Goal: Task Accomplishment & Management: Manage account settings

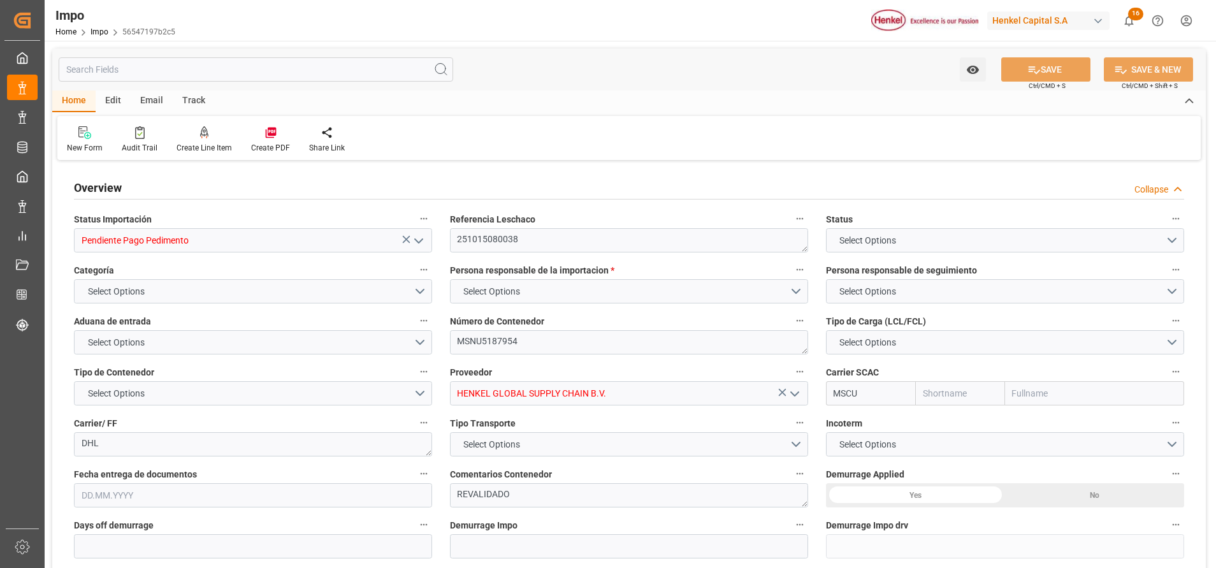
type input "MSC"
type input "Mediterranean Shipping Company"
type input "1"
type input "2.312"
type input "2"
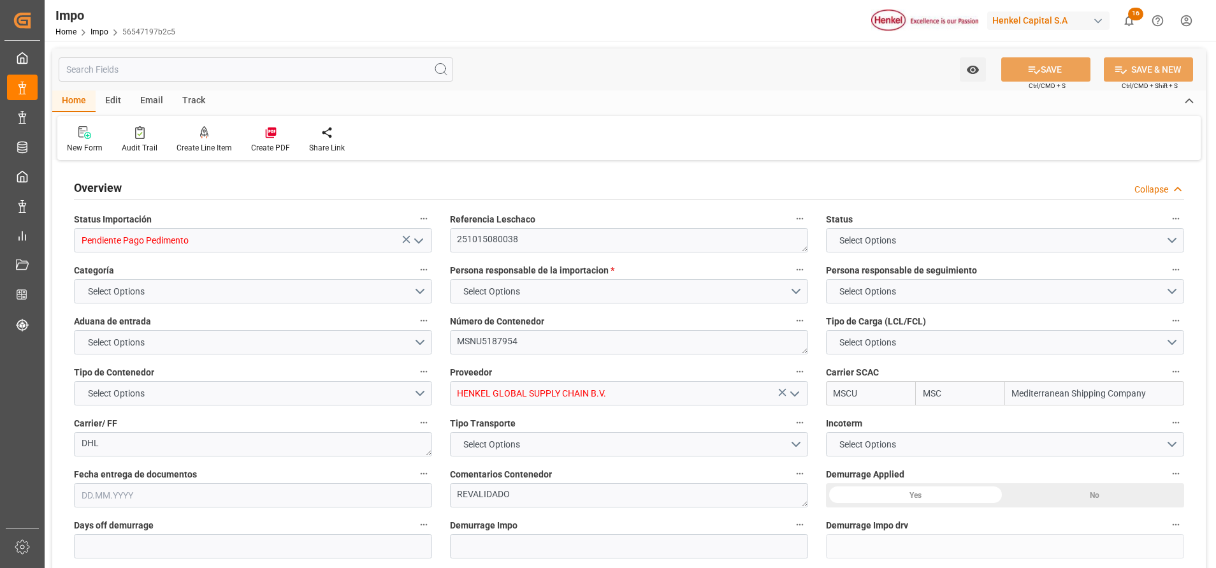
type input "03.09.2025"
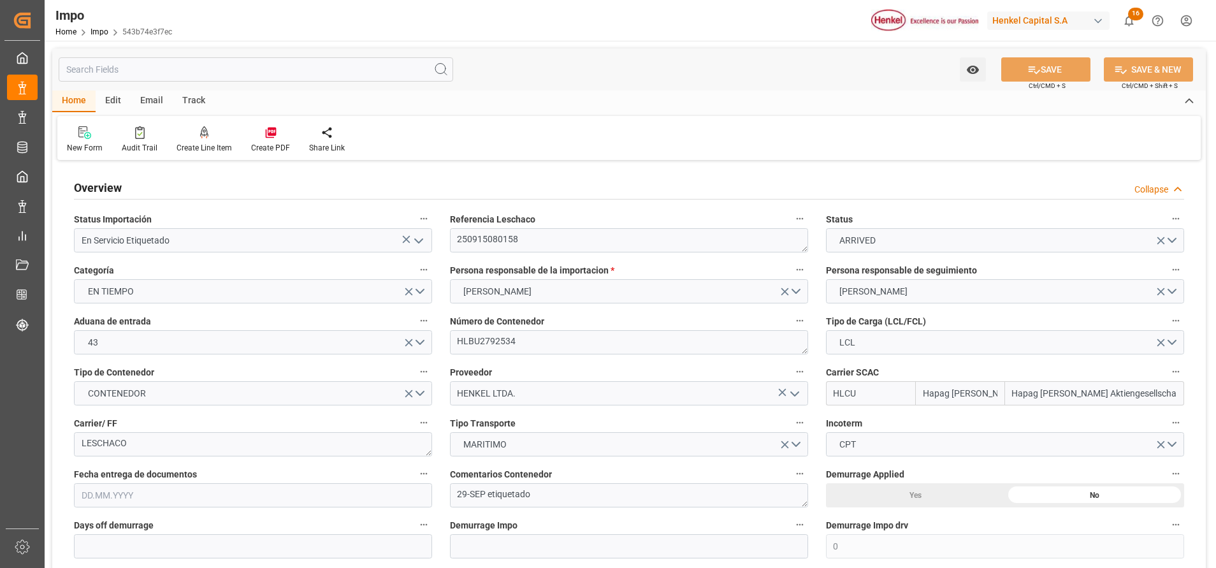
type input "Hapag [PERSON_NAME]"
type input "Hapag [PERSON_NAME] Aktiengesellschaft"
type input "0"
type input "2"
type input "12.552"
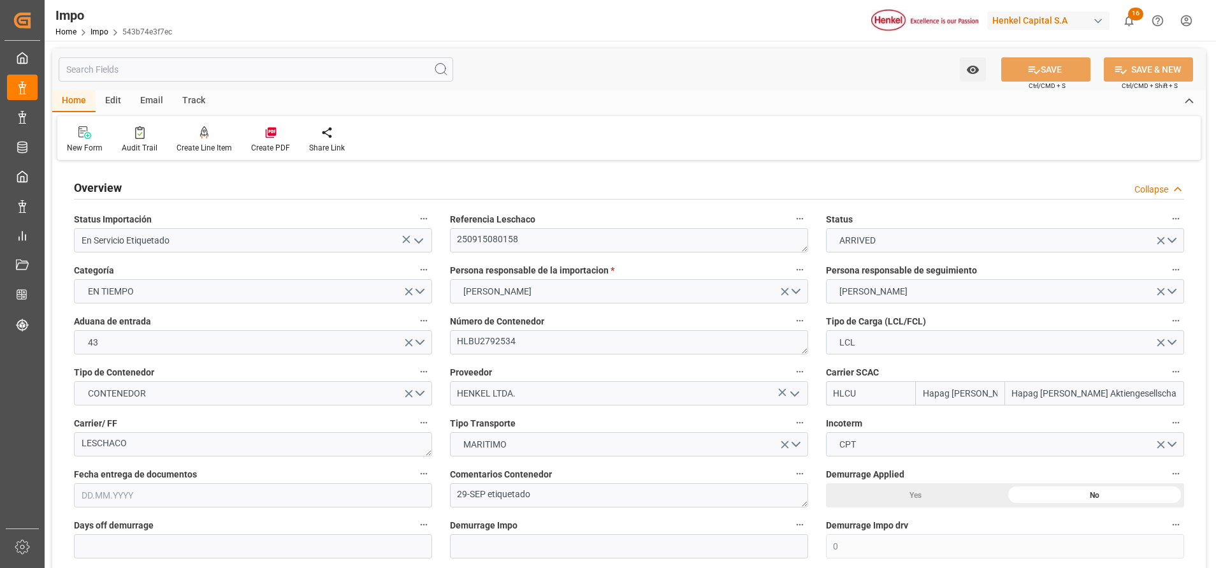
type input "9"
type input "10.09.2025"
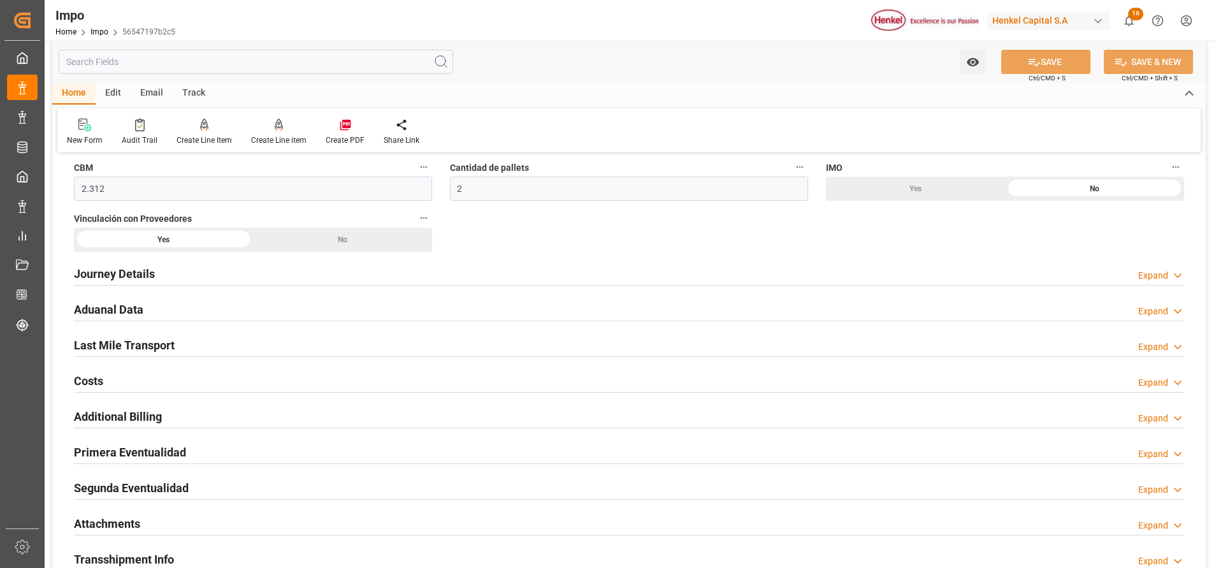
scroll to position [861, 0]
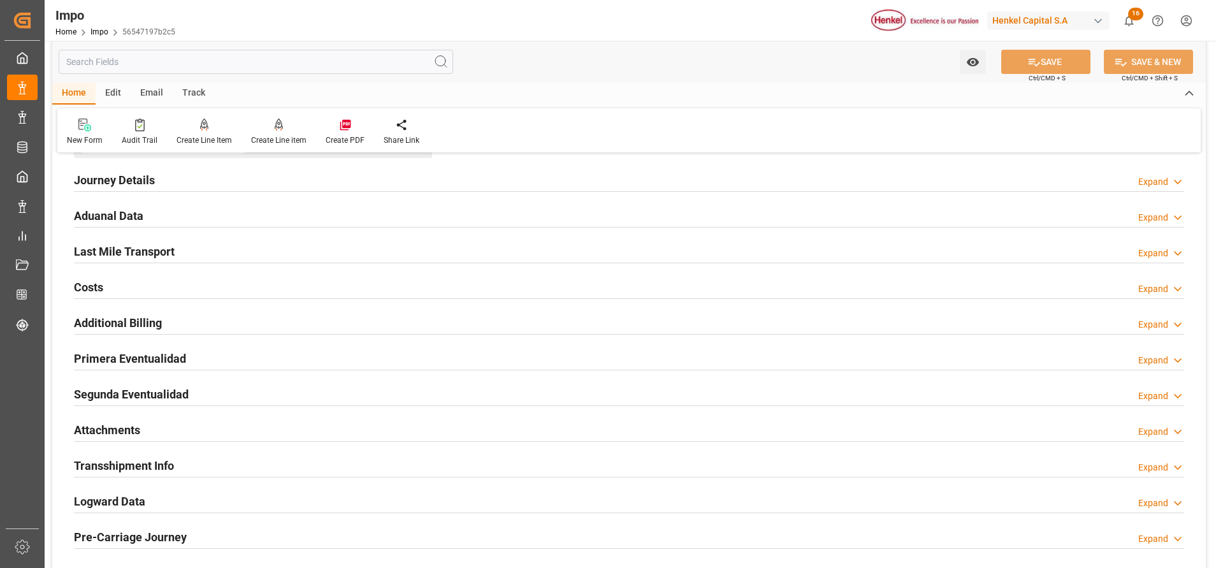
drag, startPoint x: 135, startPoint y: 357, endPoint x: 420, endPoint y: 314, distance: 288.2
click at [134, 357] on h2 "Primera Eventualidad" at bounding box center [130, 358] width 112 height 17
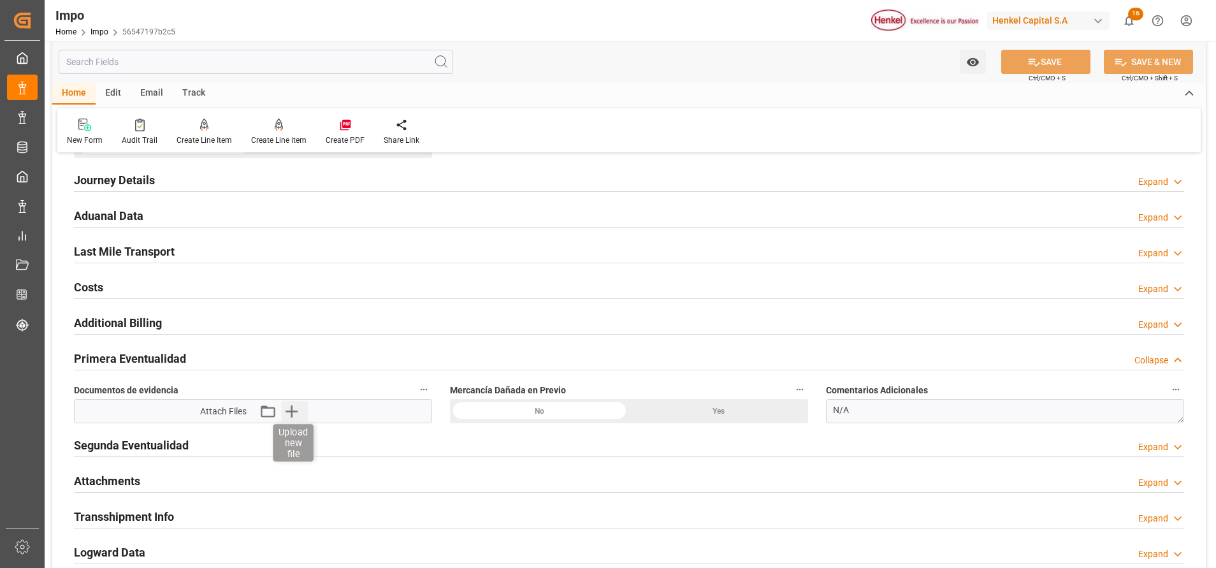
click at [286, 418] on icon "button" at bounding box center [291, 411] width 20 height 20
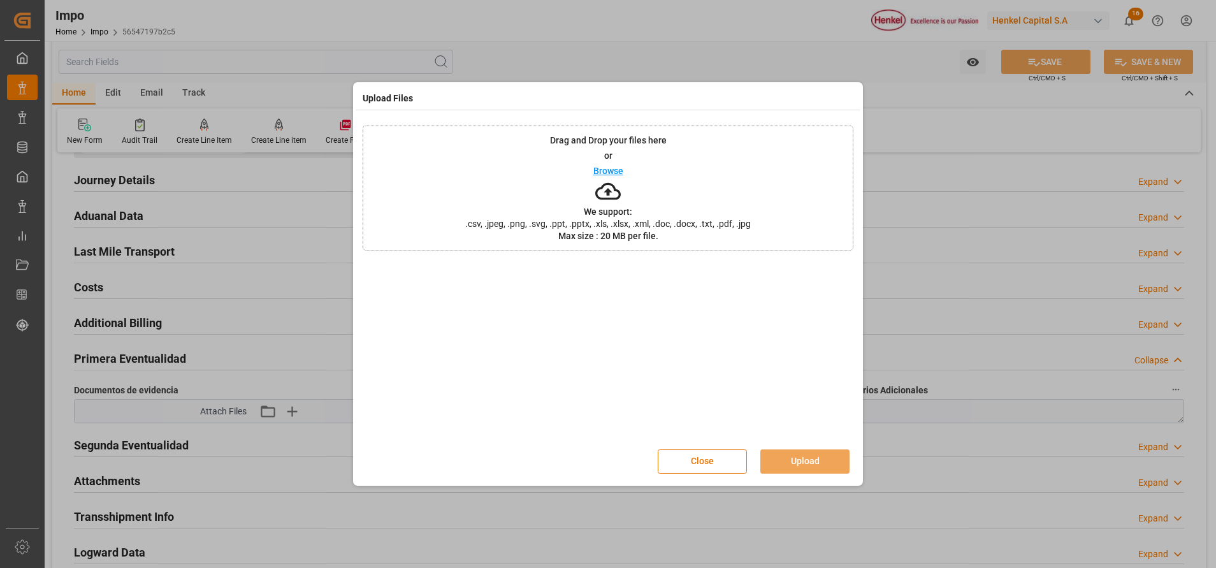
click at [614, 197] on icon at bounding box center [608, 192] width 26 height 26
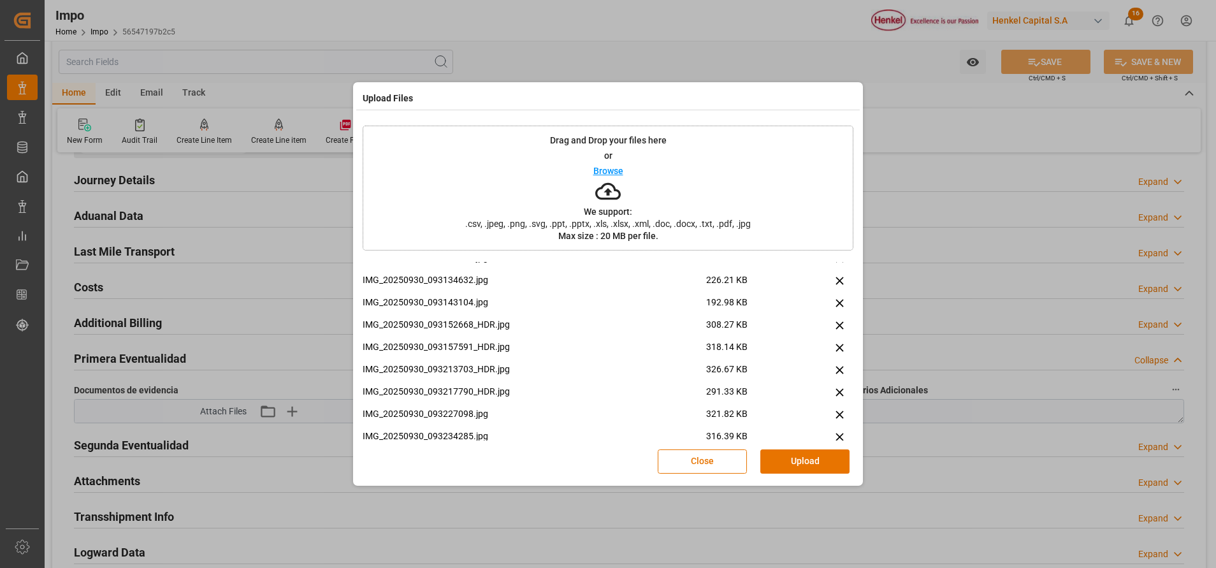
scroll to position [0, 0]
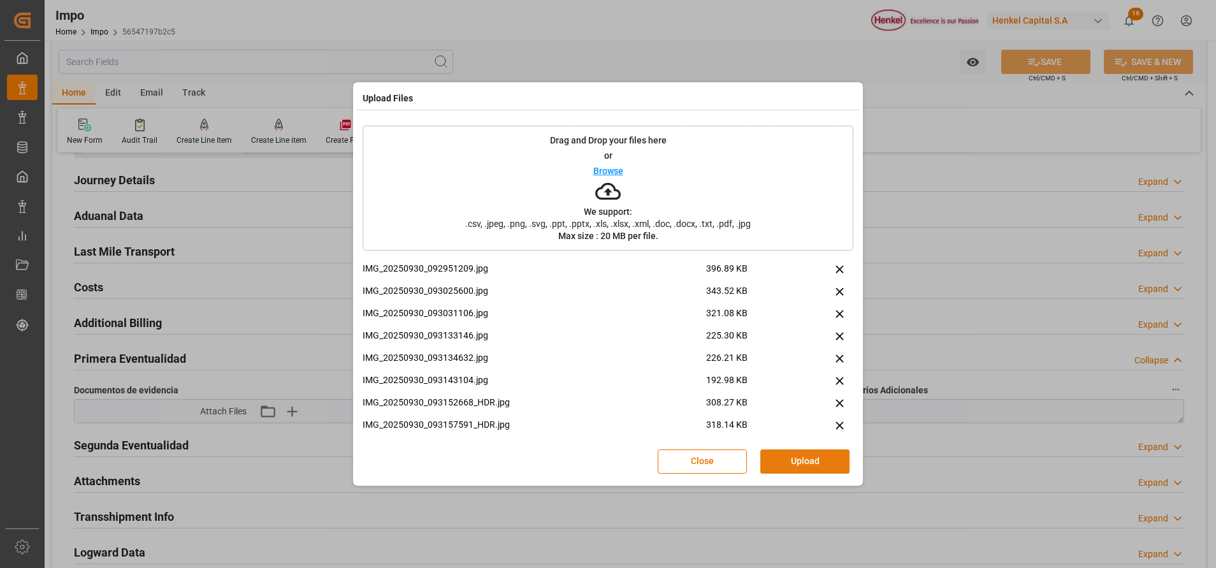
click at [785, 465] on button "Upload" at bounding box center [805, 461] width 89 height 24
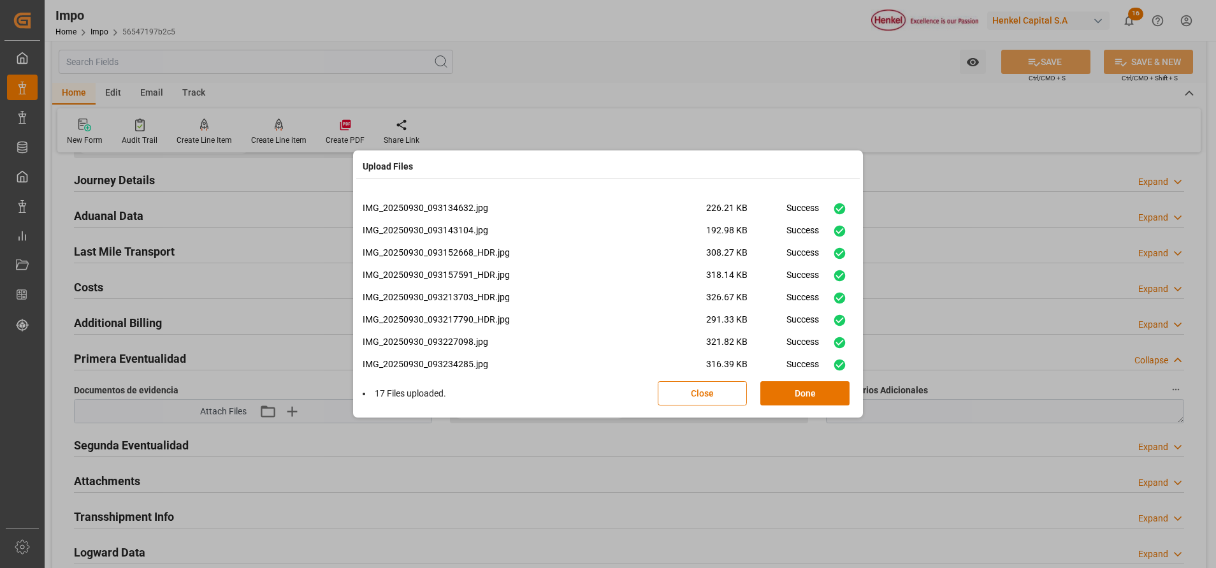
scroll to position [210, 0]
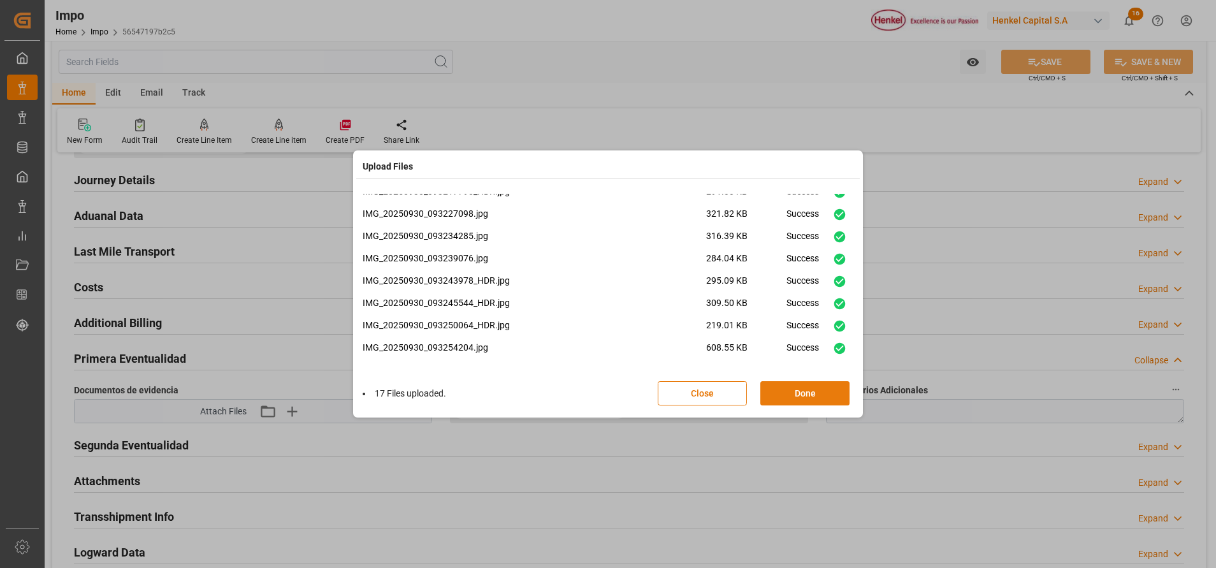
click at [810, 398] on button "Done" at bounding box center [805, 393] width 89 height 24
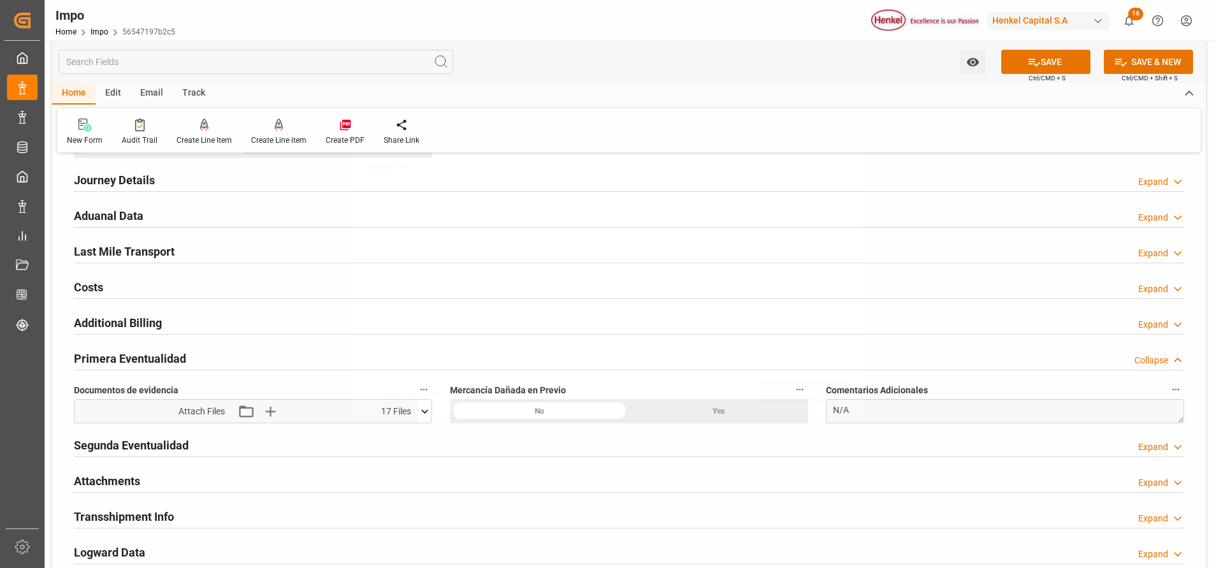
scroll to position [0, 0]
click at [897, 417] on textarea "N/A" at bounding box center [1005, 411] width 358 height 24
click at [902, 407] on textarea "N/A" at bounding box center [1005, 411] width 358 height 24
drag, startPoint x: 902, startPoint y: 407, endPoint x: 815, endPoint y: 421, distance: 87.7
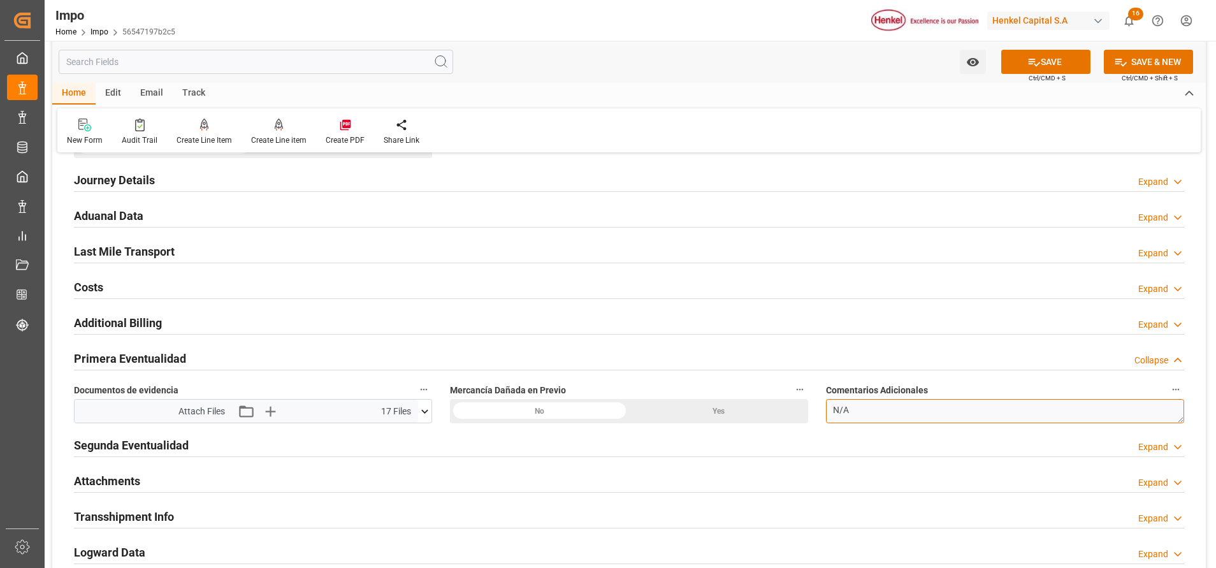
paste textarea "embalajes en buen estado"
type textarea "embalajes en buen estado"
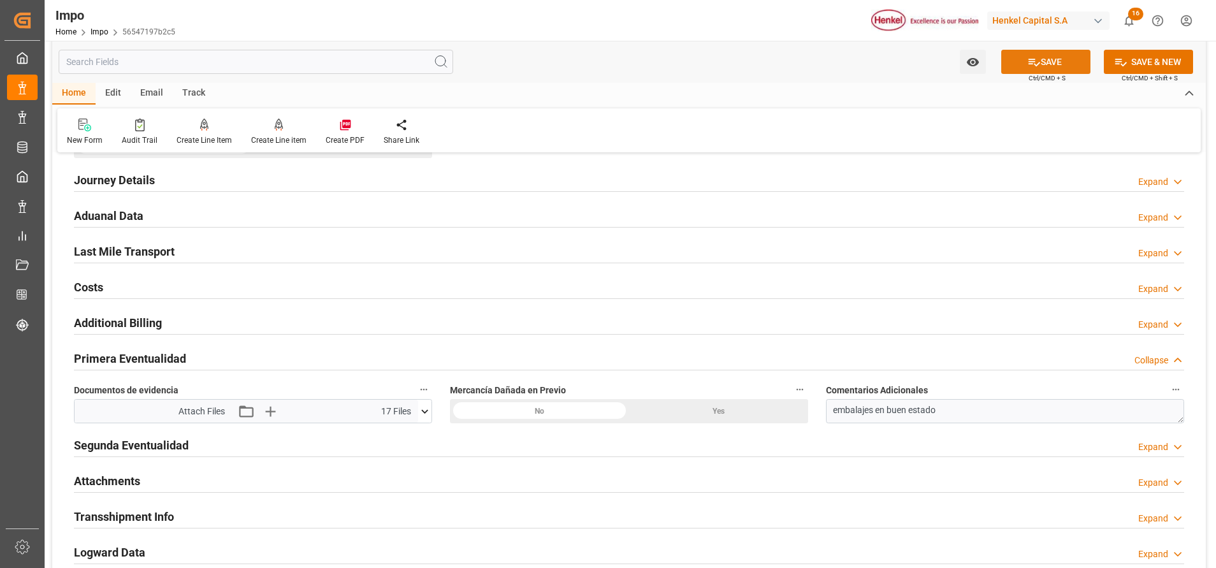
click at [1056, 62] on button "SAVE" at bounding box center [1046, 62] width 89 height 24
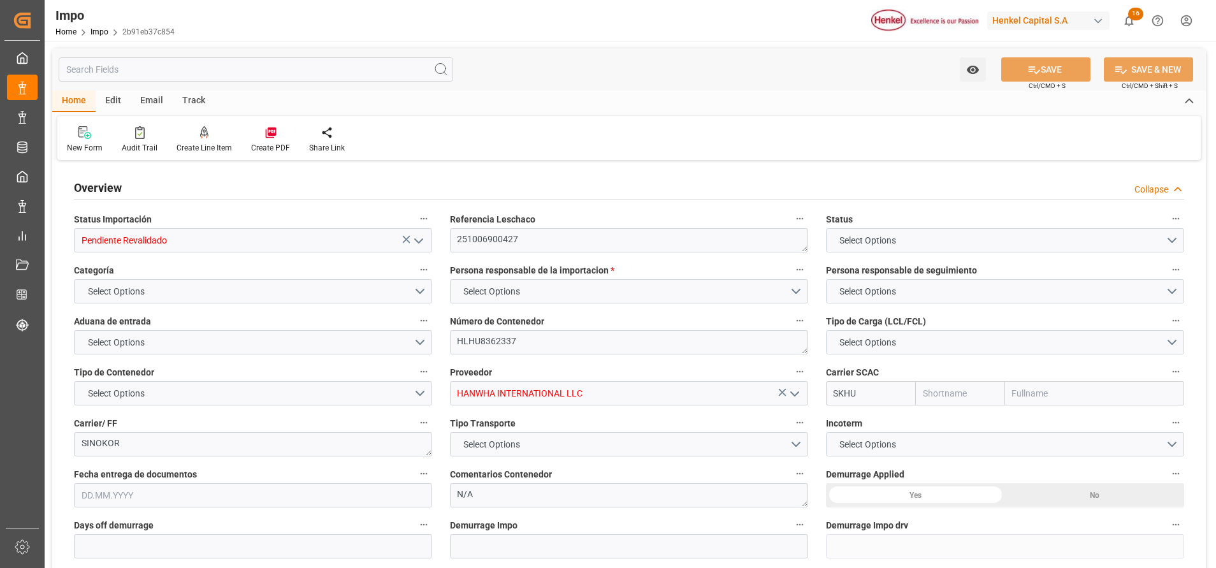
type input "Sinokor"
type input "1"
type input "35"
type input "16"
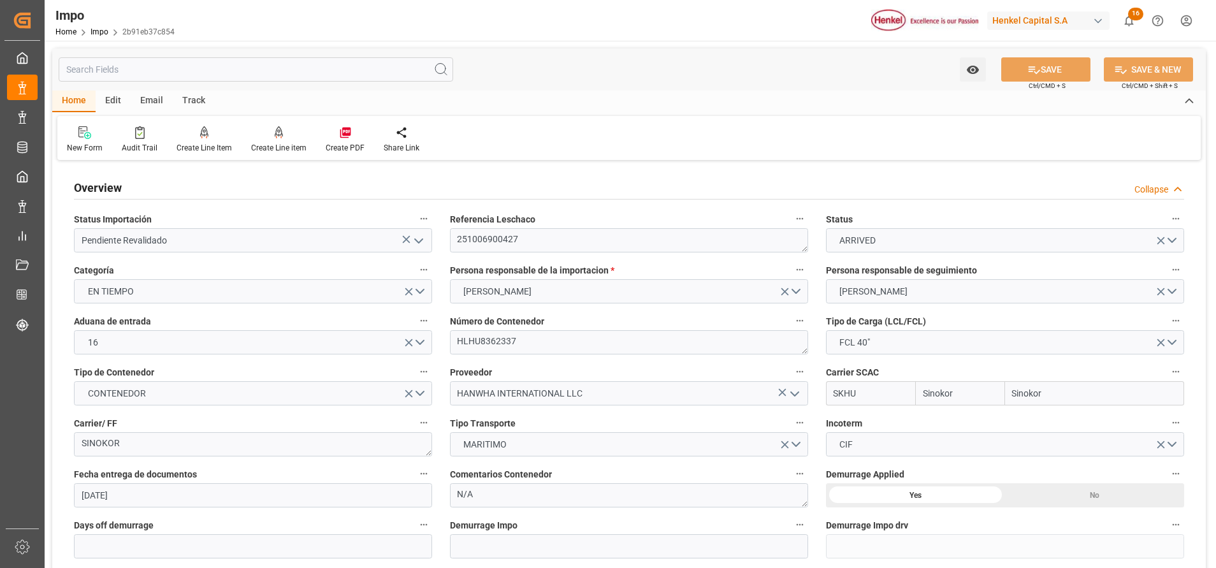
type input "23.09.2025"
click at [1177, 243] on button "ARRIVED" at bounding box center [1005, 240] width 358 height 24
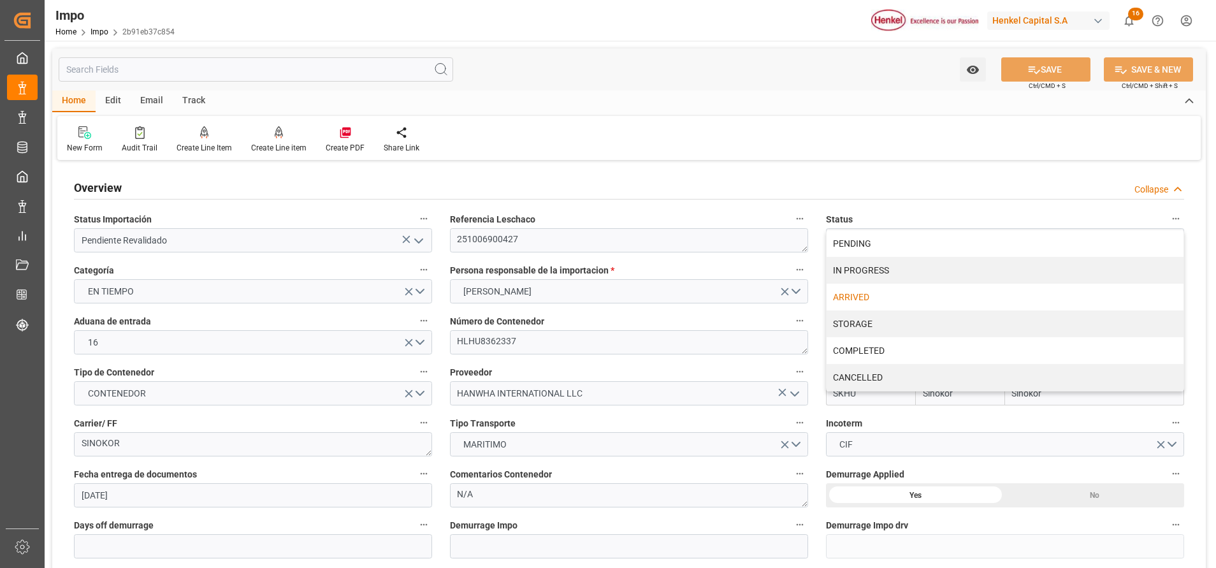
click at [834, 123] on div "New Form Audit Trail Create Line Item Create Line item Create PDF Share Link" at bounding box center [629, 138] width 1144 height 44
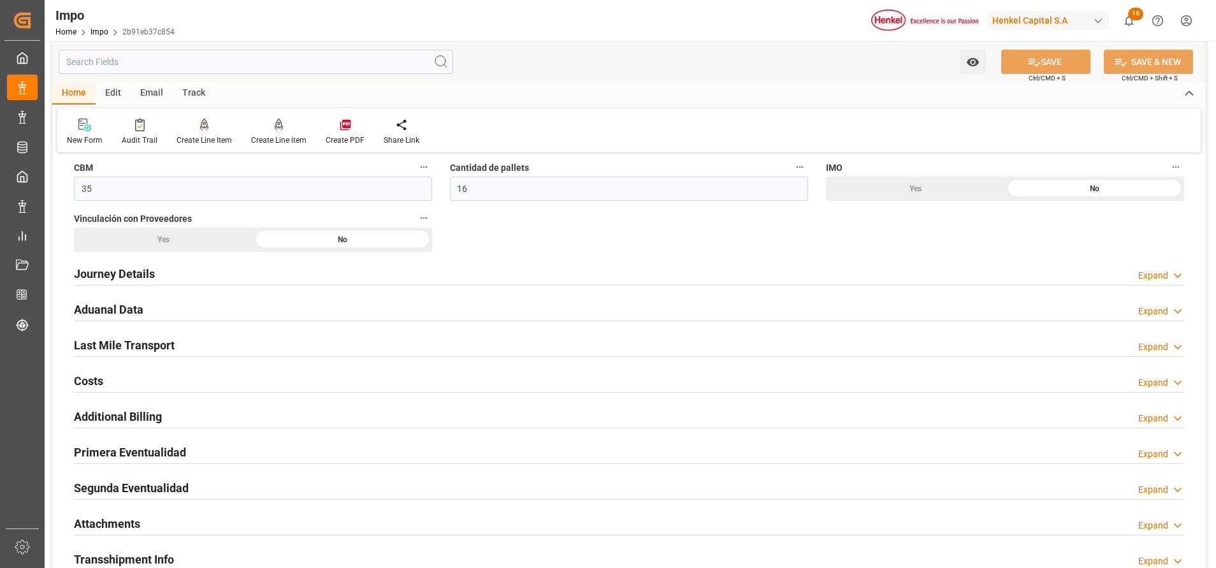
scroll to position [902, 0]
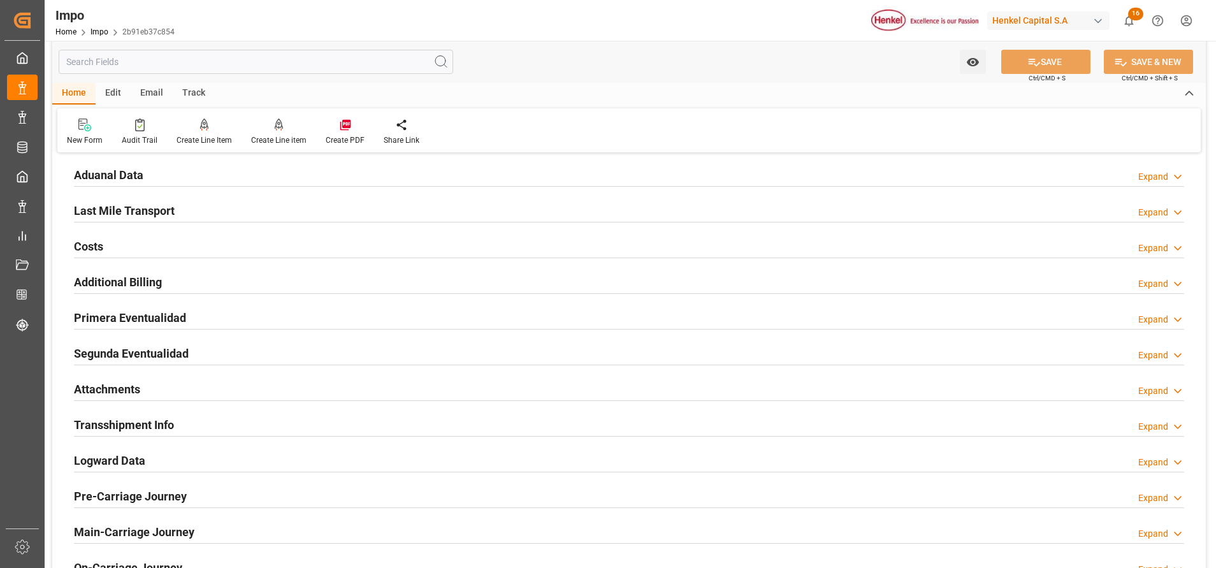
click at [103, 381] on div "Attachments" at bounding box center [107, 388] width 66 height 24
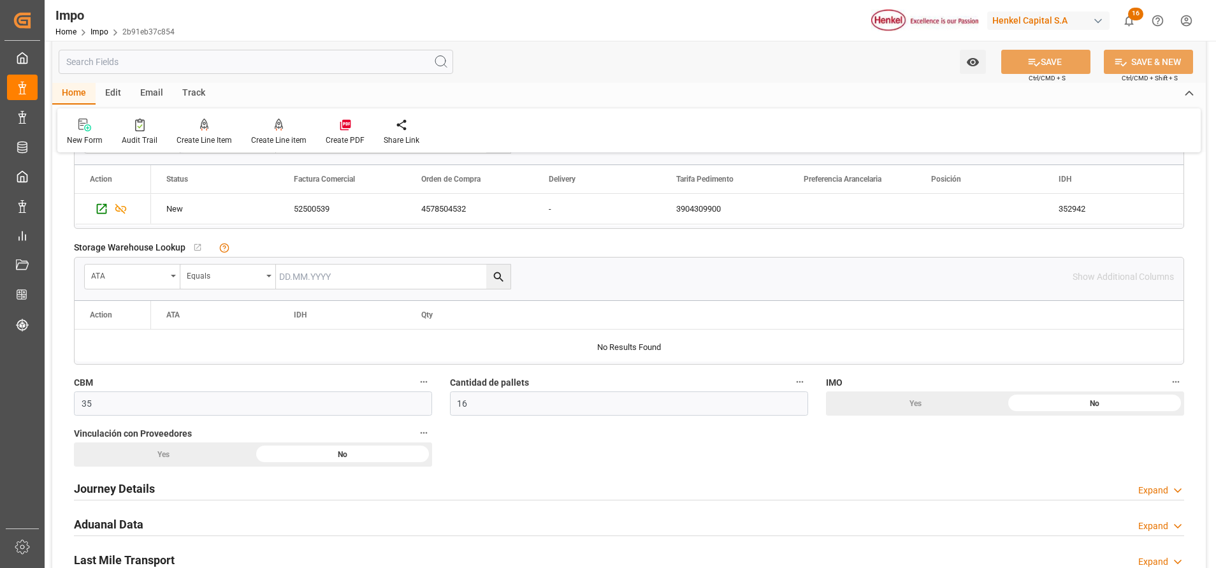
scroll to position [669, 0]
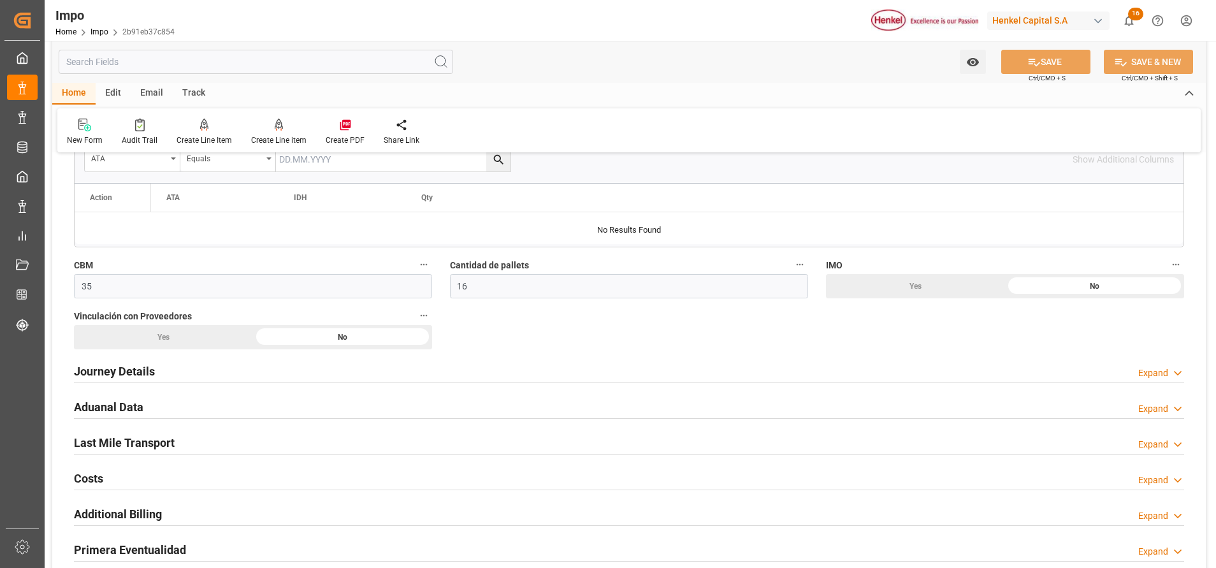
click at [112, 365] on h2 "Journey Details" at bounding box center [114, 371] width 81 height 17
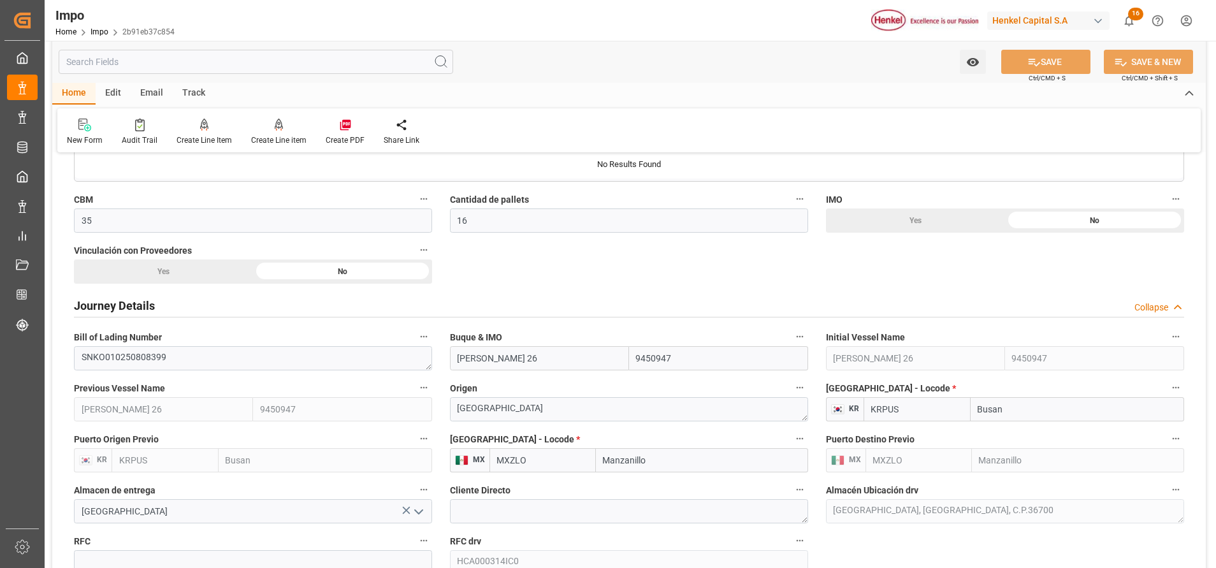
scroll to position [765, 0]
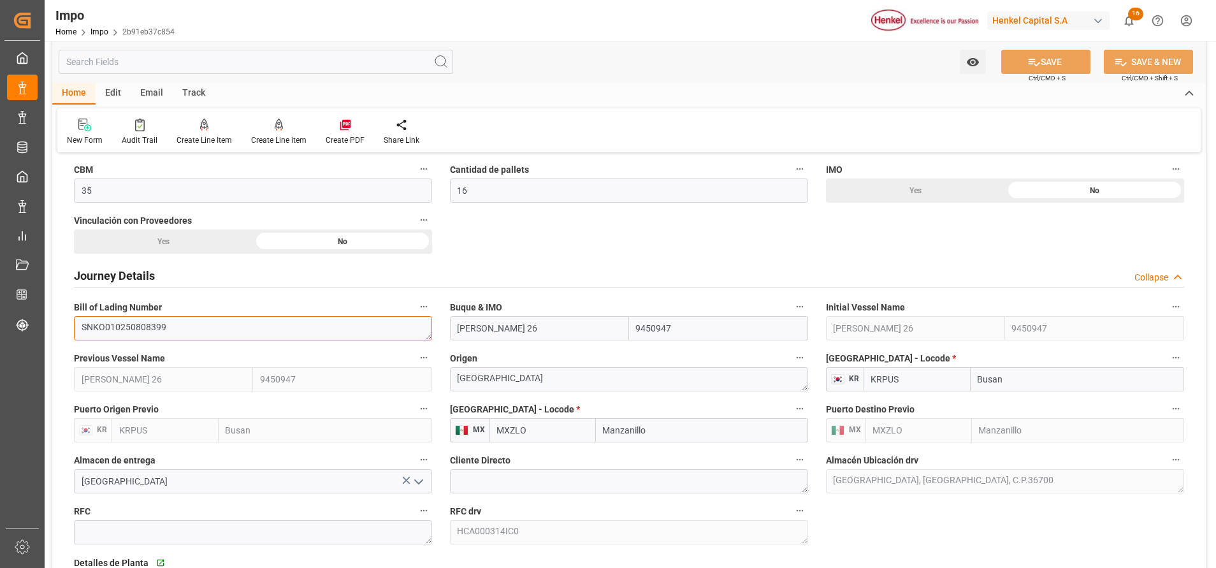
click at [145, 326] on textarea "SNKO010250808399" at bounding box center [253, 328] width 358 height 24
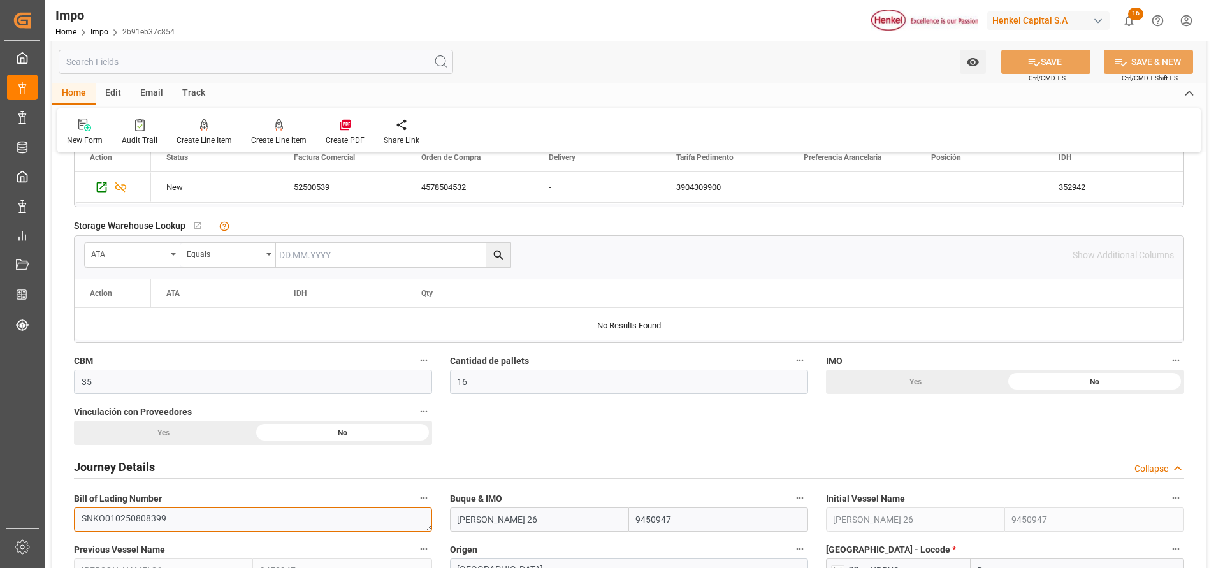
scroll to position [0, 0]
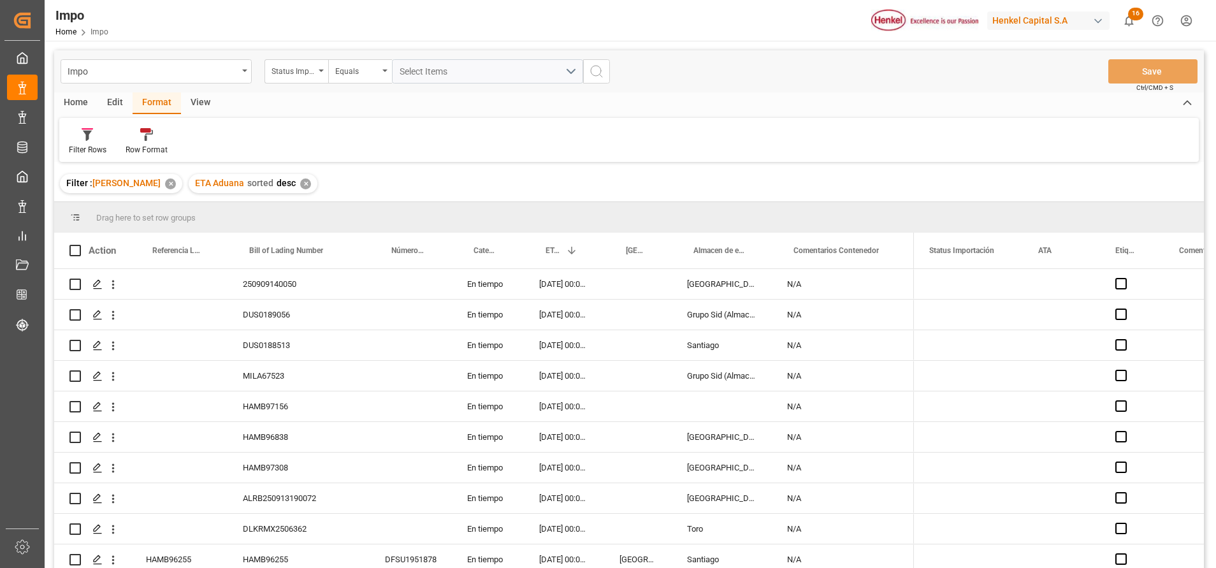
scroll to position [272, 0]
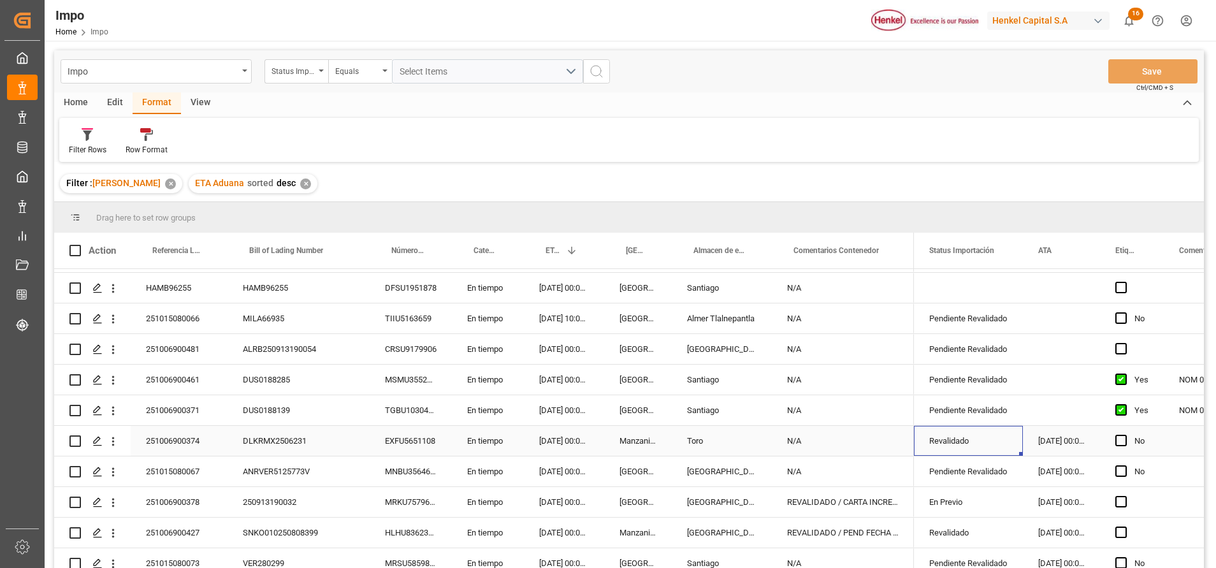
click at [964, 440] on div "Revalidado" at bounding box center [969, 441] width 78 height 29
click at [997, 446] on icon "open menu" at bounding box center [999, 448] width 15 height 15
click at [986, 485] on div "Pendiente Pago Pedimento" at bounding box center [985, 471] width 120 height 45
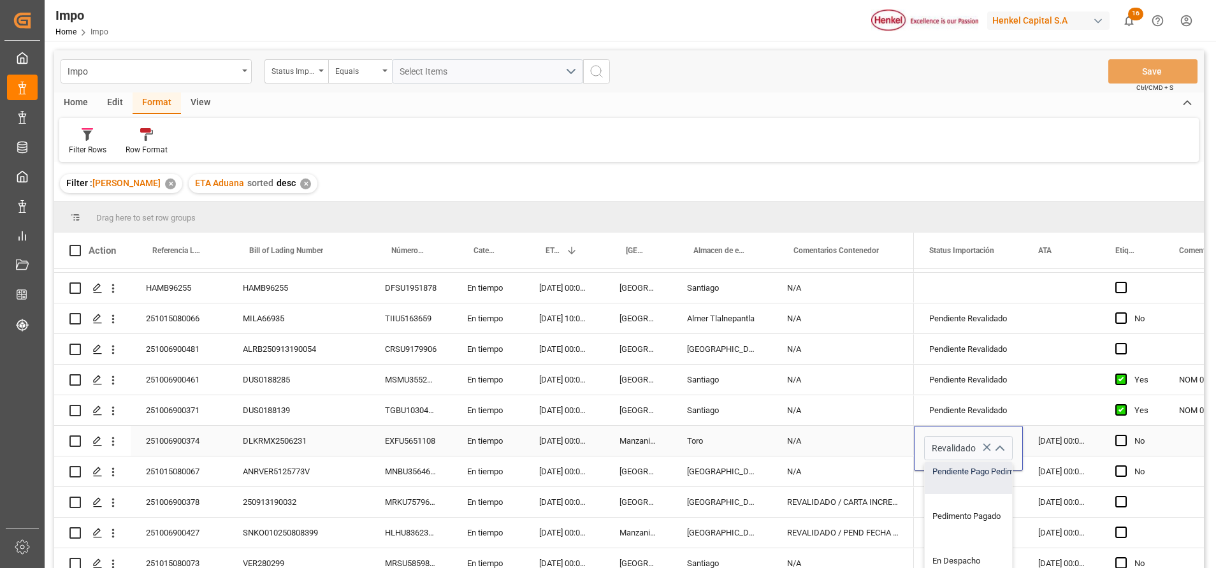
type input "Pendiente Pago Pedimento"
click at [853, 367] on div "N/A" at bounding box center [843, 380] width 142 height 30
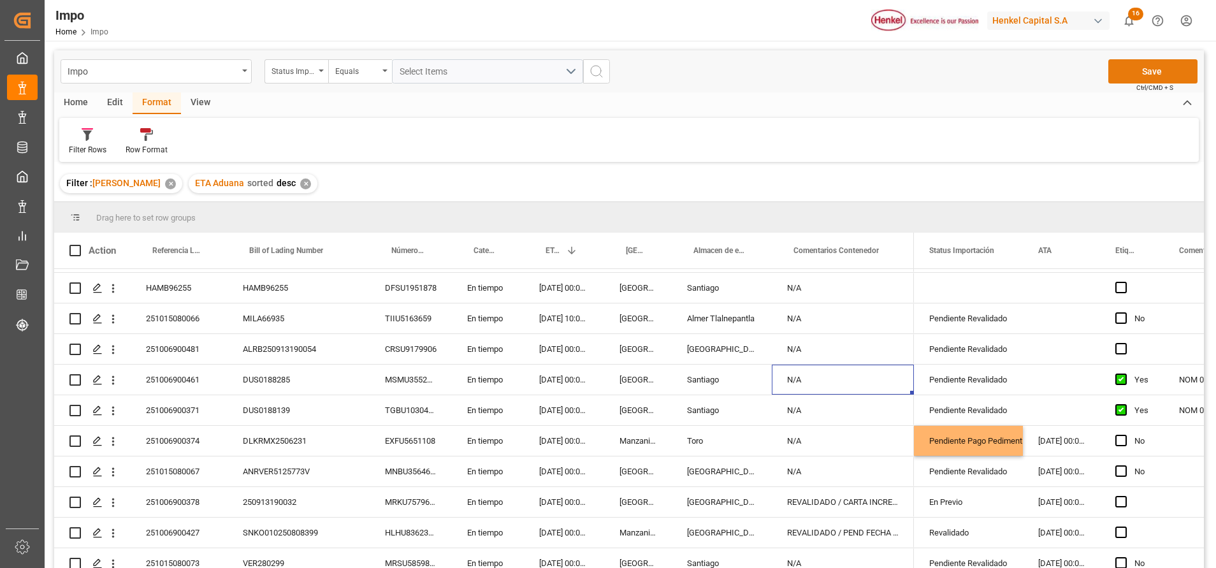
click at [1136, 67] on button "Save" at bounding box center [1153, 71] width 89 height 24
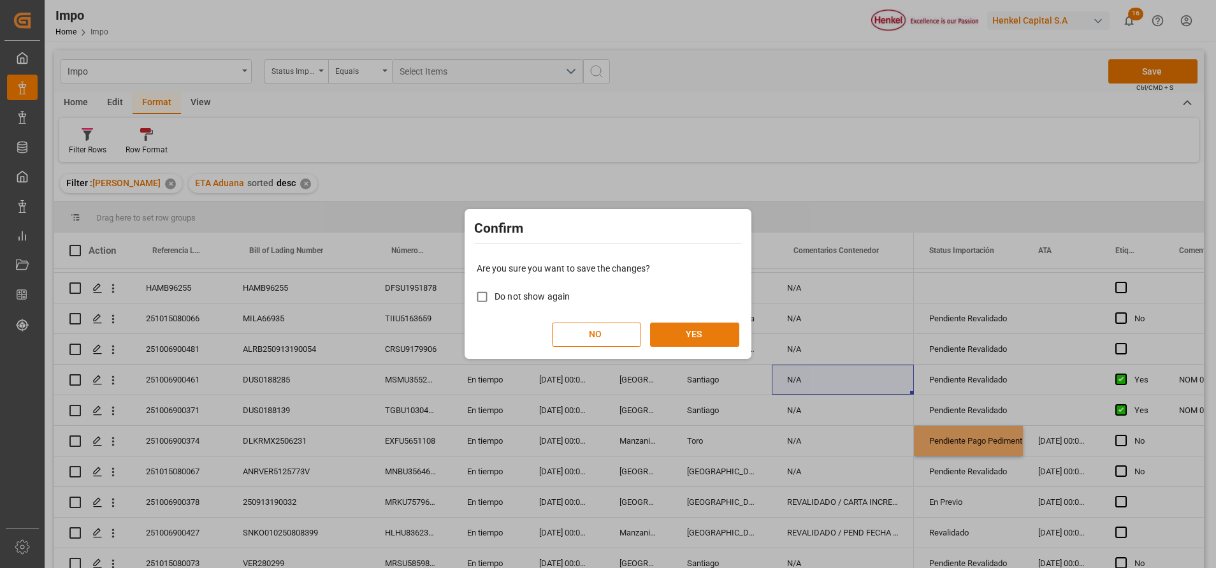
click at [690, 328] on button "YES" at bounding box center [694, 335] width 89 height 24
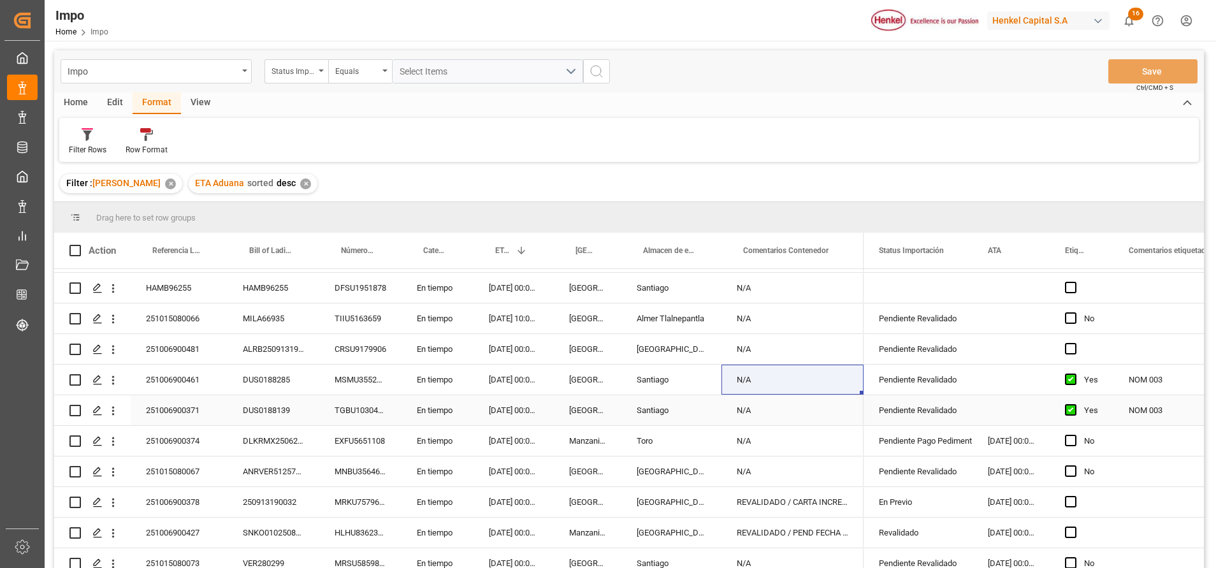
scroll to position [367, 0]
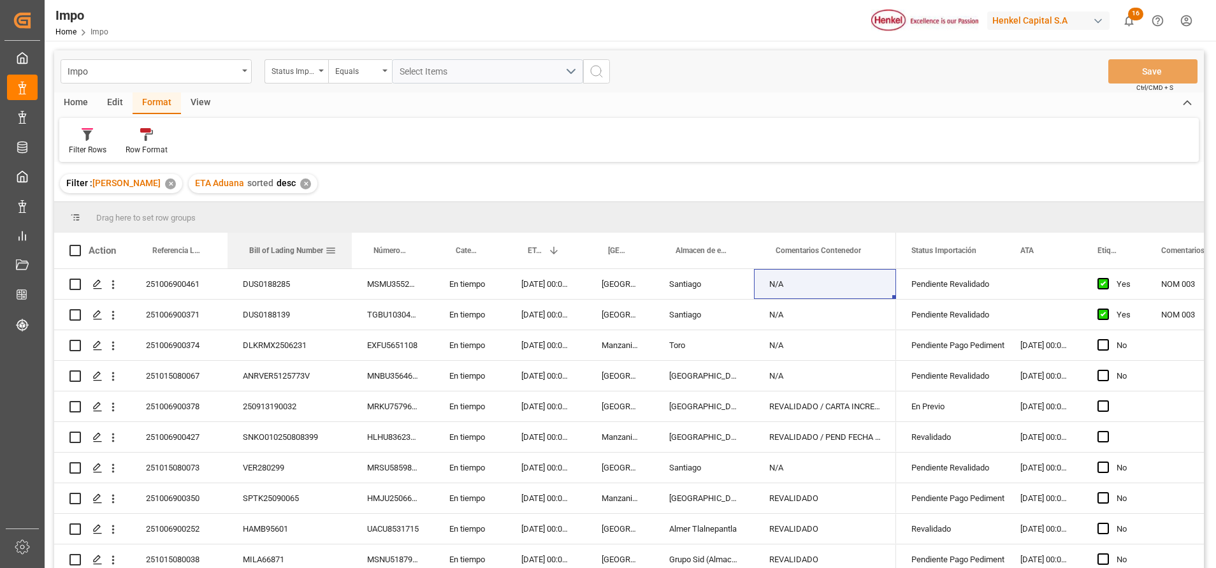
drag, startPoint x: 318, startPoint y: 252, endPoint x: 345, endPoint y: 285, distance: 43.0
click at [354, 252] on div at bounding box center [351, 251] width 5 height 36
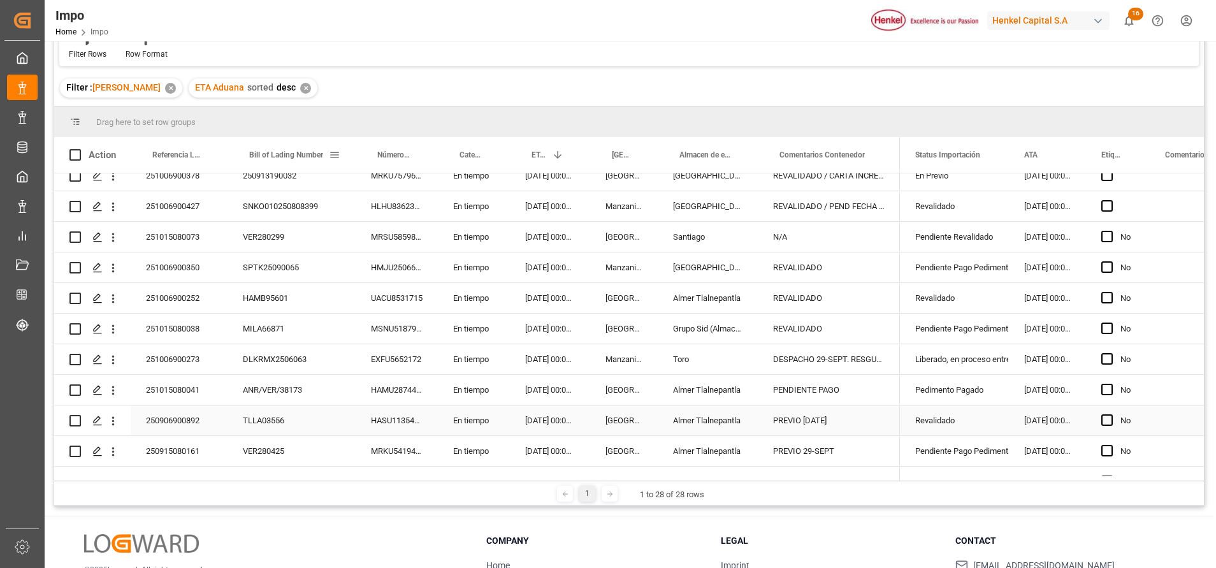
scroll to position [463, 0]
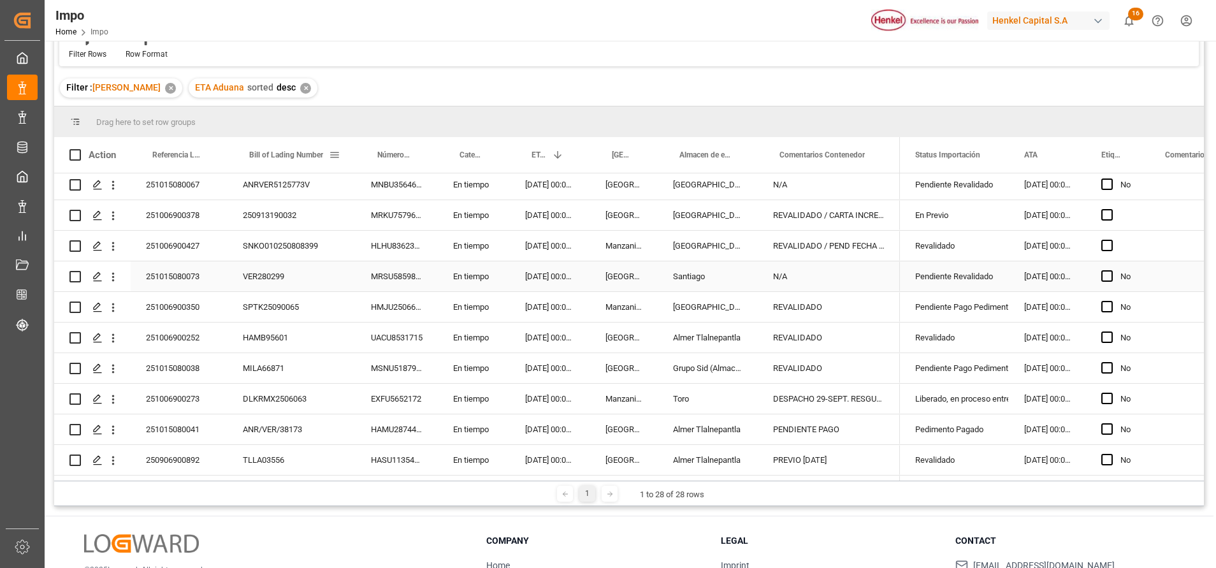
click at [261, 277] on div "VER280299" at bounding box center [292, 276] width 128 height 30
click at [186, 281] on div "251015080073" at bounding box center [179, 276] width 97 height 30
click at [186, 280] on div "251015080073" at bounding box center [179, 276] width 97 height 30
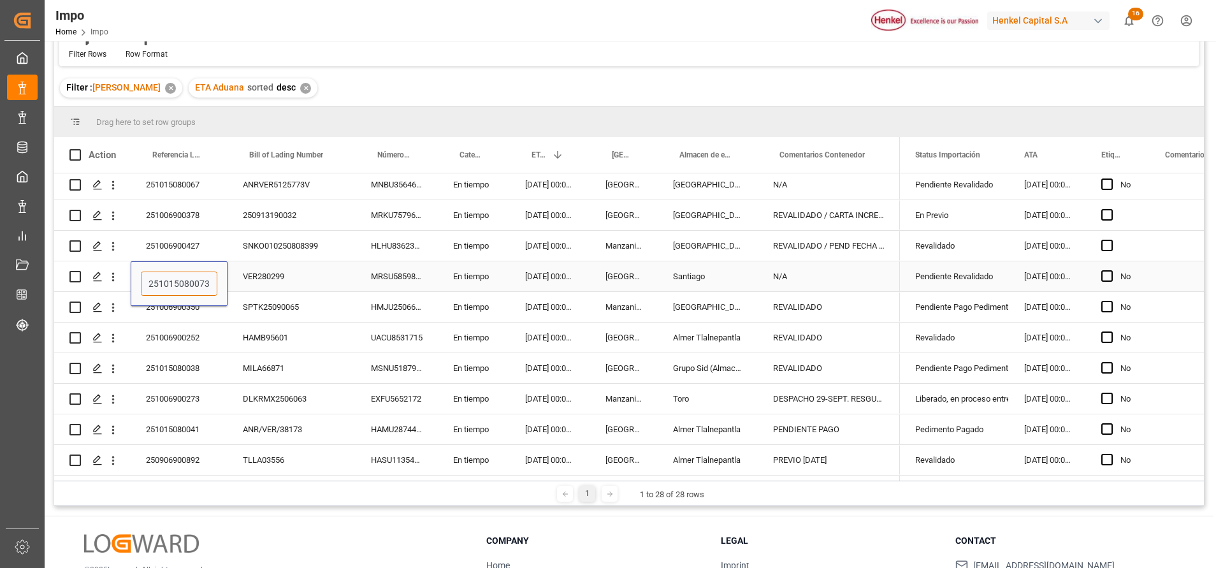
click at [167, 281] on input "251015080073" at bounding box center [179, 284] width 77 height 24
click at [166, 281] on input "251015080073" at bounding box center [179, 284] width 77 height 24
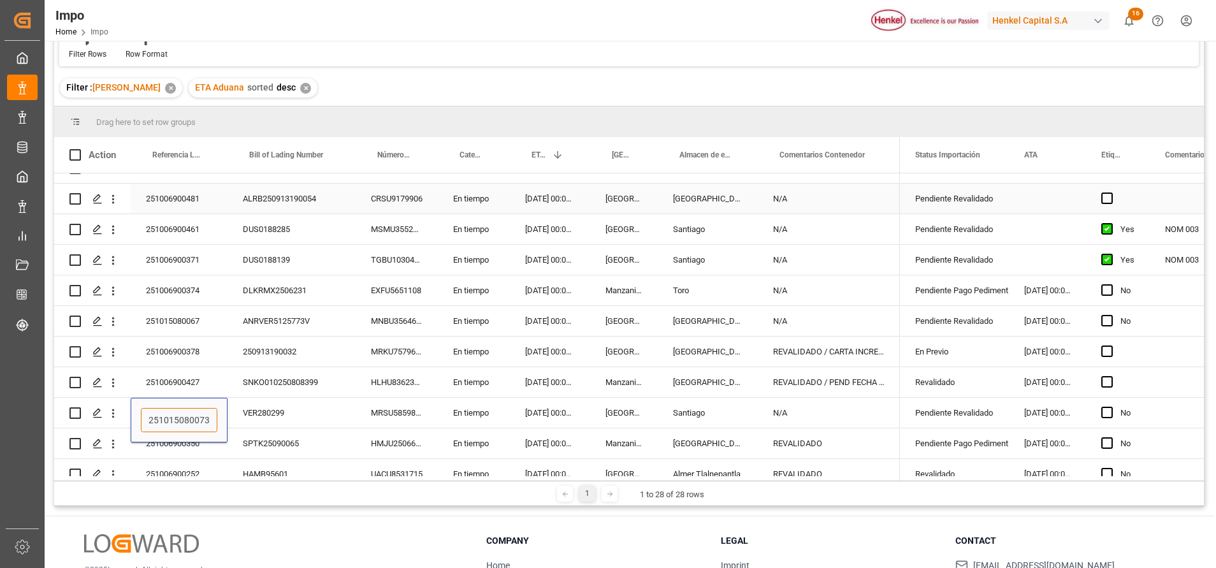
scroll to position [367, 0]
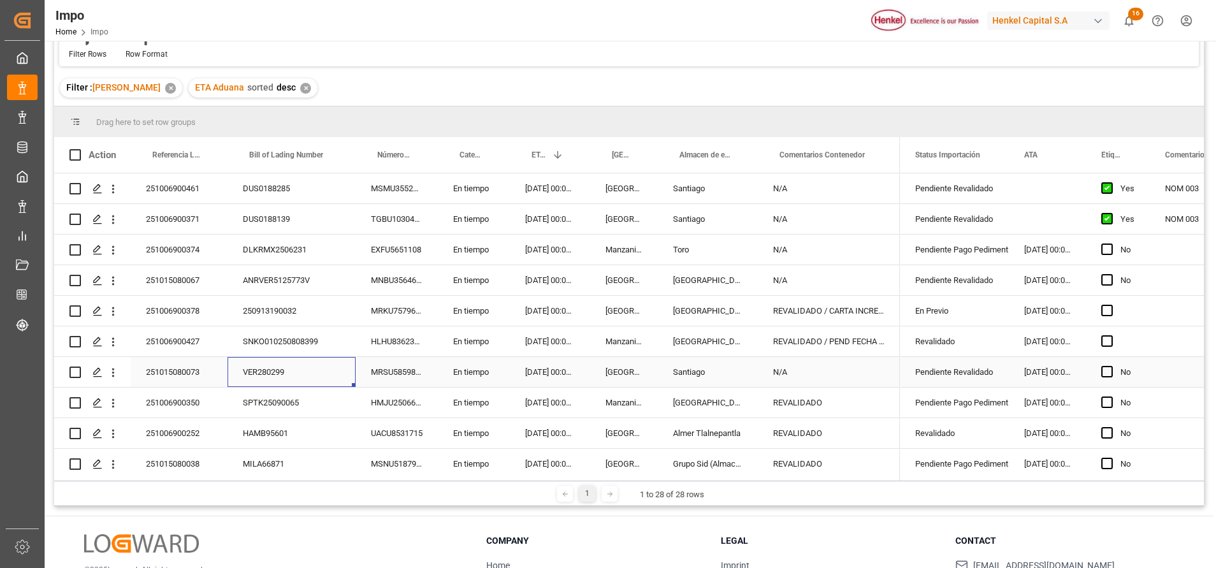
click at [298, 367] on div "VER280299" at bounding box center [292, 372] width 128 height 30
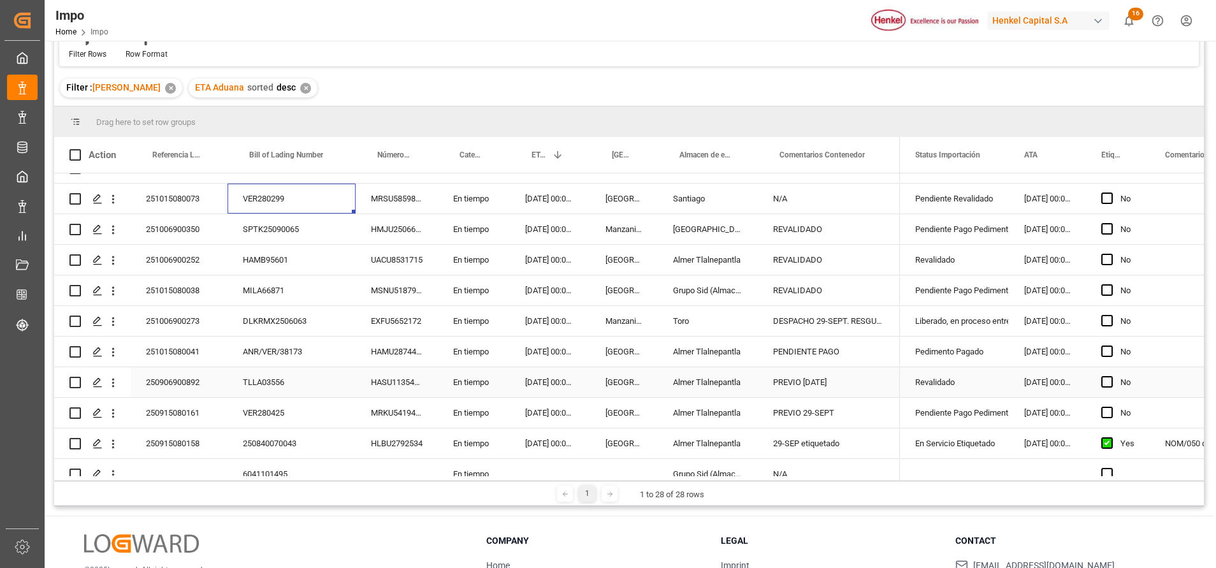
scroll to position [559, 0]
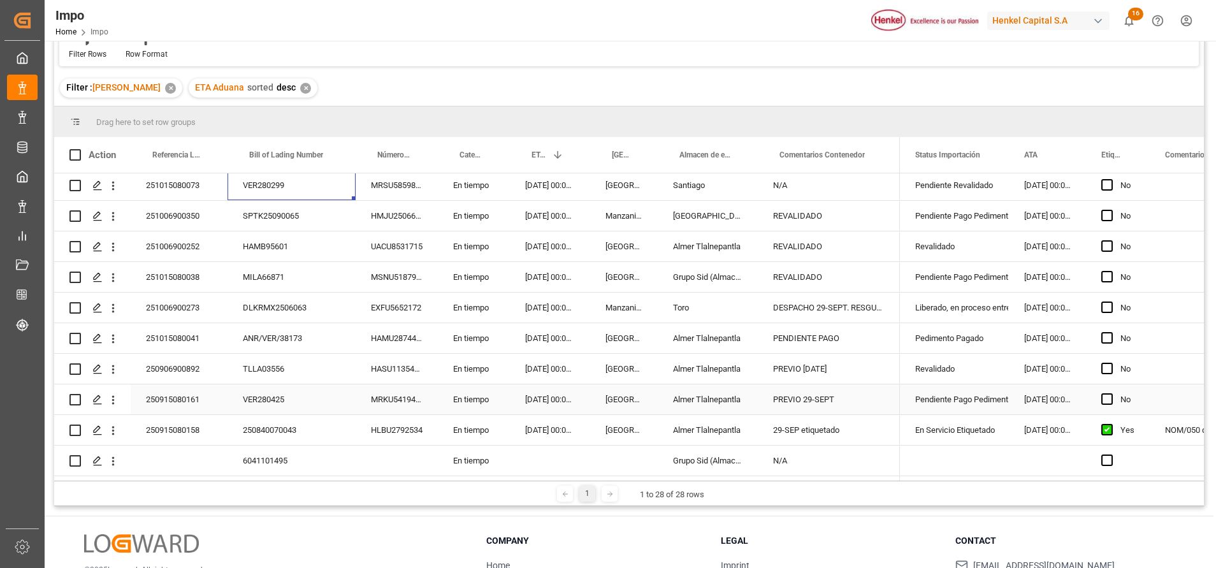
click at [308, 393] on div "VER280425" at bounding box center [292, 399] width 128 height 30
click at [945, 401] on div "Pendiente Pago Pedimento" at bounding box center [955, 399] width 78 height 29
click at [946, 401] on div "Pendiente Pago Pedimento" at bounding box center [955, 399] width 78 height 29
click at [984, 405] on icon "open menu" at bounding box center [985, 407] width 15 height 15
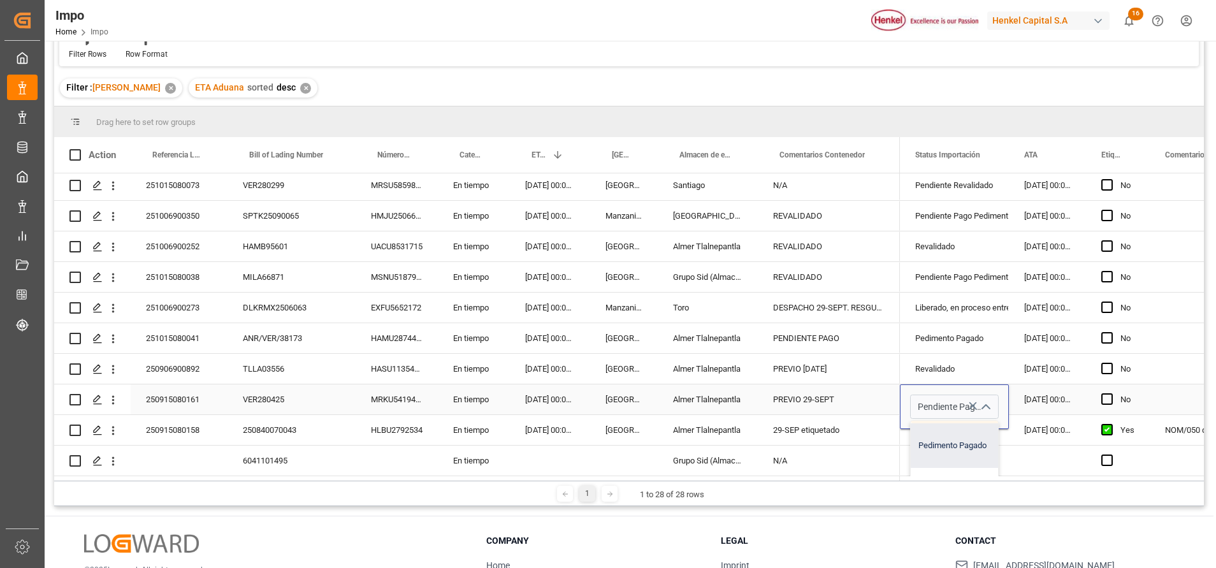
click at [959, 442] on div "Pedimento Pagado" at bounding box center [971, 445] width 120 height 45
type input "Pedimento Pagado"
click at [999, 370] on div "Revalidado" at bounding box center [954, 369] width 109 height 30
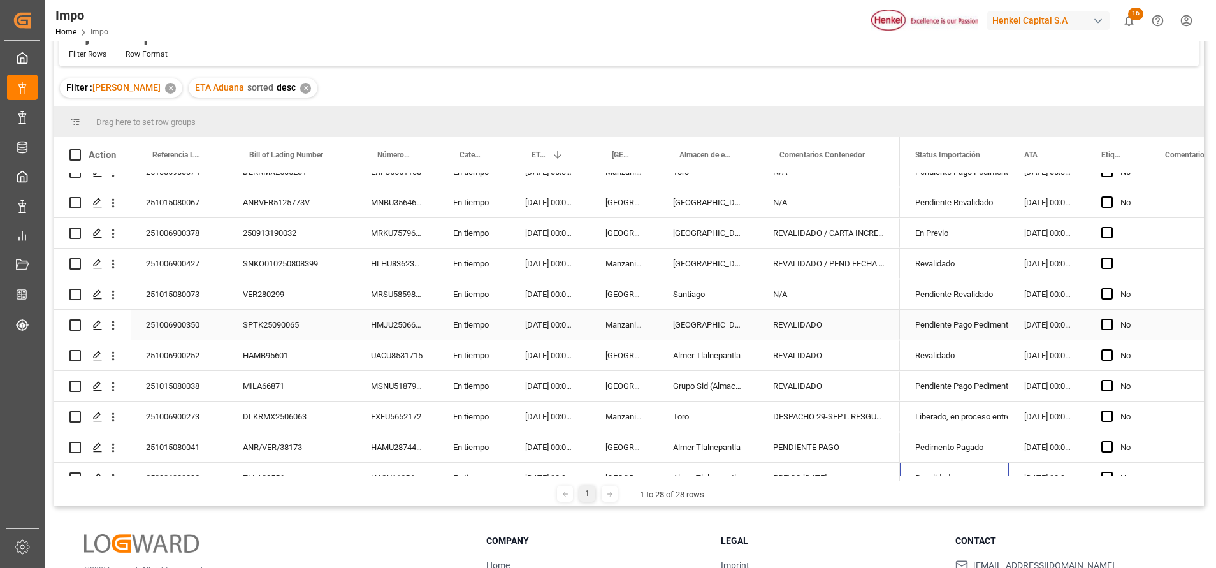
scroll to position [559, 0]
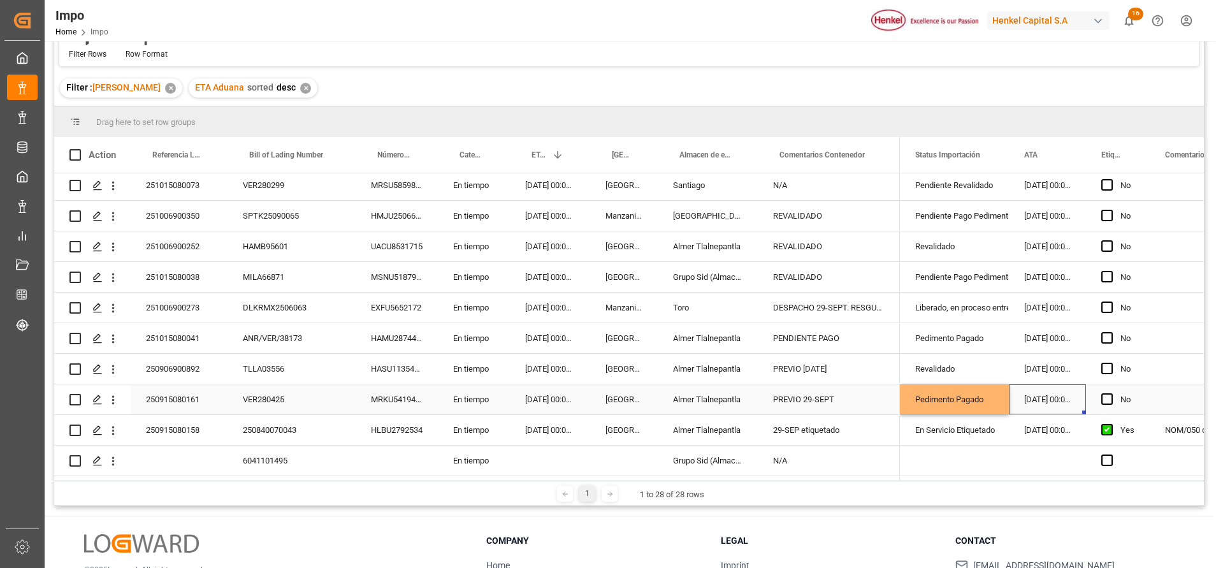
click at [1027, 384] on div "22.09.2025 00:00:00" at bounding box center [1047, 399] width 77 height 30
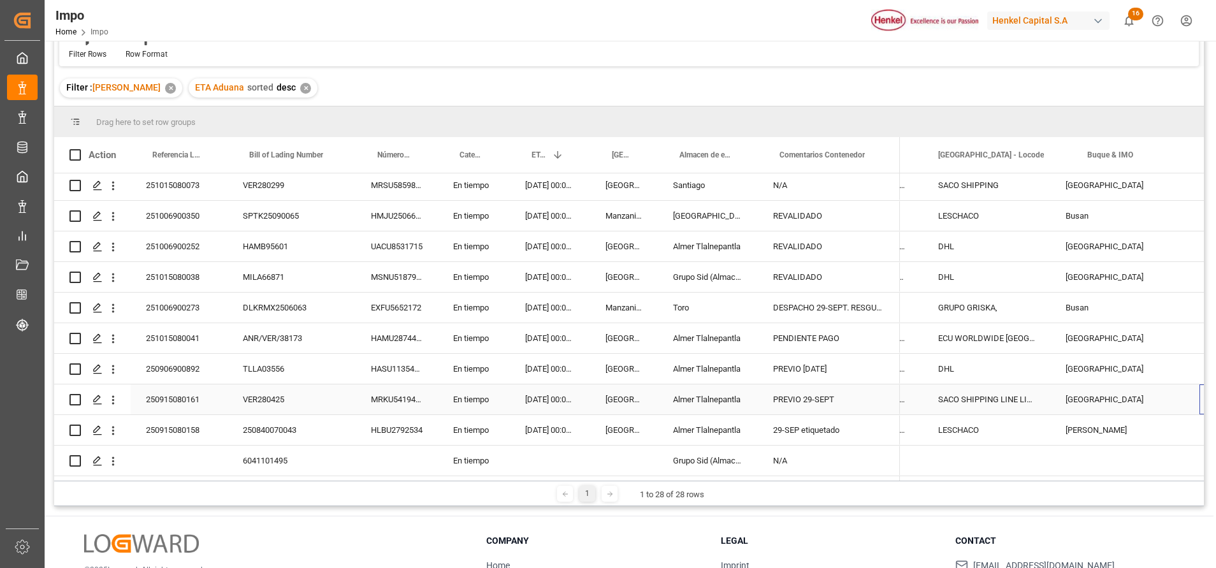
scroll to position [0, 0]
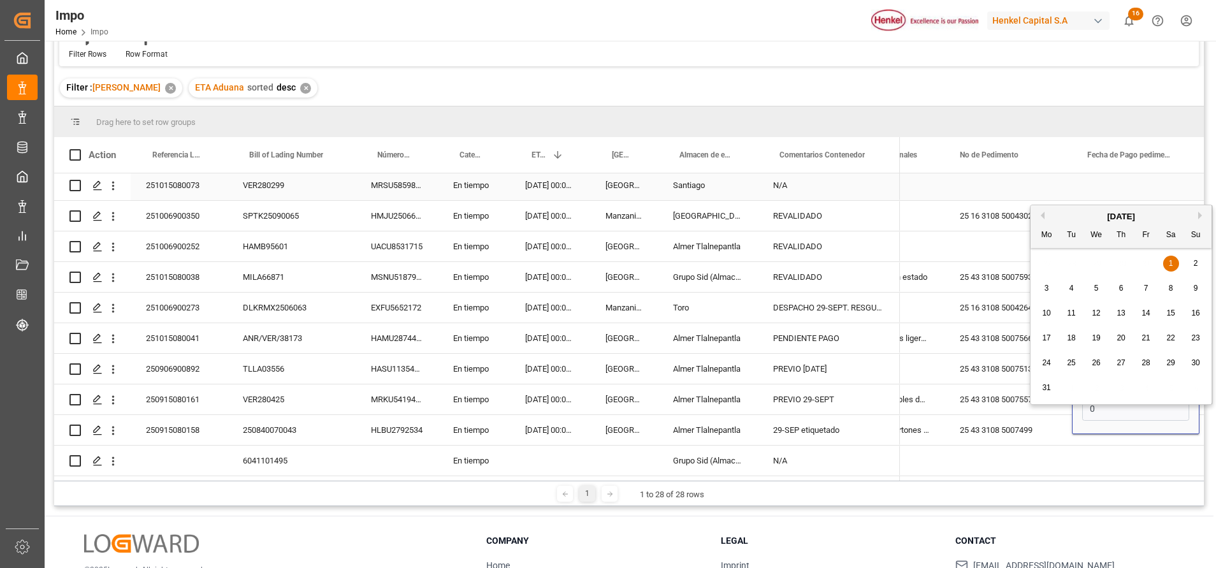
type input "01.01.2000"
click at [1112, 172] on div "Fecha de Pago pedimento" at bounding box center [1130, 155] width 85 height 36
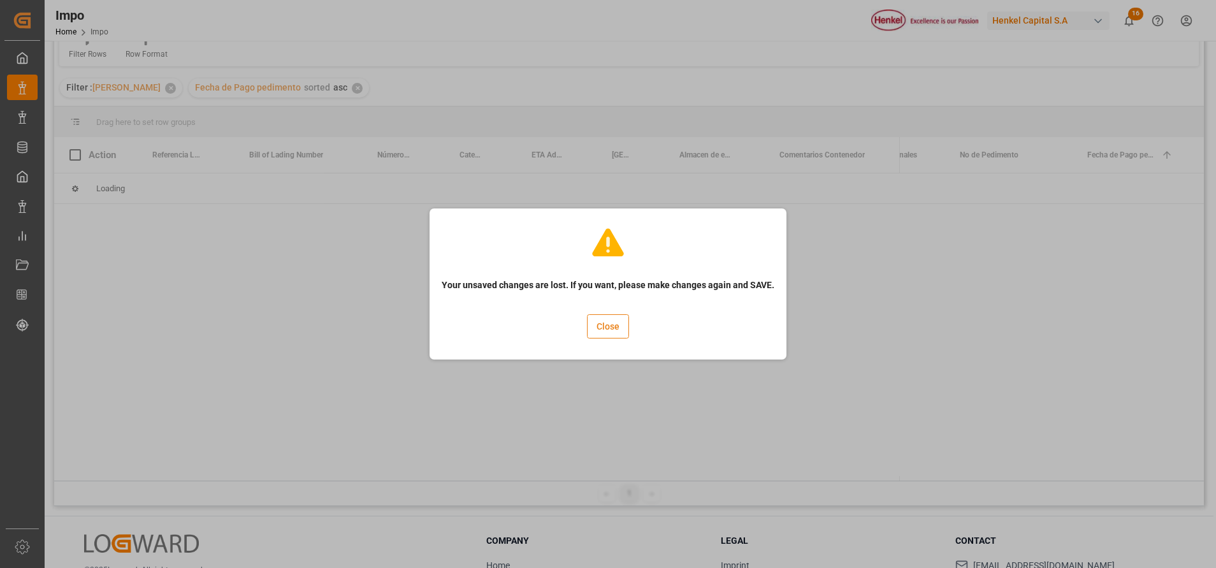
click at [597, 333] on button "Close" at bounding box center [608, 326] width 42 height 24
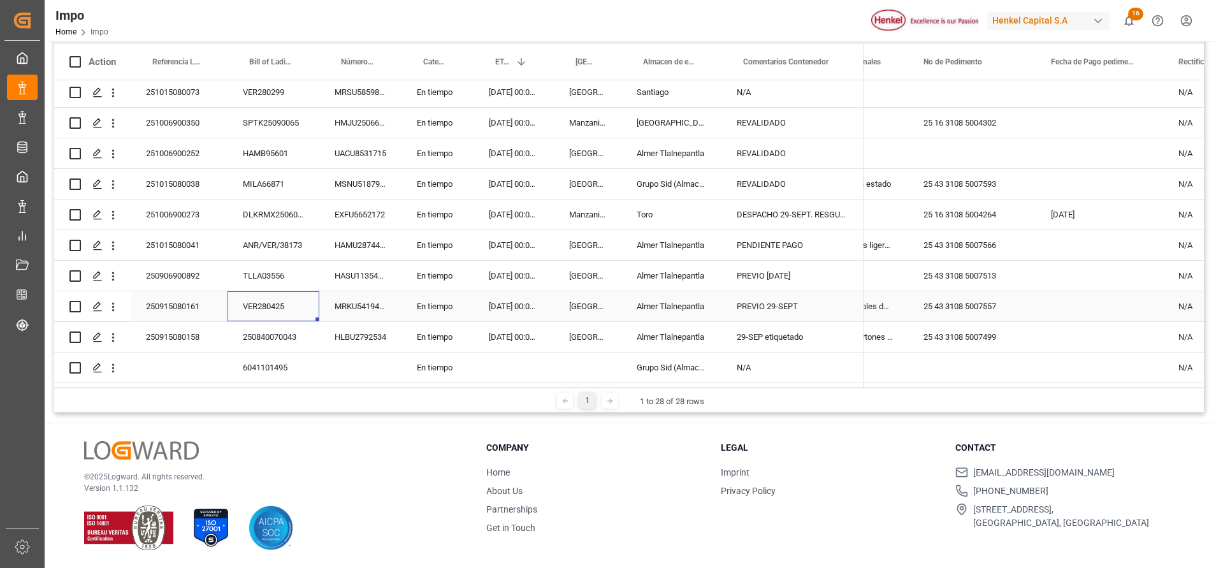
click at [287, 308] on div "VER280425" at bounding box center [274, 306] width 92 height 30
drag, startPoint x: 287, startPoint y: 308, endPoint x: 768, endPoint y: 500, distance: 518.2
click at [407, 293] on div "En tiempo" at bounding box center [438, 306] width 72 height 30
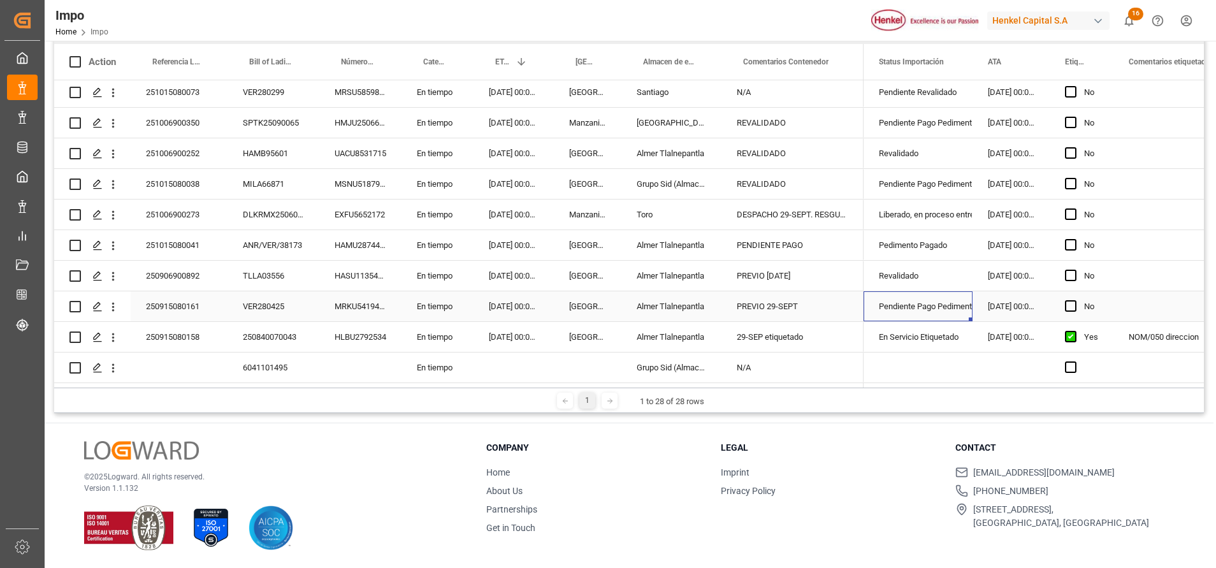
click at [940, 307] on div "Pendiente Pago Pedimento" at bounding box center [918, 306] width 78 height 29
click at [949, 302] on div "Pendiente Pago Pedimento" at bounding box center [918, 306] width 78 height 29
click at [954, 307] on icon "open menu" at bounding box center [949, 314] width 15 height 15
click at [923, 346] on div "Pedimento Pagado" at bounding box center [935, 352] width 120 height 45
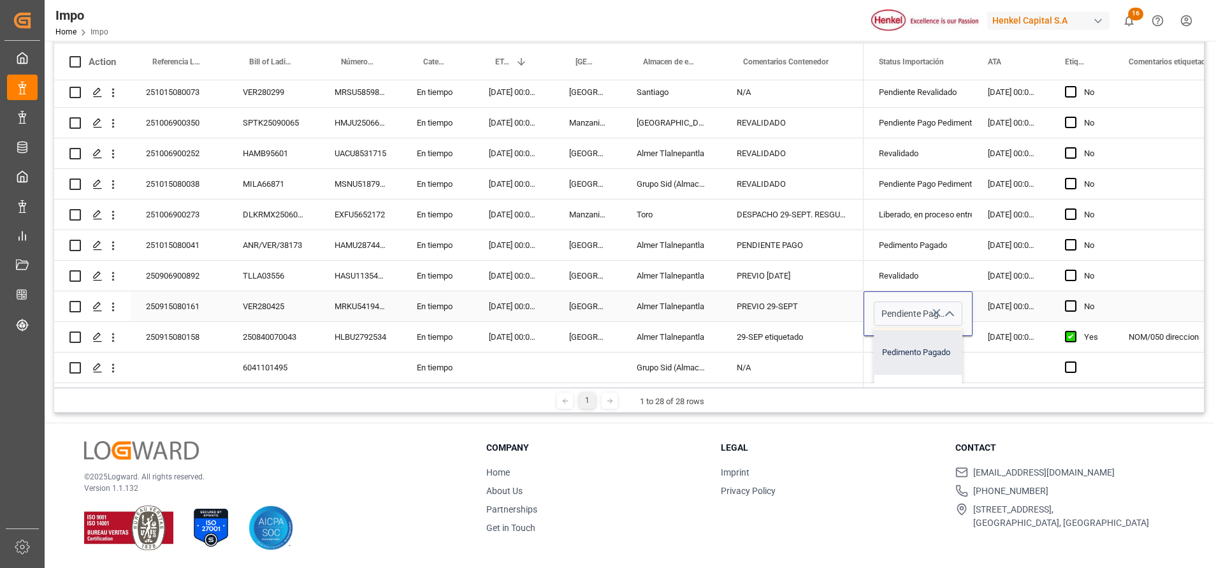
type input "Pedimento Pagado"
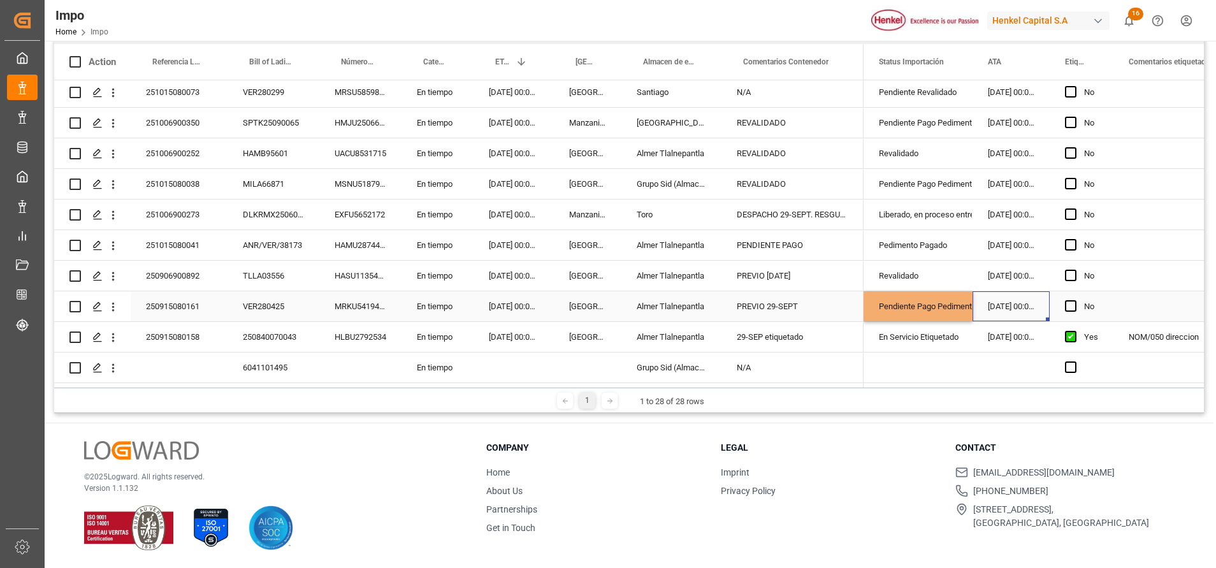
click at [1012, 295] on div "22.09.2025 00:00:00" at bounding box center [1011, 306] width 77 height 30
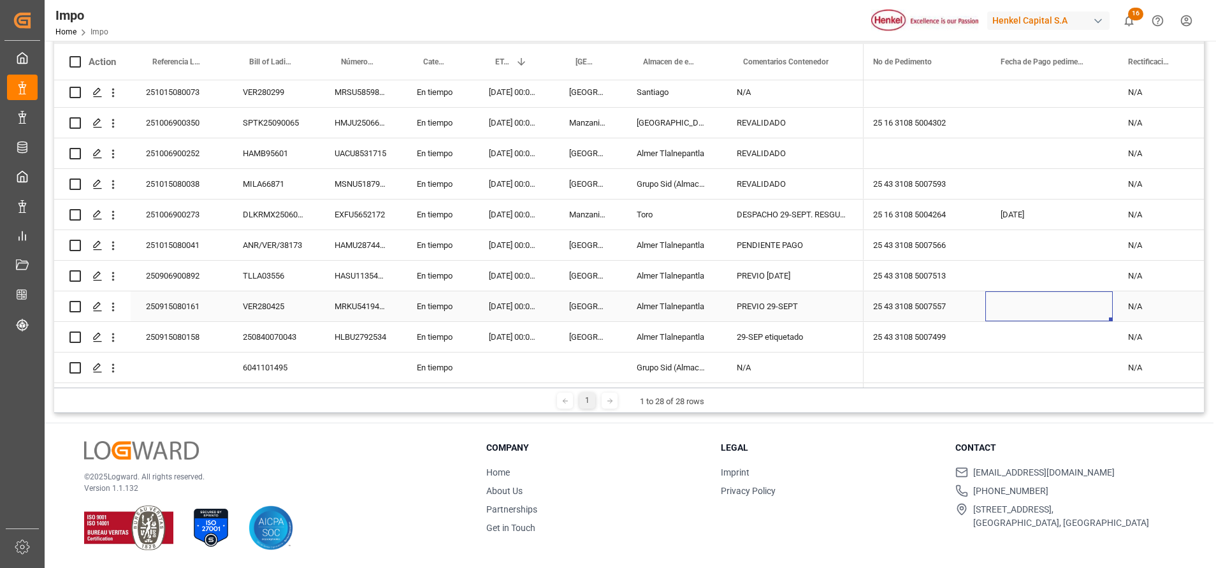
click at [1035, 295] on div "Press SPACE to select this row." at bounding box center [1050, 306] width 128 height 30
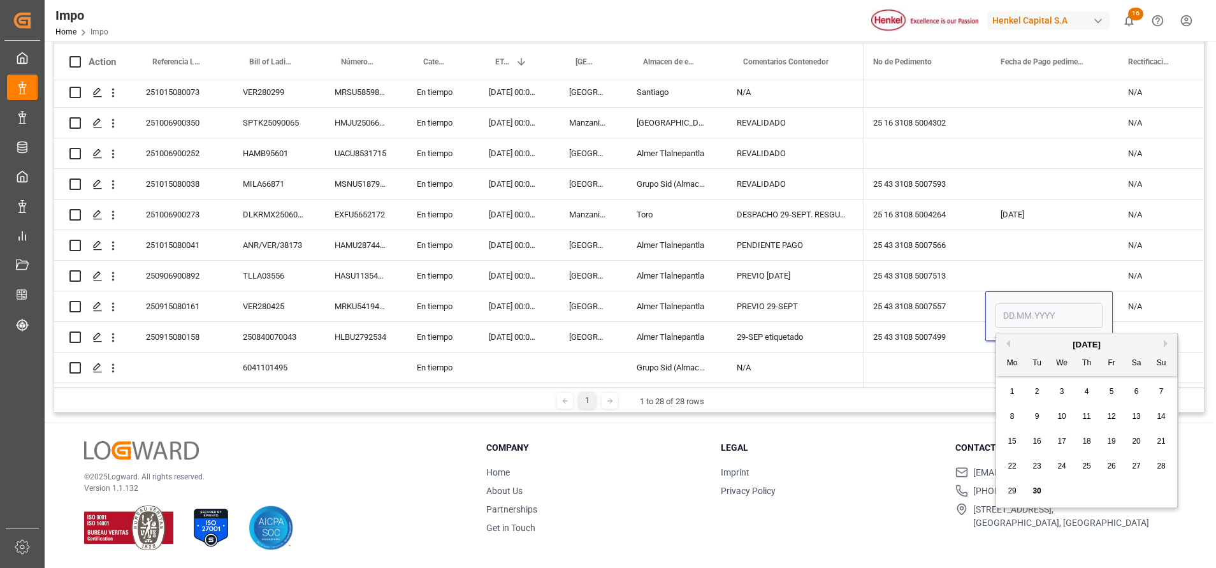
click at [1034, 493] on span "30" at bounding box center [1037, 490] width 8 height 9
type input "[DATE]"
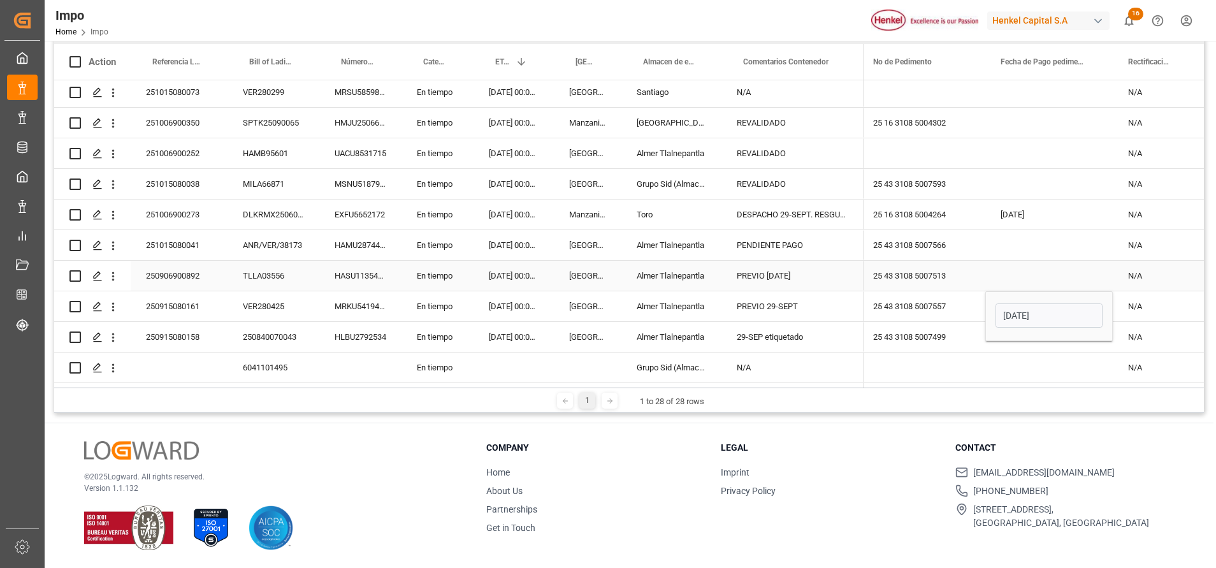
click at [1062, 278] on div "Press SPACE to select this row." at bounding box center [1050, 276] width 128 height 30
click at [1032, 311] on div "[DATE]" at bounding box center [1050, 306] width 128 height 30
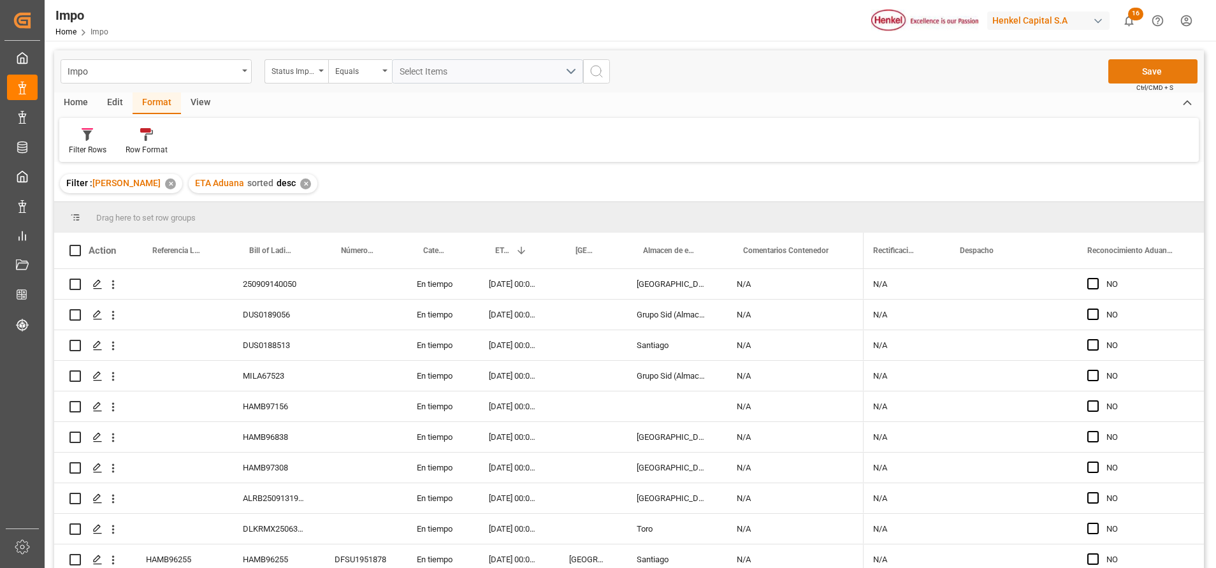
click at [1127, 64] on button "Save" at bounding box center [1153, 71] width 89 height 24
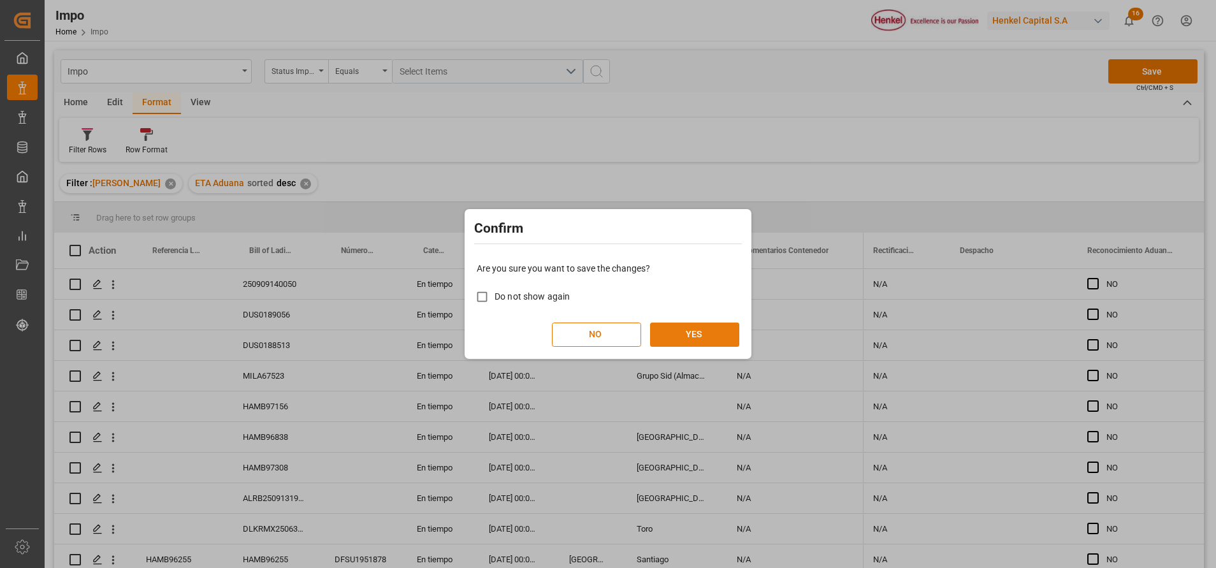
click at [705, 324] on button "YES" at bounding box center [694, 335] width 89 height 24
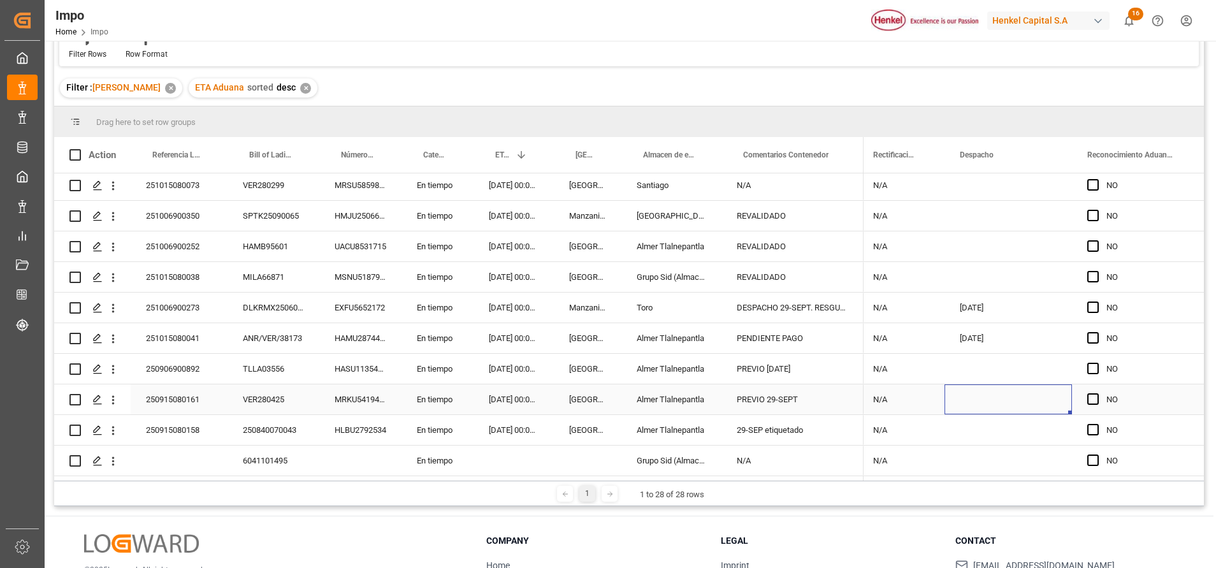
click at [982, 395] on div "Press SPACE to select this row." at bounding box center [1009, 399] width 128 height 30
click at [995, 401] on div "Press SPACE to select this row." at bounding box center [1009, 399] width 128 height 30
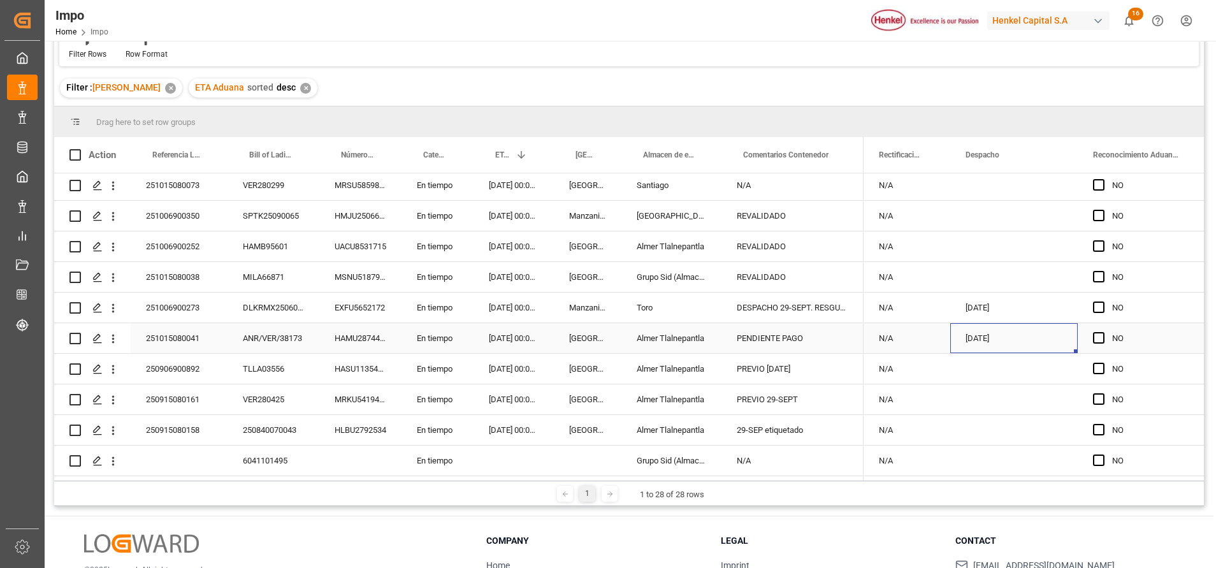
click at [1012, 332] on div "[DATE]" at bounding box center [1015, 338] width 128 height 30
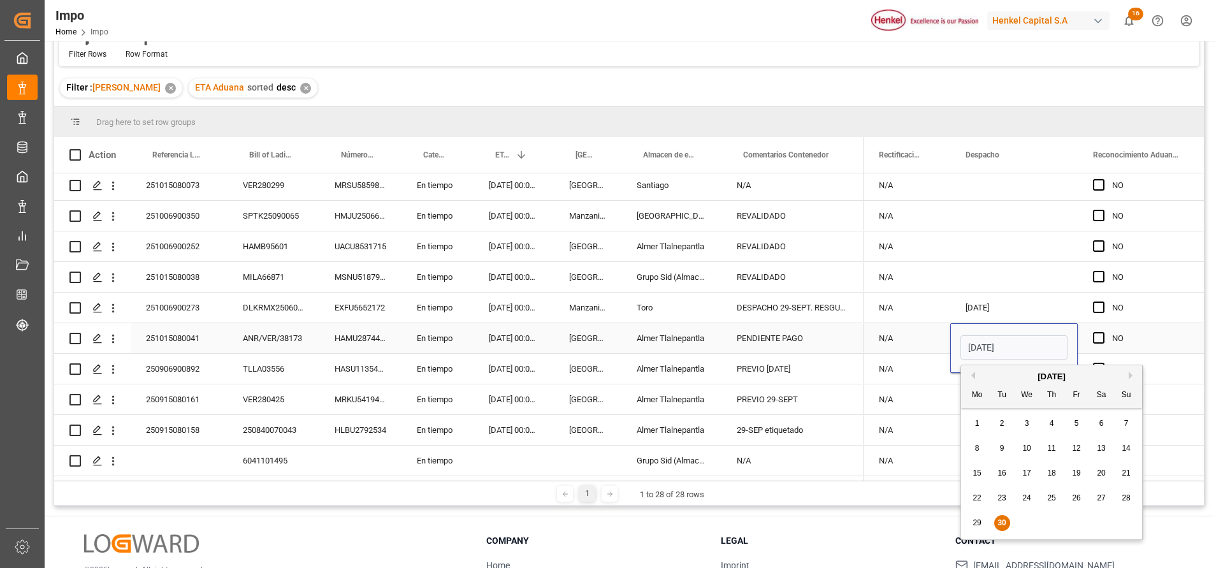
drag, startPoint x: 1019, startPoint y: 347, endPoint x: 974, endPoint y: 352, distance: 45.5
click at [975, 352] on input "[DATE]" at bounding box center [1014, 347] width 107 height 24
type input "3"
click at [967, 271] on div "Press SPACE to select this row." at bounding box center [1015, 277] width 128 height 30
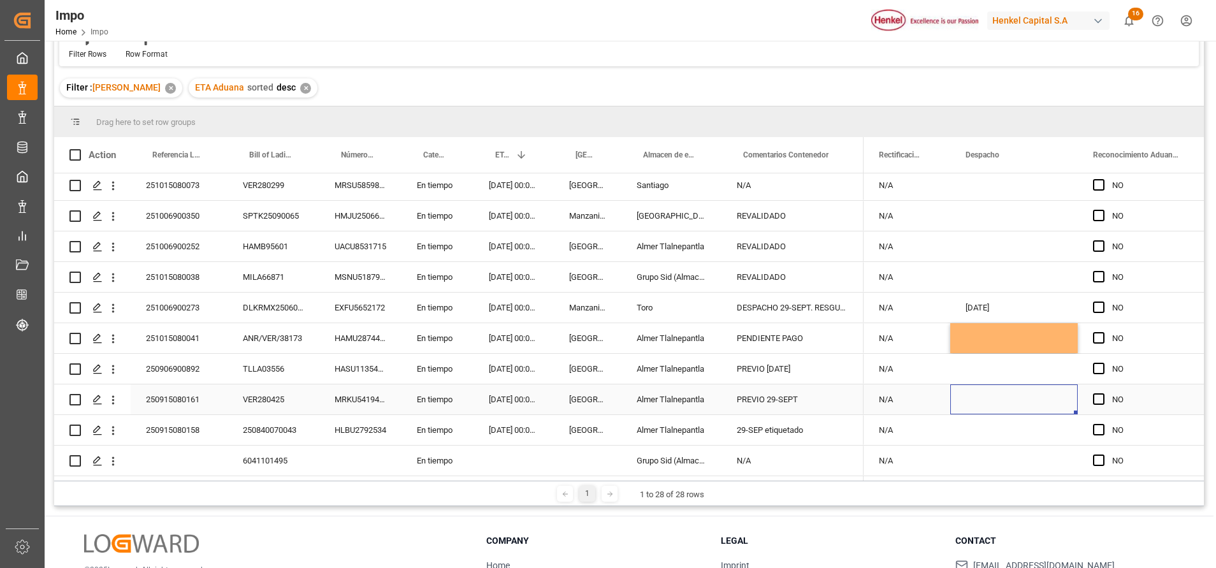
click at [996, 395] on div "Press SPACE to select this row." at bounding box center [1015, 399] width 128 height 30
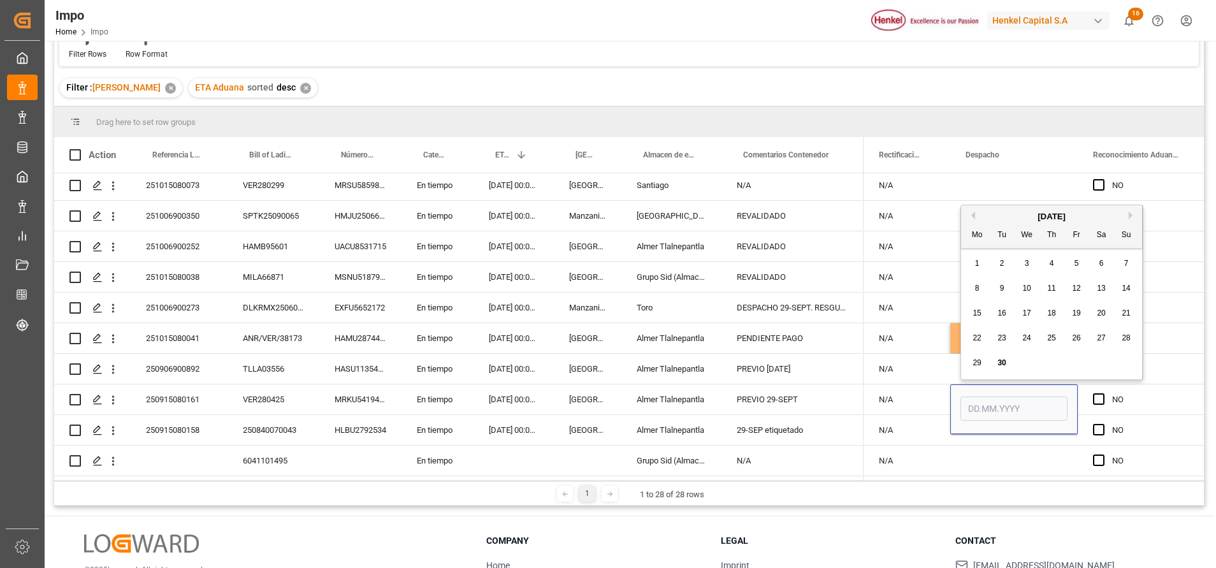
click at [1012, 363] on div "29 30 1 2 3 4 5" at bounding box center [1052, 363] width 174 height 25
click at [1008, 366] on div "30" at bounding box center [1003, 363] width 16 height 15
type input "[DATE]"
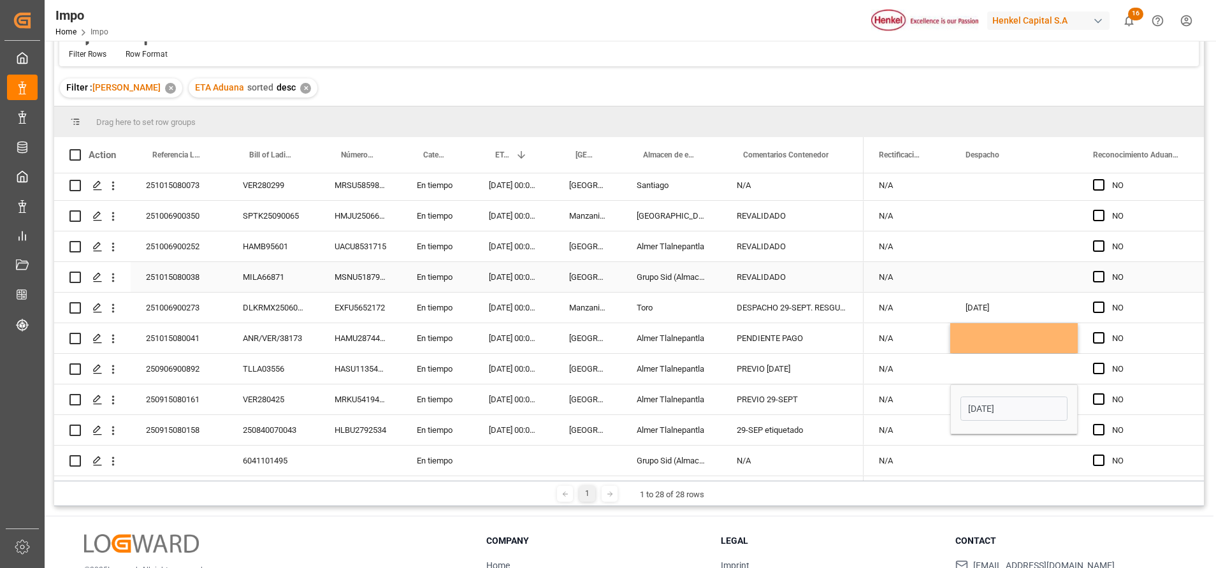
click at [1020, 267] on div "Press SPACE to select this row." at bounding box center [1015, 277] width 128 height 30
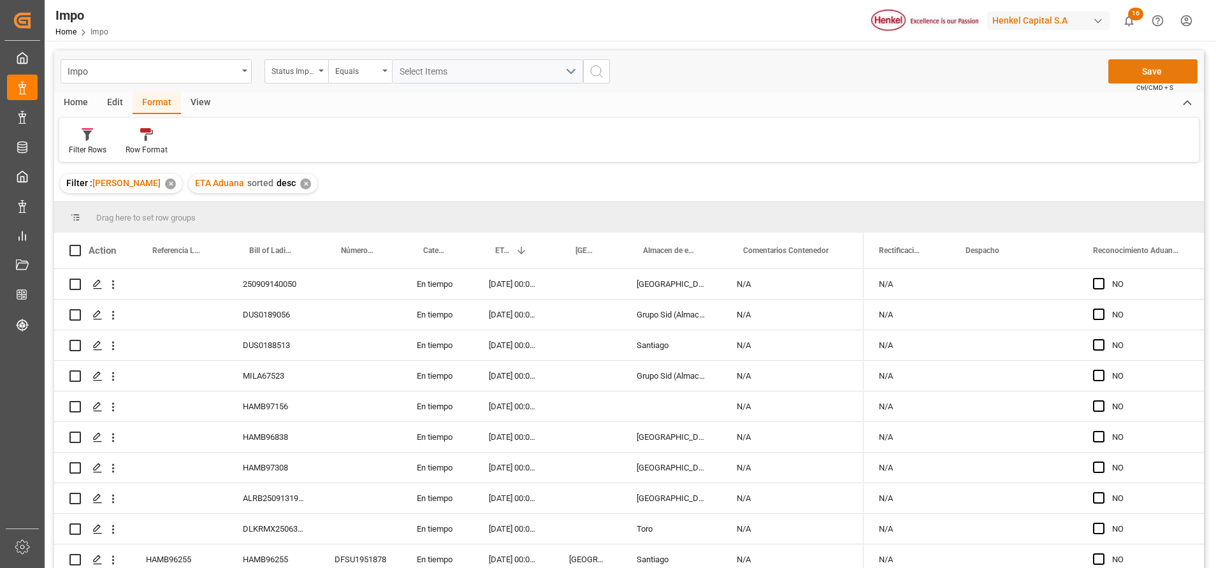
click at [1131, 76] on button "Save" at bounding box center [1153, 71] width 89 height 24
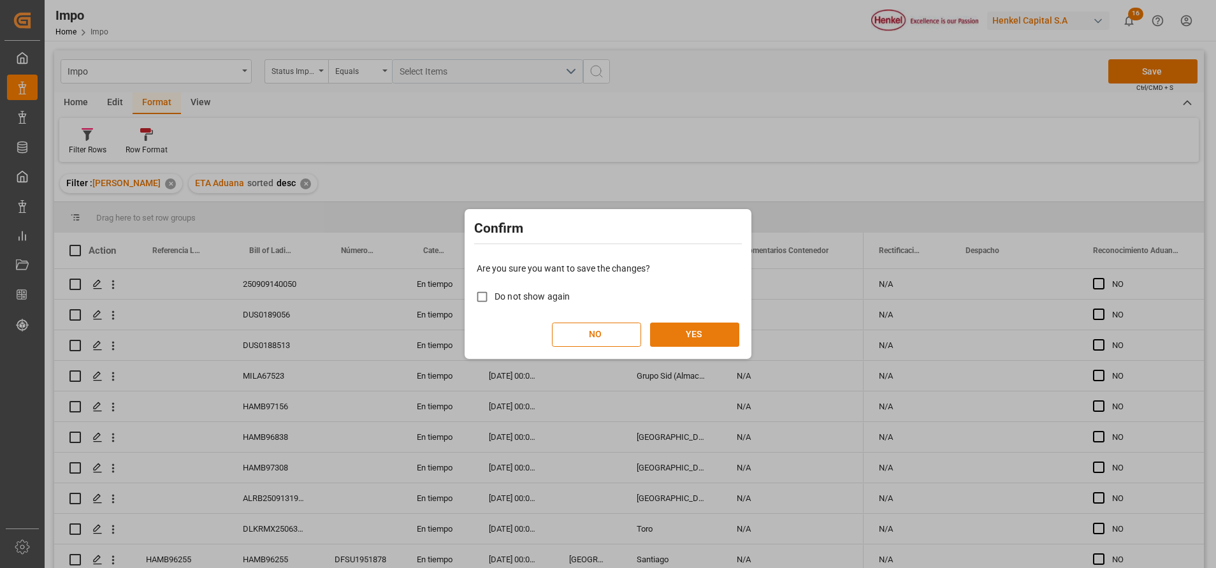
click at [669, 326] on button "YES" at bounding box center [694, 335] width 89 height 24
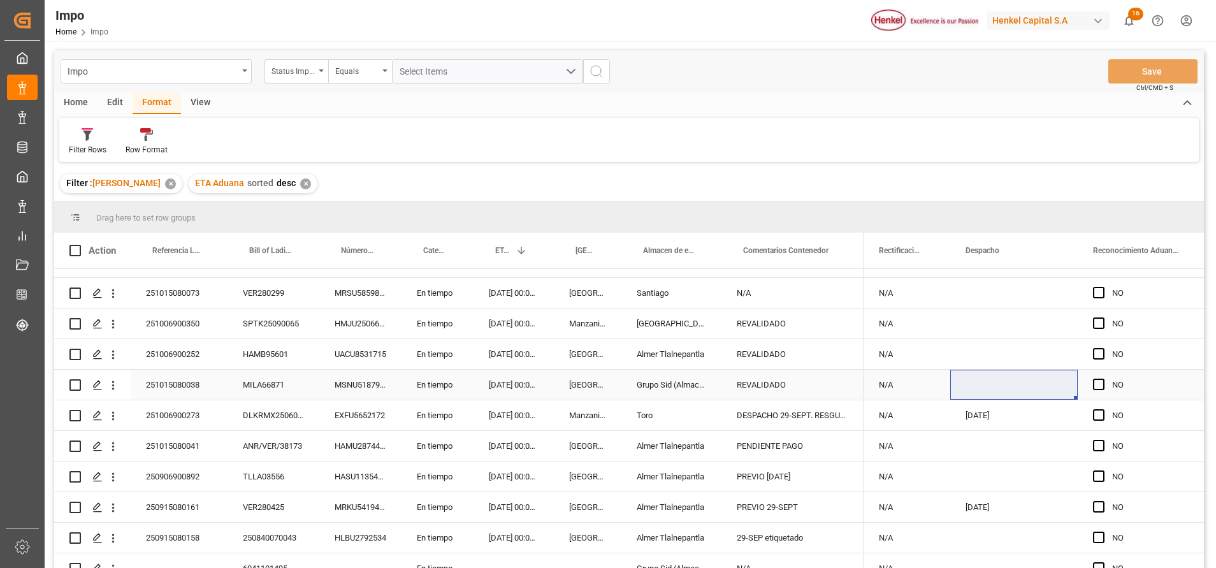
scroll to position [559, 0]
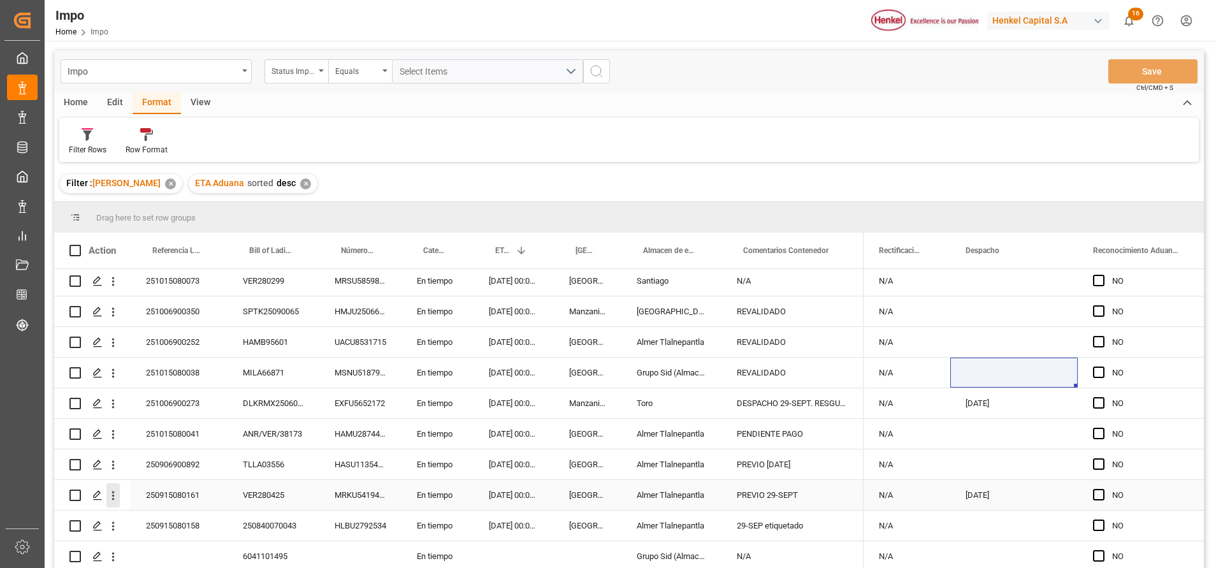
click at [110, 489] on icon "open menu" at bounding box center [112, 495] width 13 height 13
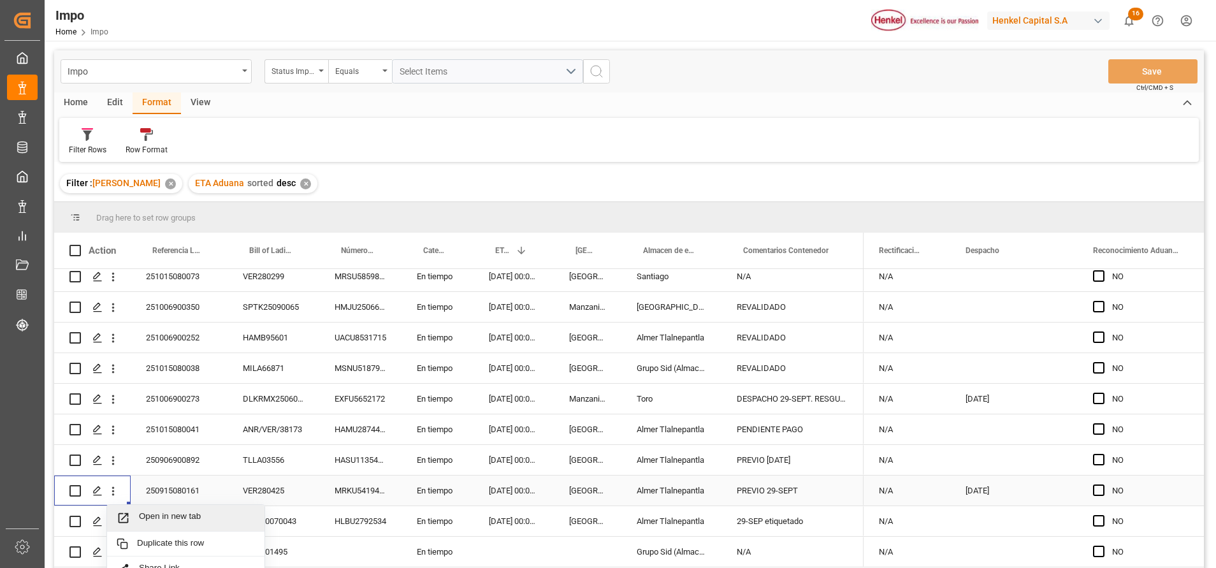
click at [181, 525] on span "Open in new tab" at bounding box center [197, 517] width 116 height 13
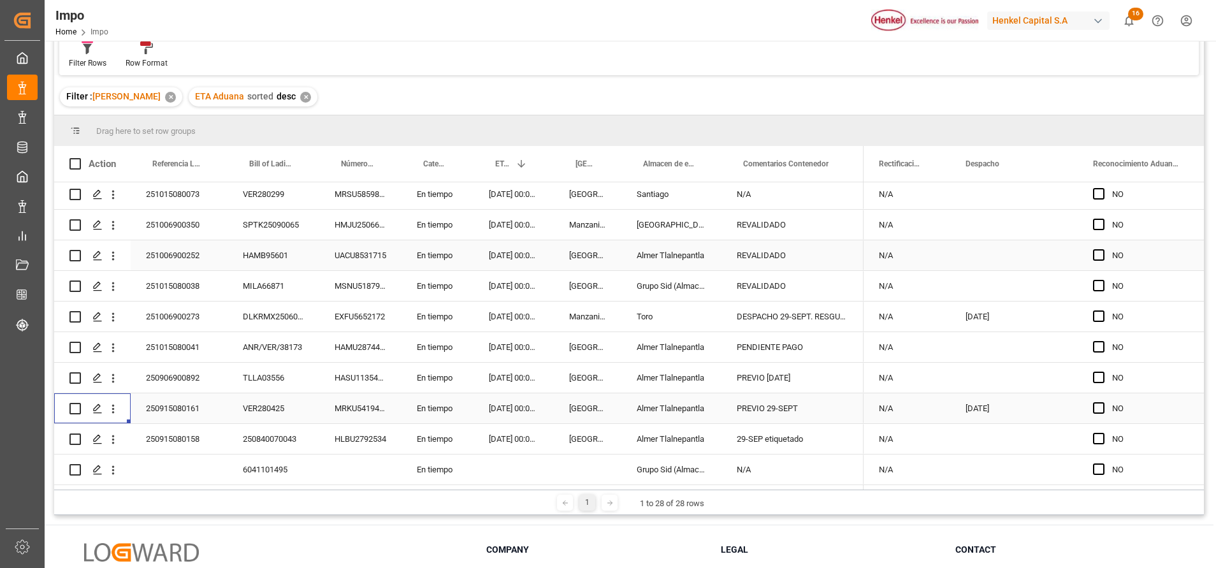
scroll to position [189, 0]
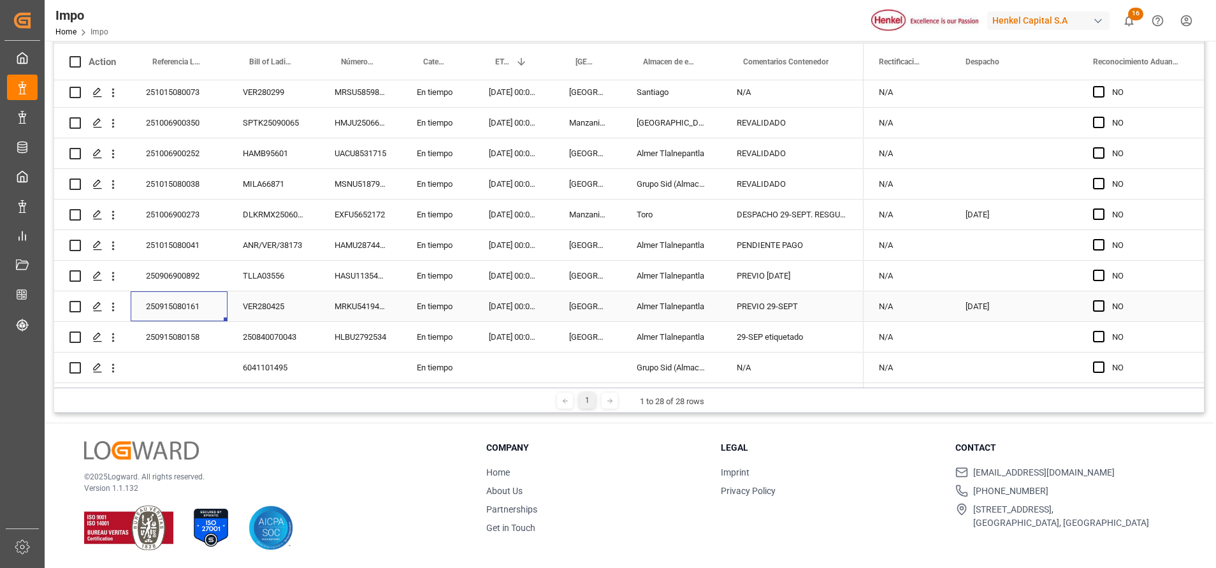
click at [159, 302] on div "250915080161" at bounding box center [179, 306] width 97 height 30
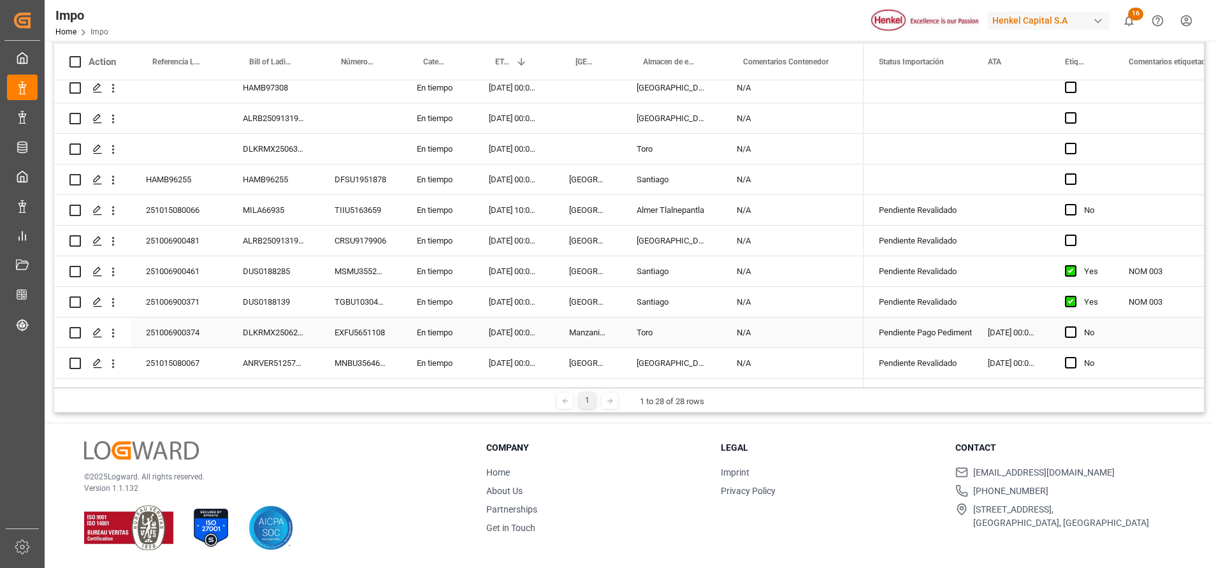
scroll to position [287, 0]
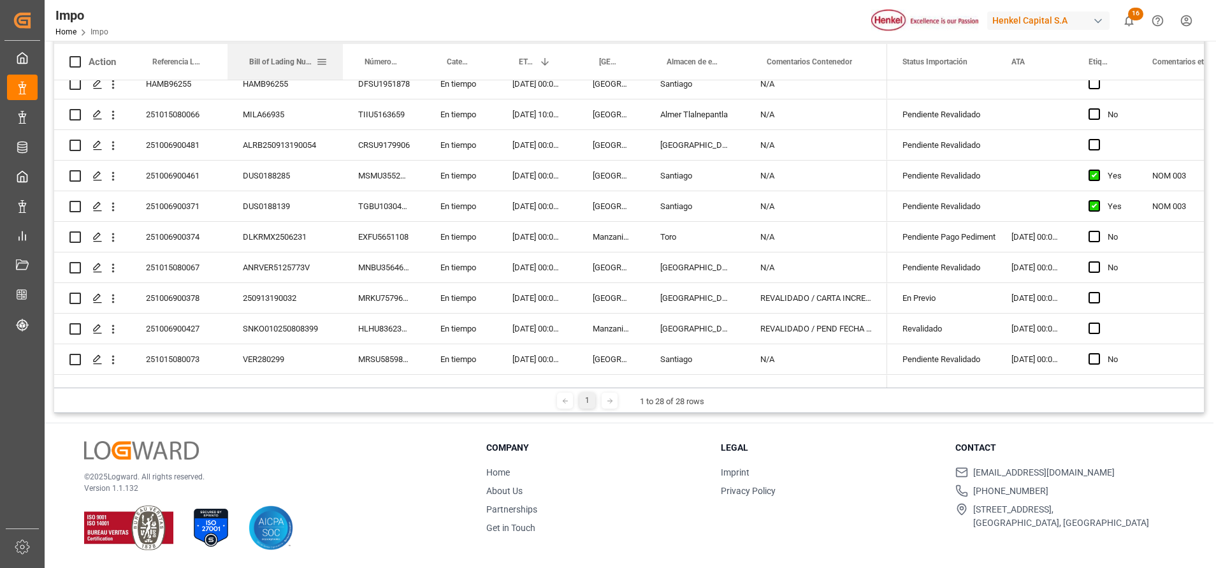
drag, startPoint x: 319, startPoint y: 61, endPoint x: 342, endPoint y: 66, distance: 24.1
click at [342, 66] on div at bounding box center [342, 62] width 5 height 36
click at [771, 242] on div "N/A" at bounding box center [816, 237] width 142 height 30
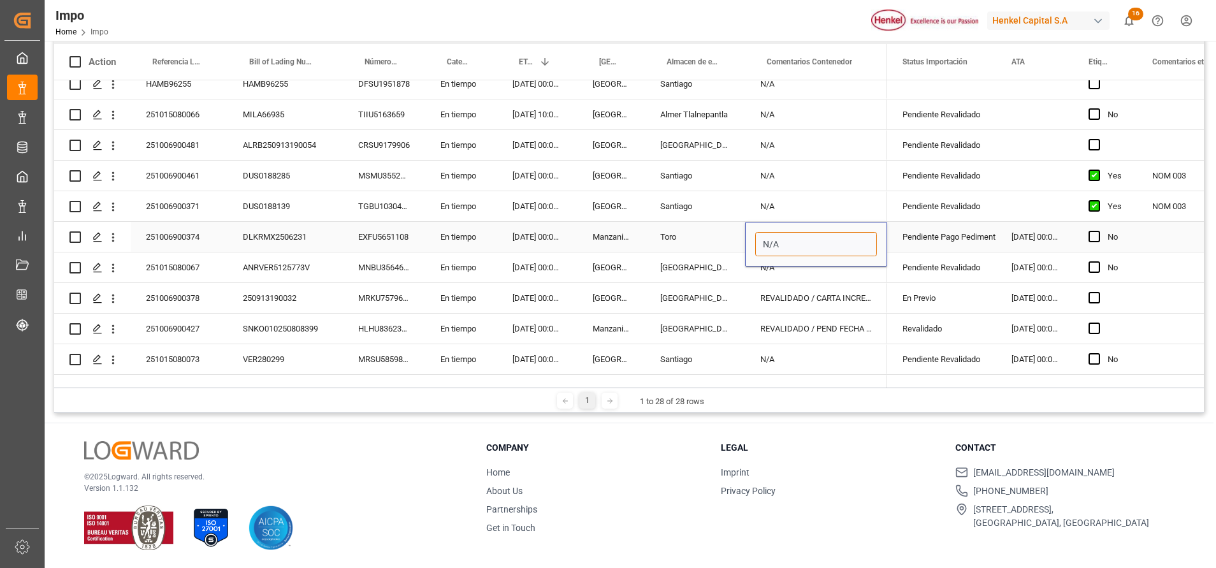
click at [786, 244] on input "N/A" at bounding box center [817, 244] width 122 height 24
type input "N"
type input "RESGUARDO EN MTY"
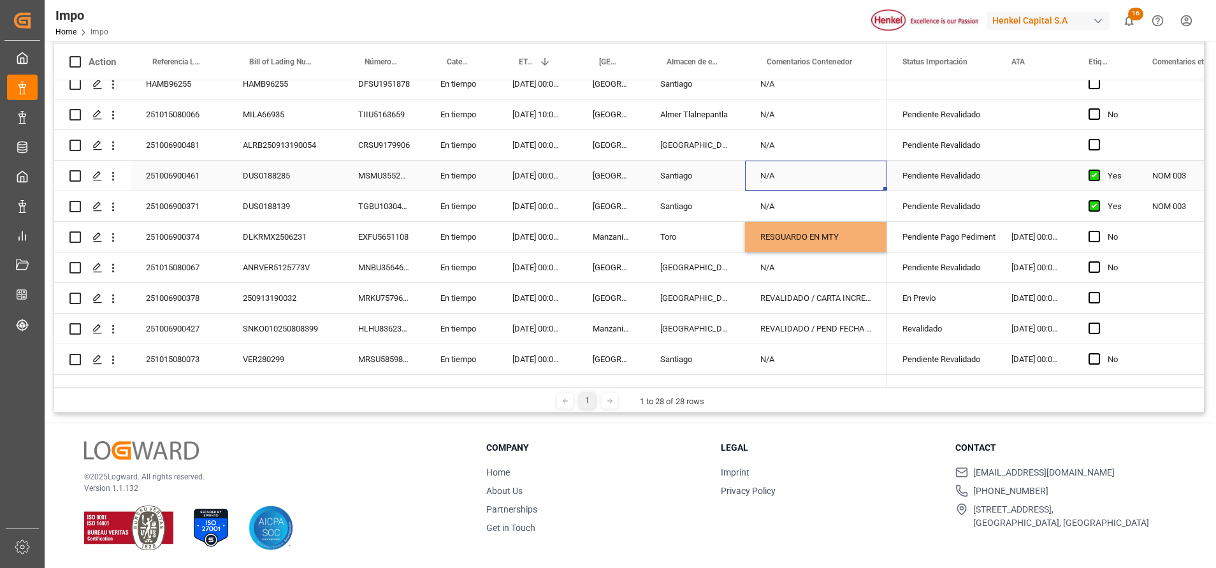
click at [842, 189] on div "N/A" at bounding box center [816, 176] width 142 height 30
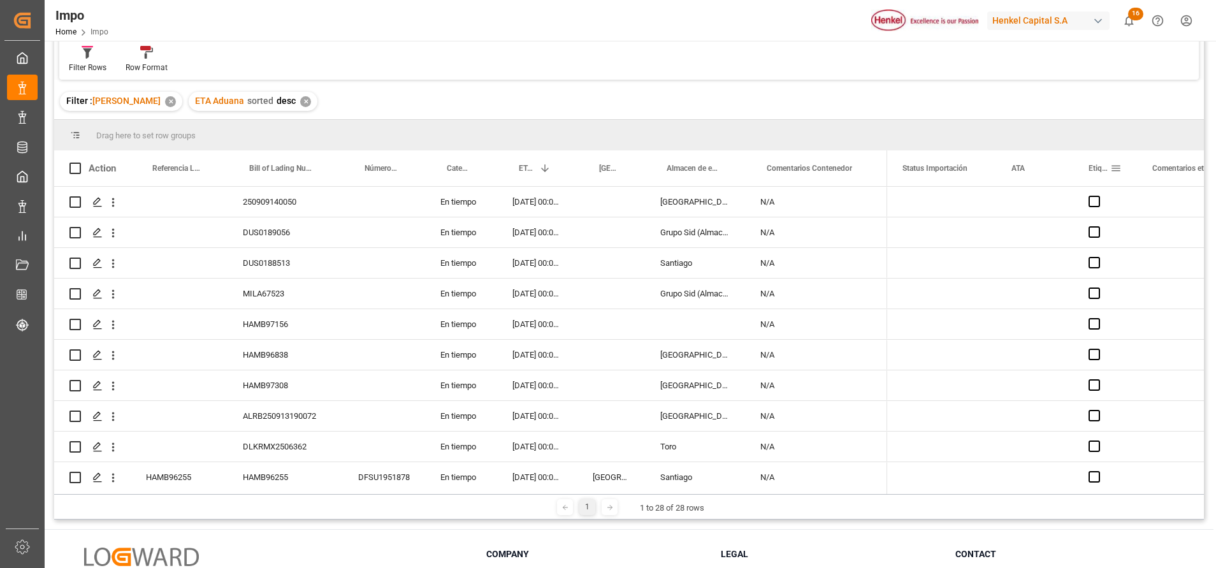
scroll to position [0, 0]
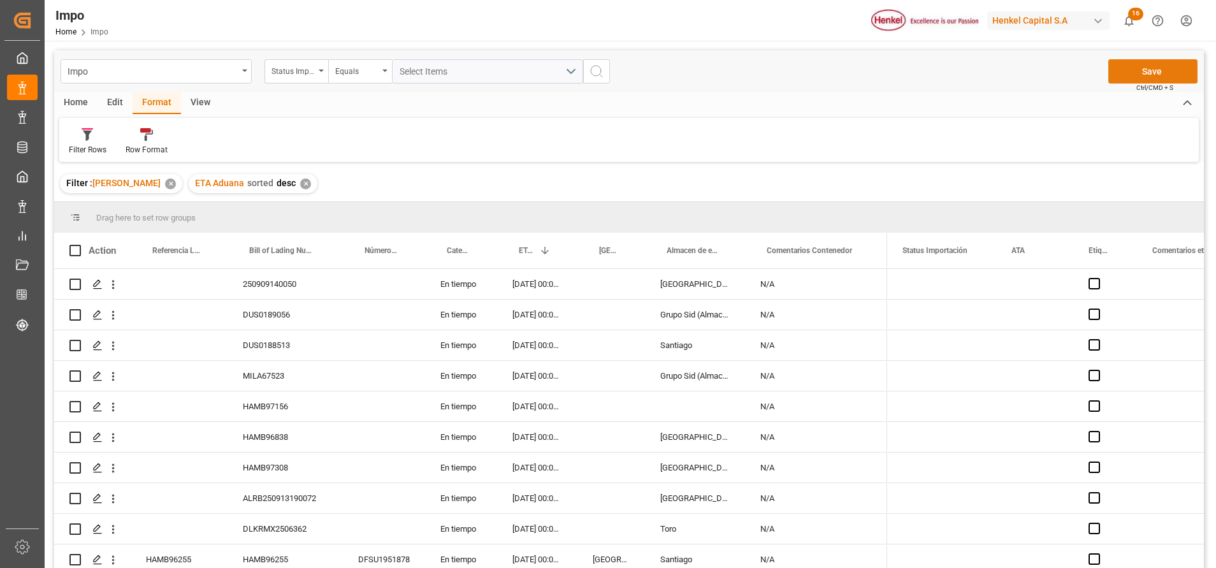
click at [1157, 66] on button "Save" at bounding box center [1153, 71] width 89 height 24
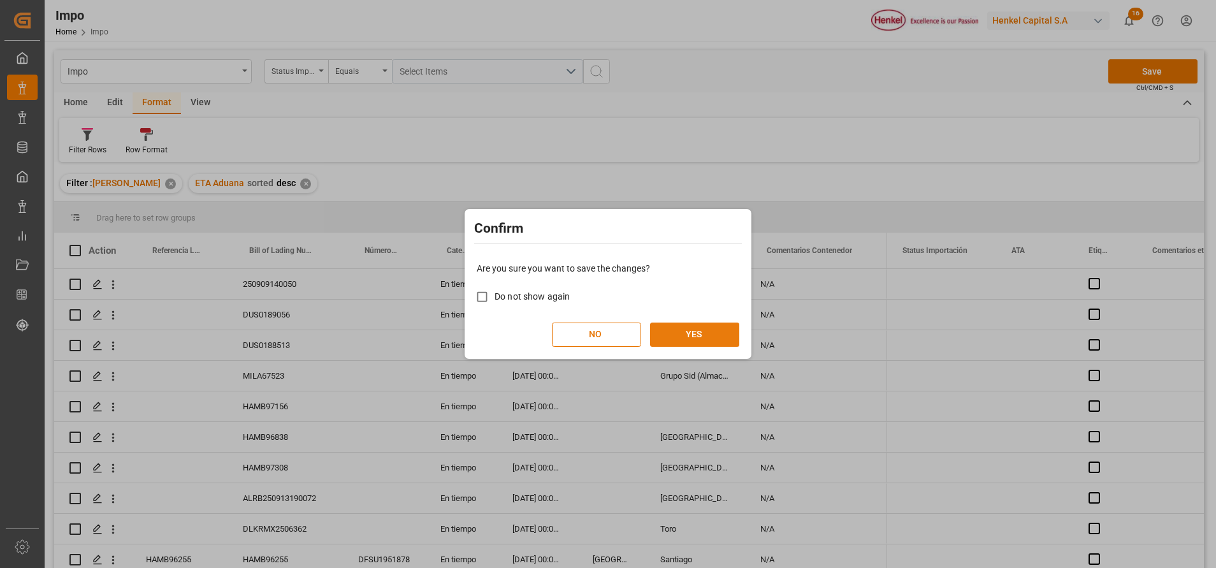
click at [675, 344] on button "YES" at bounding box center [694, 335] width 89 height 24
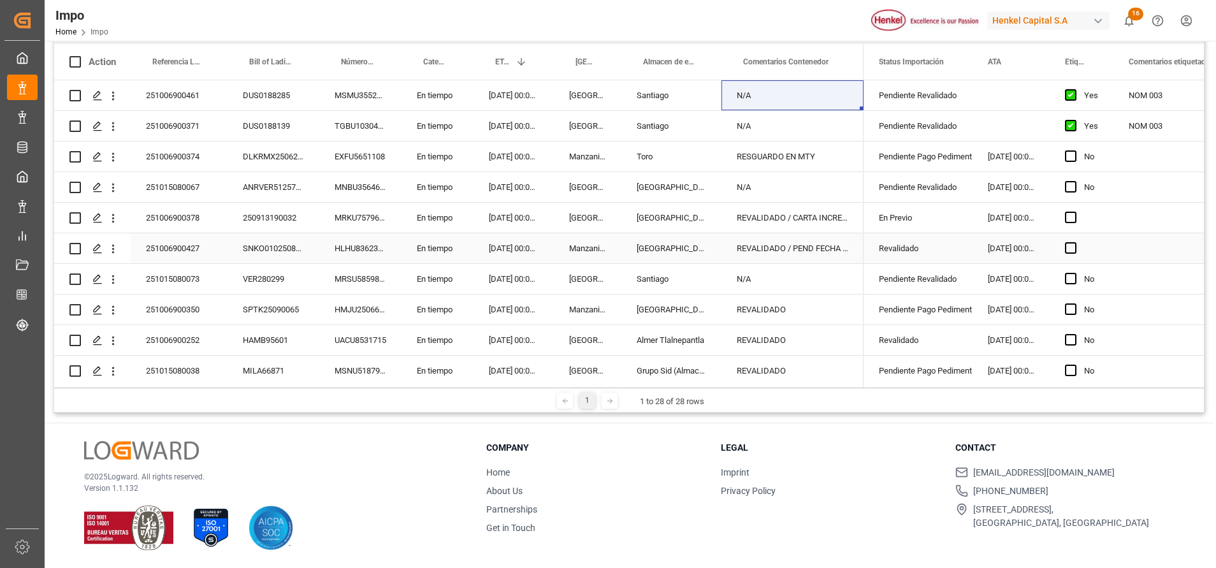
scroll to position [272, 0]
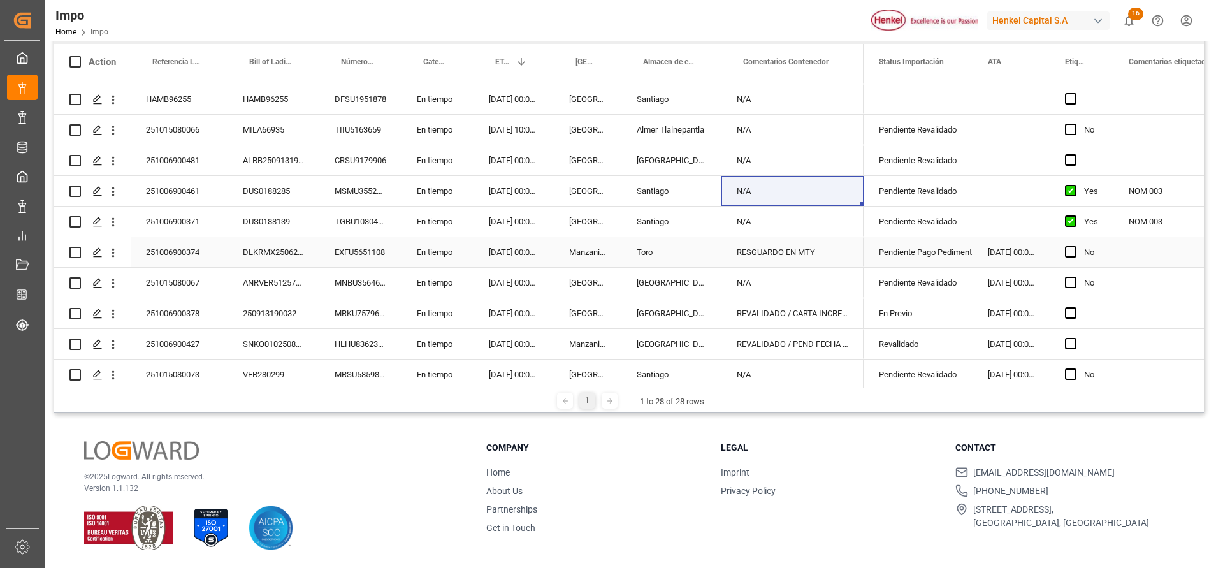
click at [813, 245] on div "RESGUARDO EN MTY" at bounding box center [793, 252] width 142 height 30
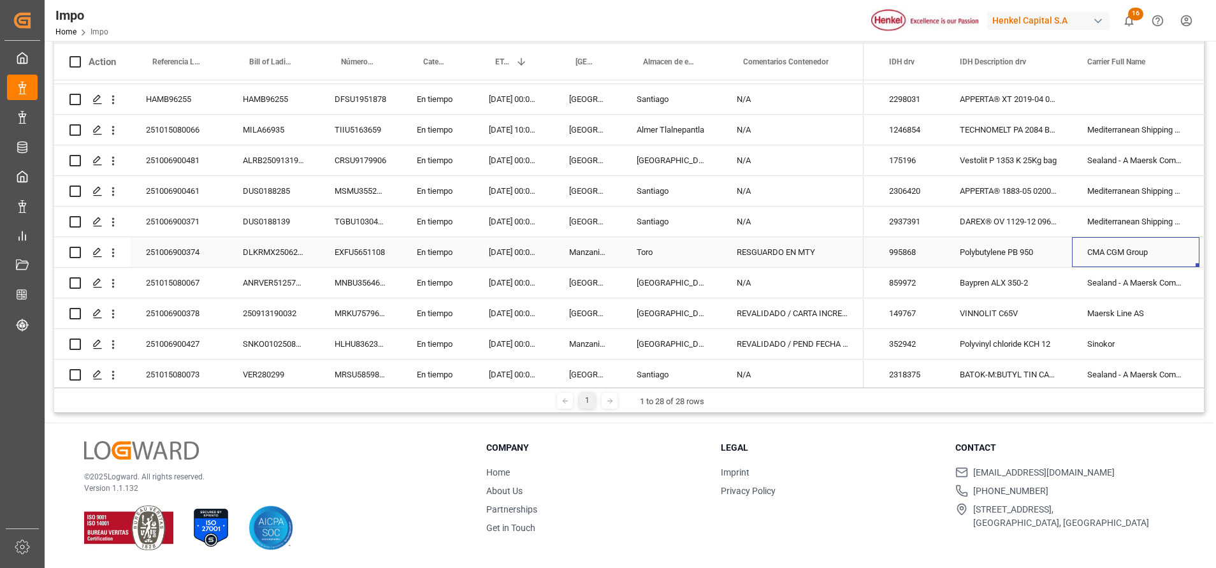
scroll to position [0, 902]
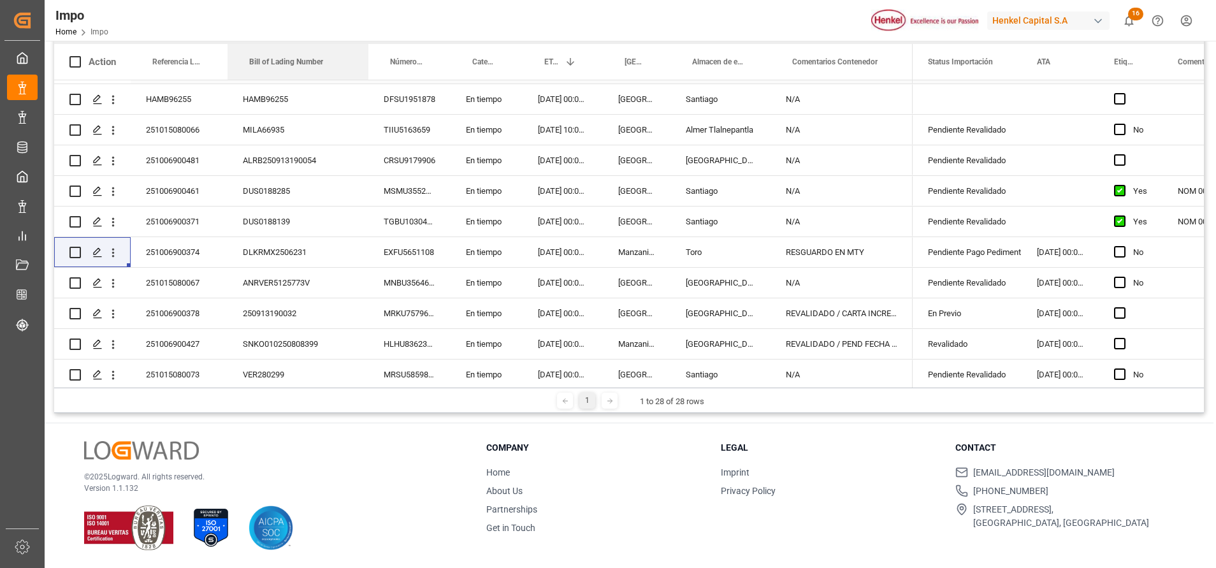
drag, startPoint x: 319, startPoint y: 59, endPoint x: 340, endPoint y: 161, distance: 104.3
click at [366, 83] on div "Action Referencia Leschaco Bill of Lading Number Número de Contenedor 1" at bounding box center [629, 216] width 1150 height 344
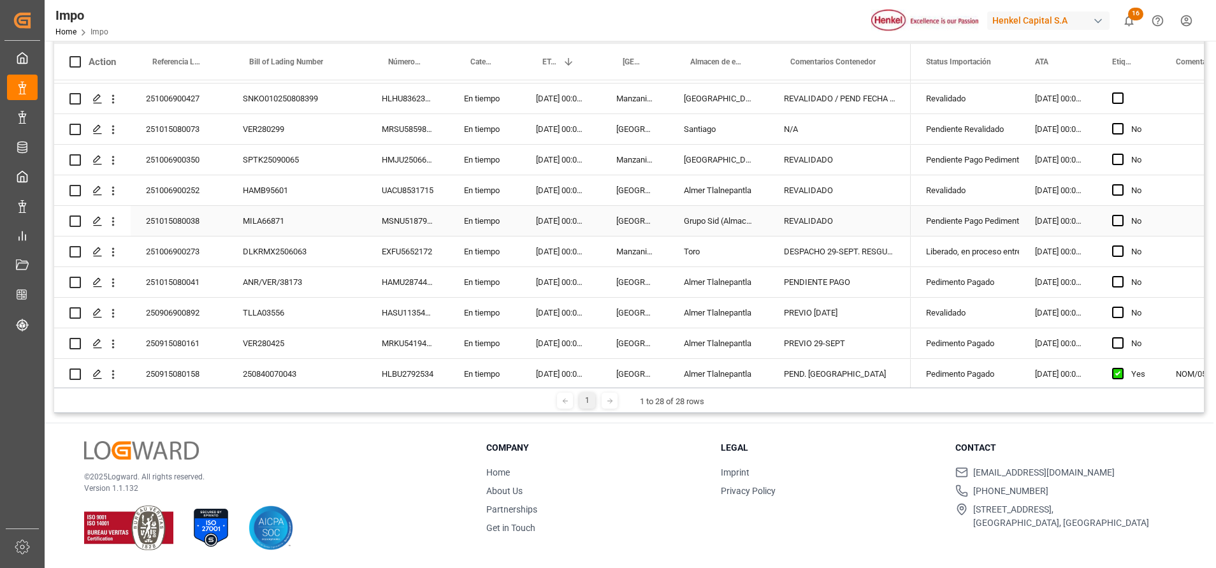
scroll to position [559, 0]
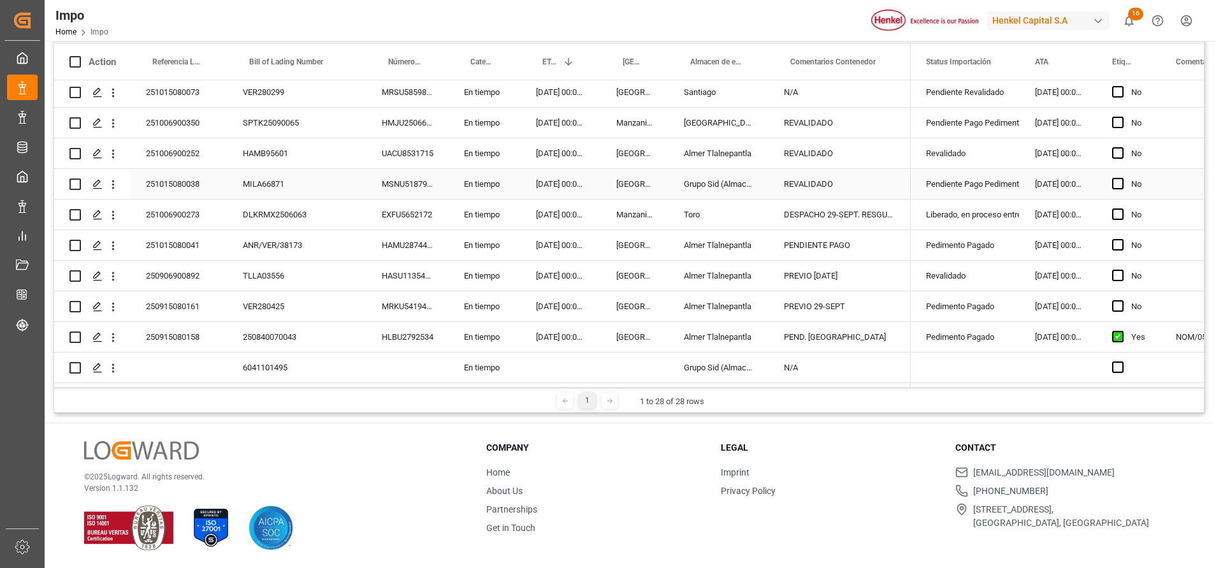
click at [965, 182] on div "Pendiente Pago Pedimento" at bounding box center [965, 184] width 78 height 29
click at [1002, 189] on icon "open menu" at bounding box center [996, 191] width 15 height 15
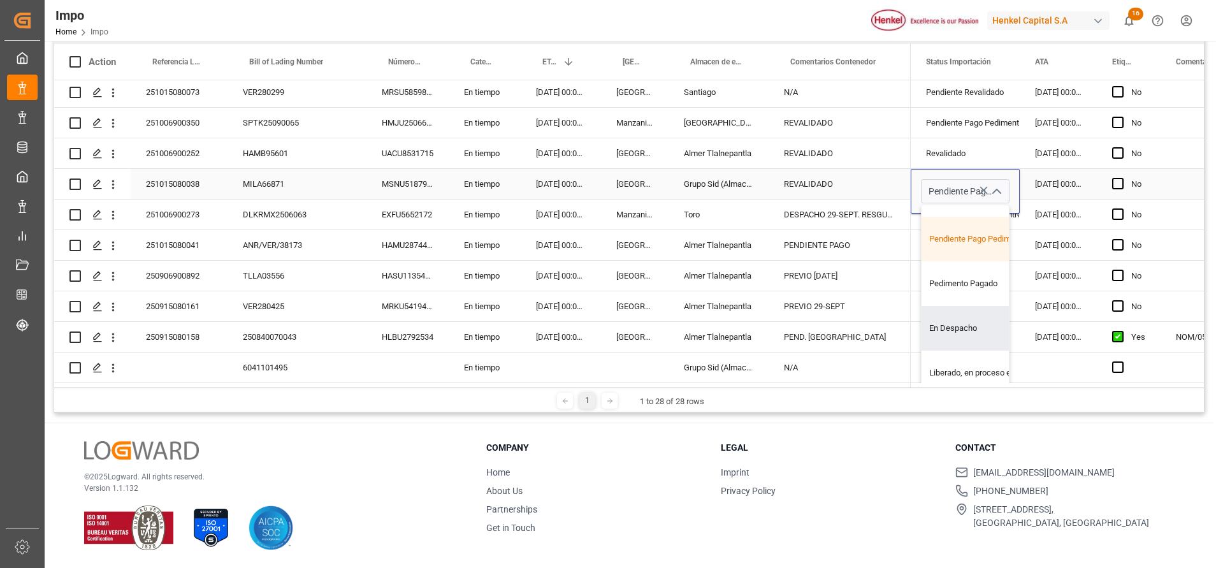
scroll to position [129, 0]
click at [953, 316] on div "Pedimento Pagado" at bounding box center [982, 322] width 120 height 45
type input "Pedimento Pagado"
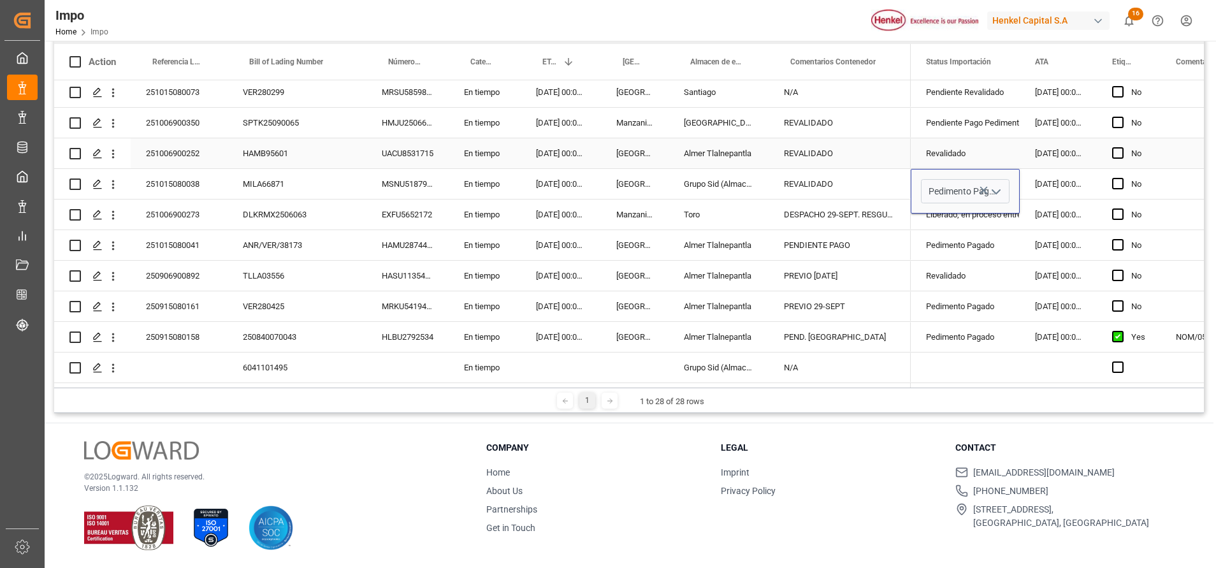
click at [889, 138] on div "REVALIDADO" at bounding box center [840, 153] width 142 height 30
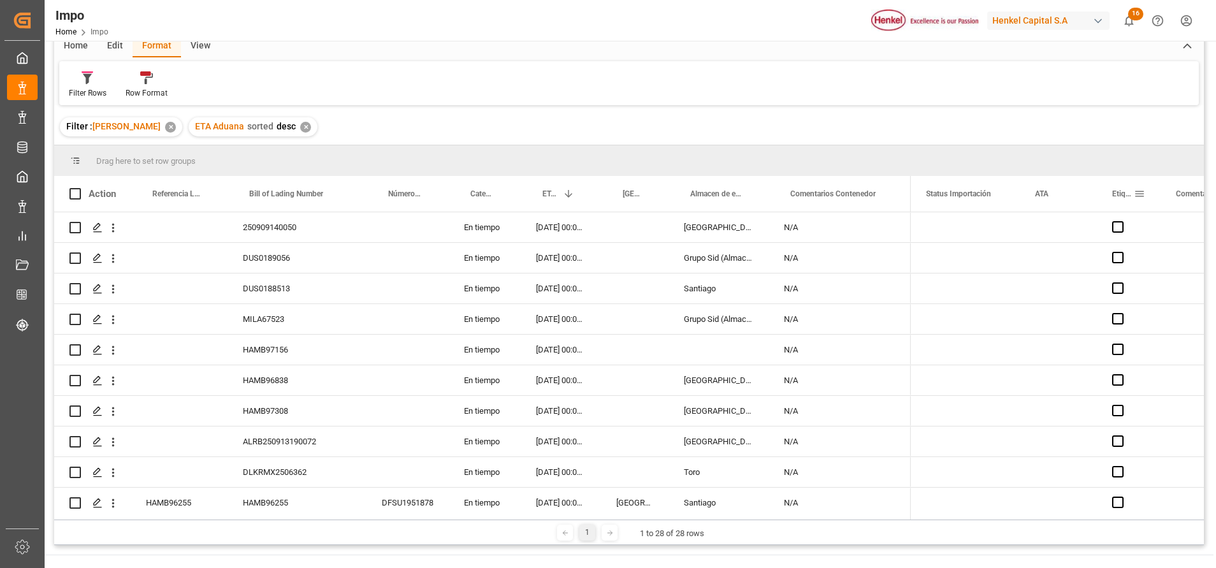
scroll to position [0, 0]
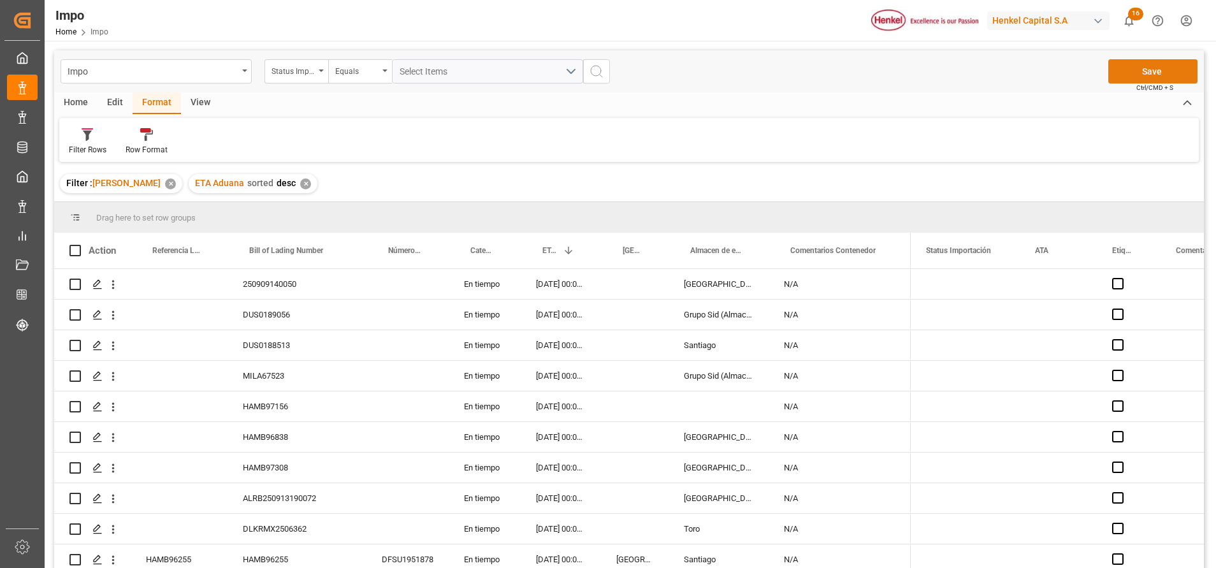
click at [1155, 80] on button "Save" at bounding box center [1153, 71] width 89 height 24
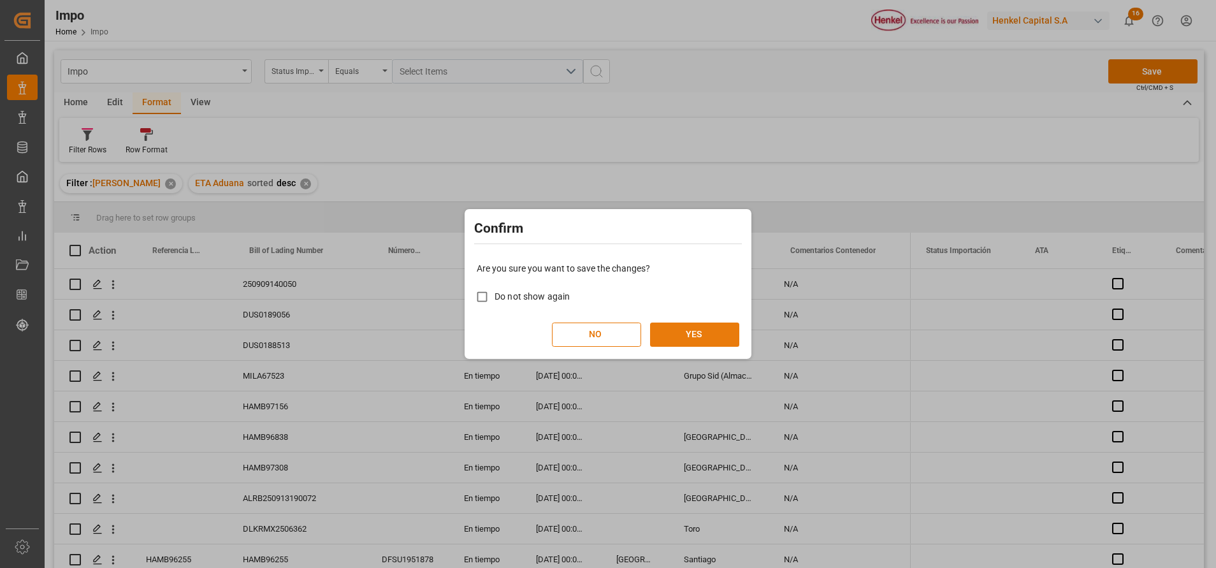
click at [721, 334] on button "YES" at bounding box center [694, 335] width 89 height 24
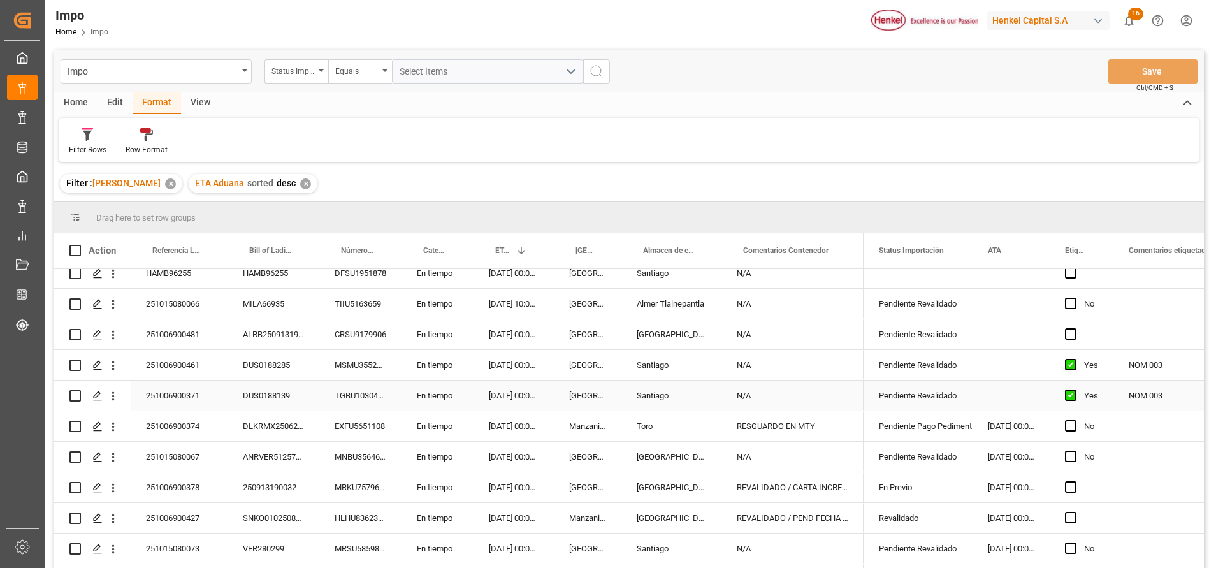
scroll to position [383, 0]
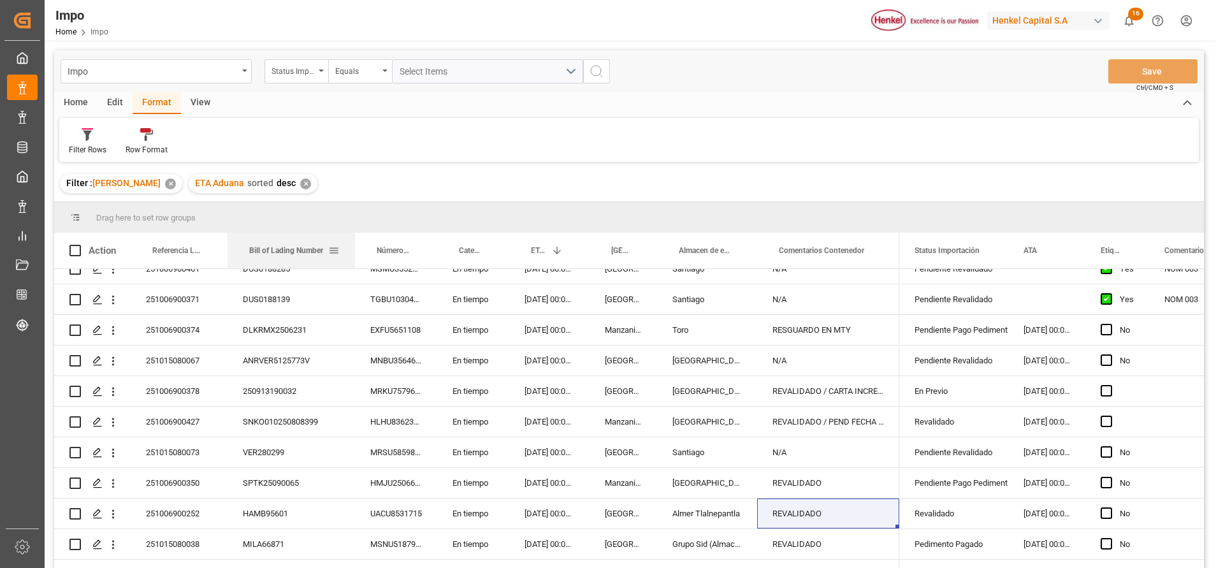
drag, startPoint x: 318, startPoint y: 248, endPoint x: 353, endPoint y: 257, distance: 36.8
click at [353, 257] on div at bounding box center [355, 251] width 5 height 36
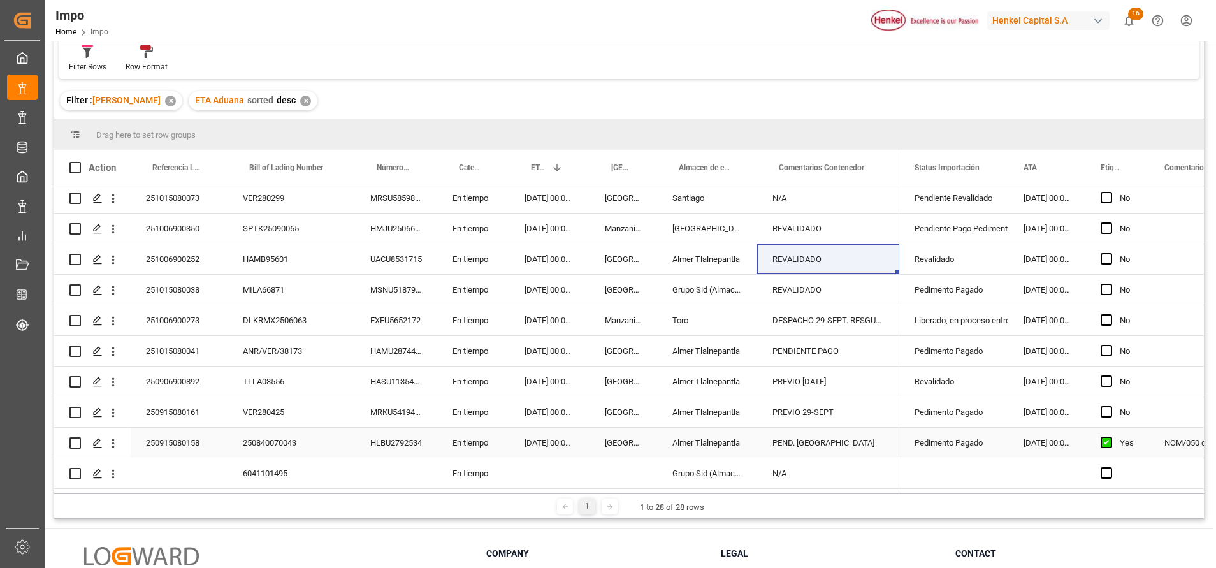
scroll to position [189, 0]
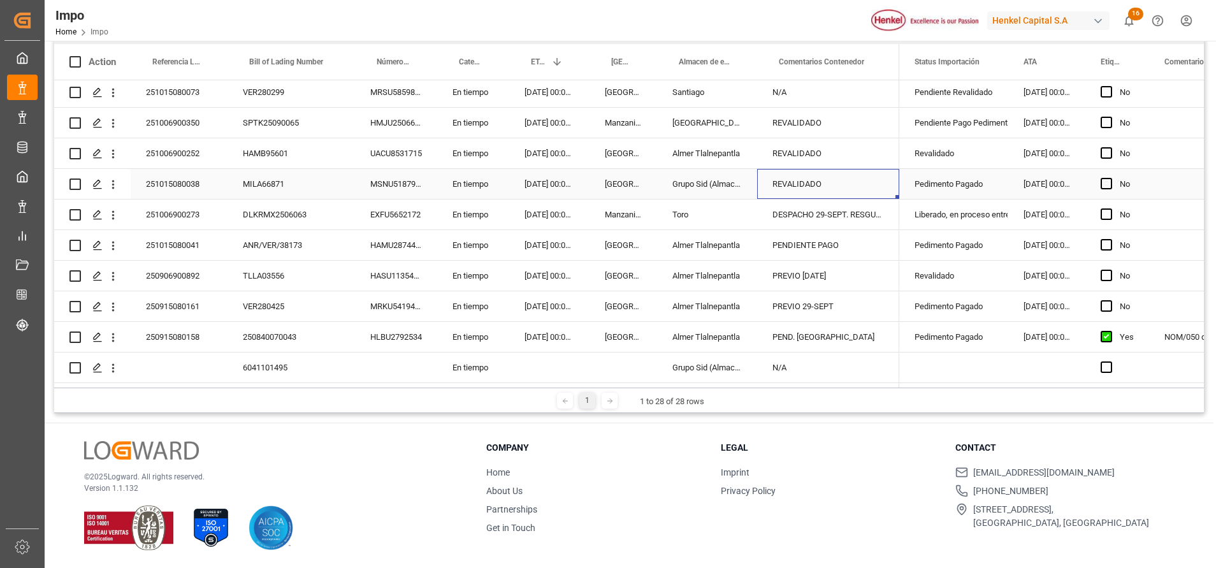
click at [826, 181] on div "REVALIDADO" at bounding box center [828, 184] width 142 height 30
click at [824, 186] on input "REVALIDADO" at bounding box center [829, 191] width 122 height 24
type input "R"
type input "PAGADO"
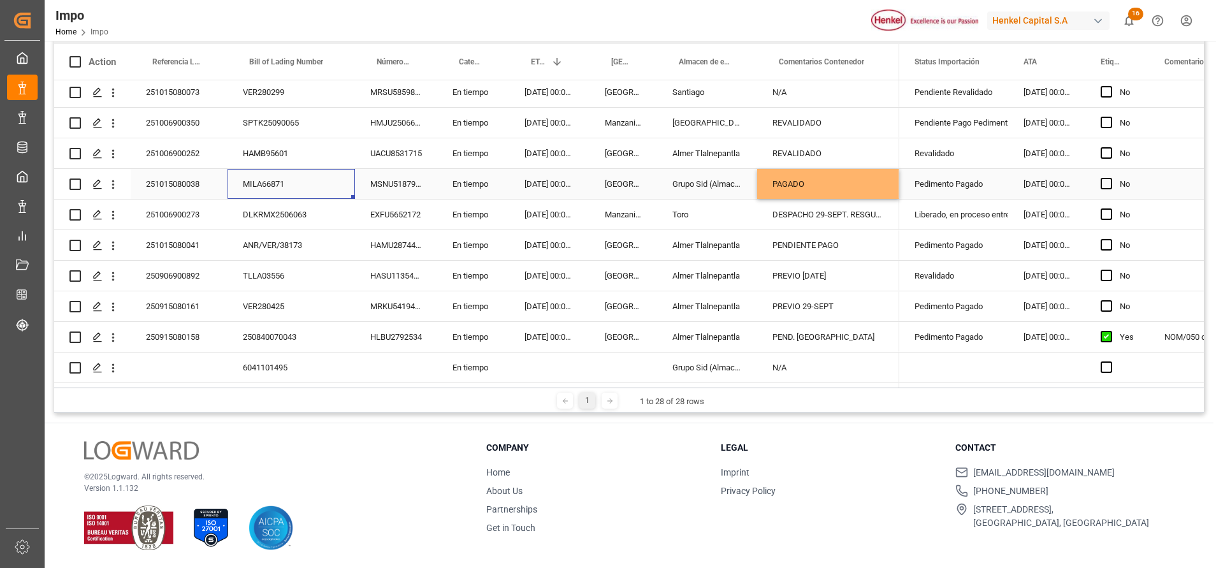
click at [273, 191] on div "MILA66871" at bounding box center [292, 184] width 128 height 30
click at [112, 179] on icon "open menu" at bounding box center [112, 184] width 13 height 13
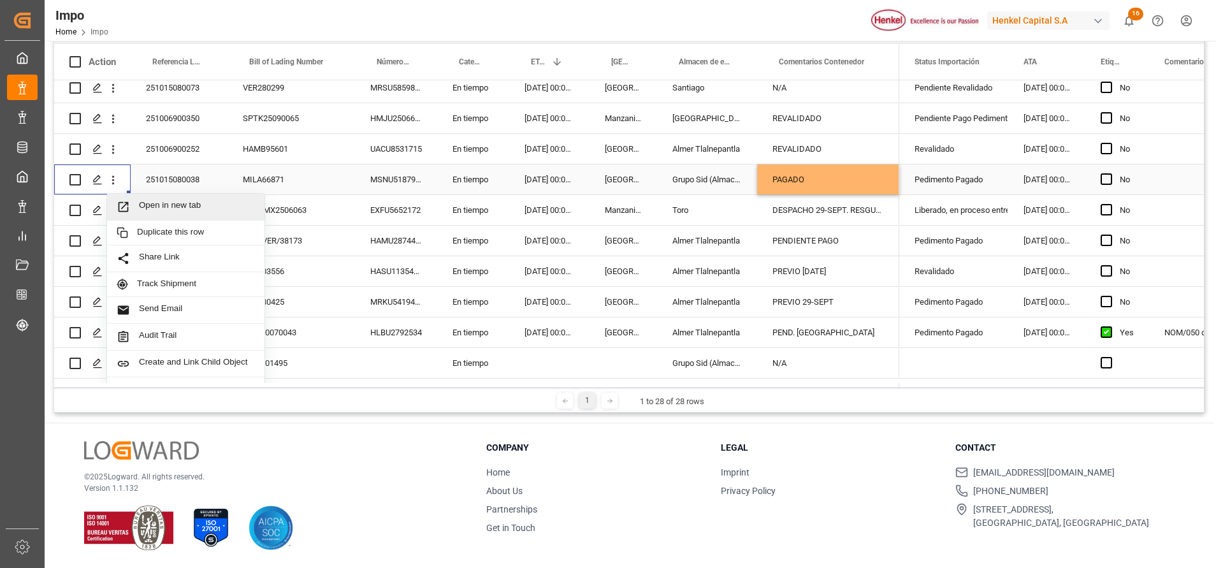
click at [162, 205] on span "Open in new tab" at bounding box center [197, 206] width 116 height 13
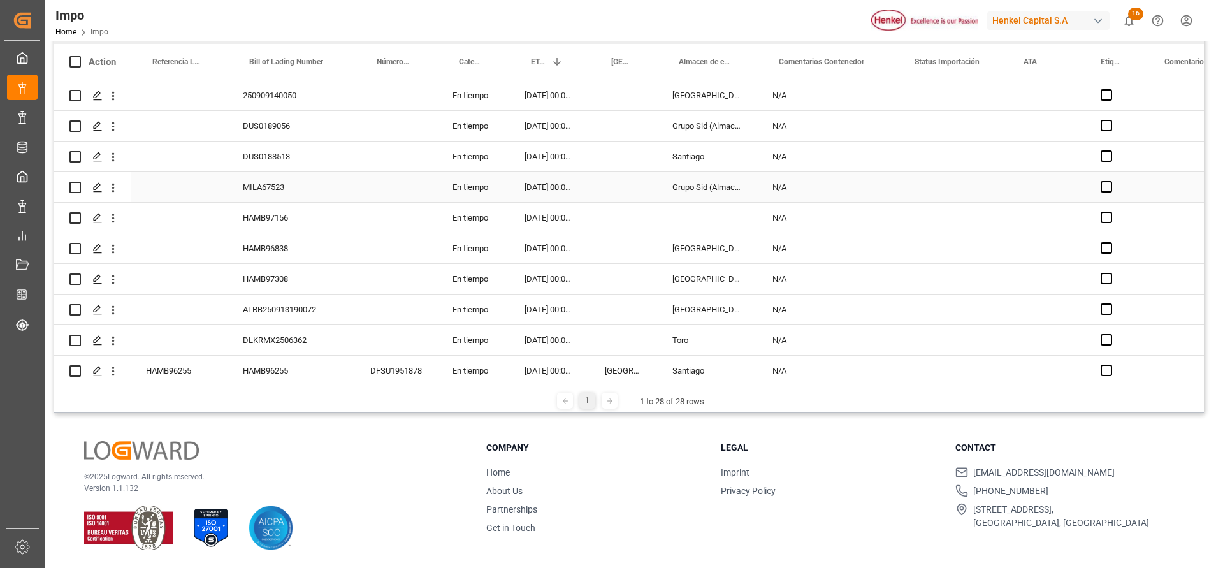
scroll to position [0, 0]
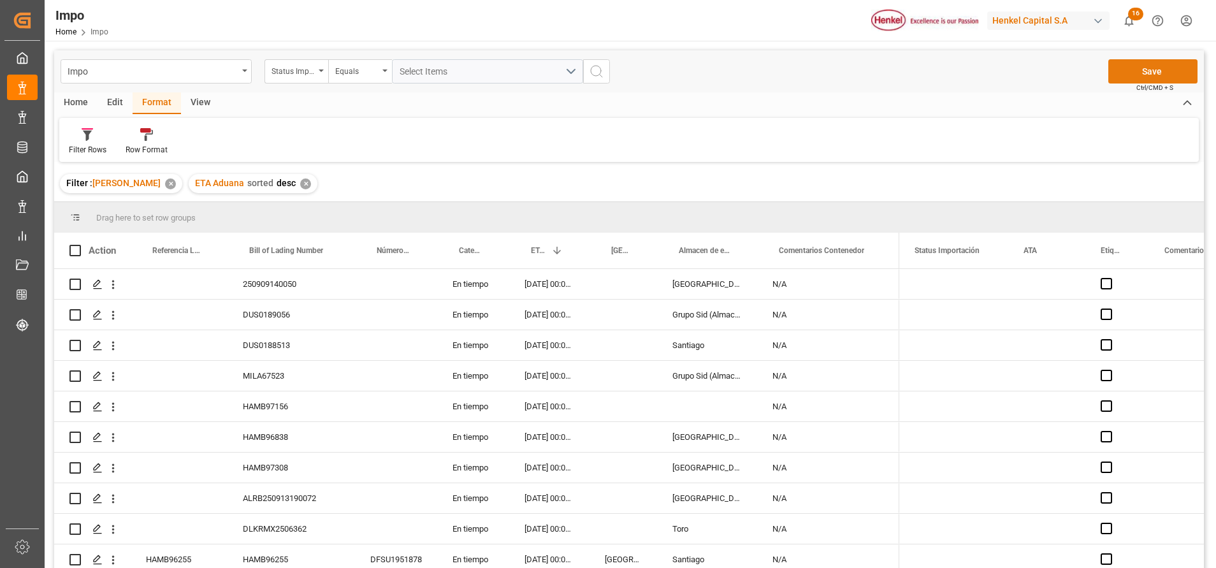
click at [1149, 71] on button "Save" at bounding box center [1153, 71] width 89 height 24
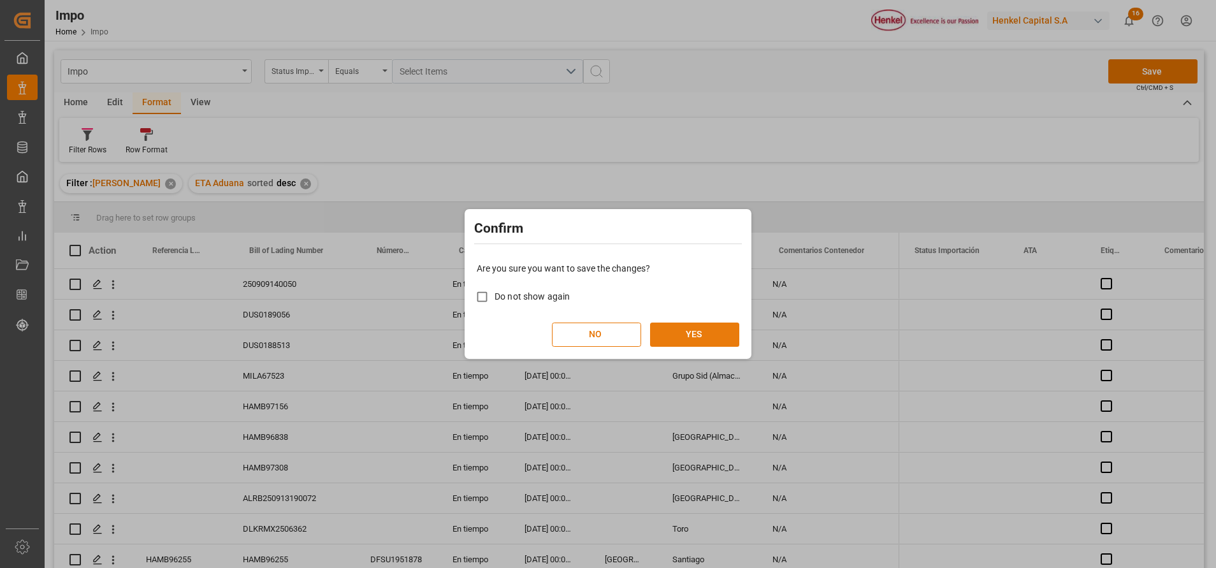
click at [706, 337] on button "YES" at bounding box center [694, 335] width 89 height 24
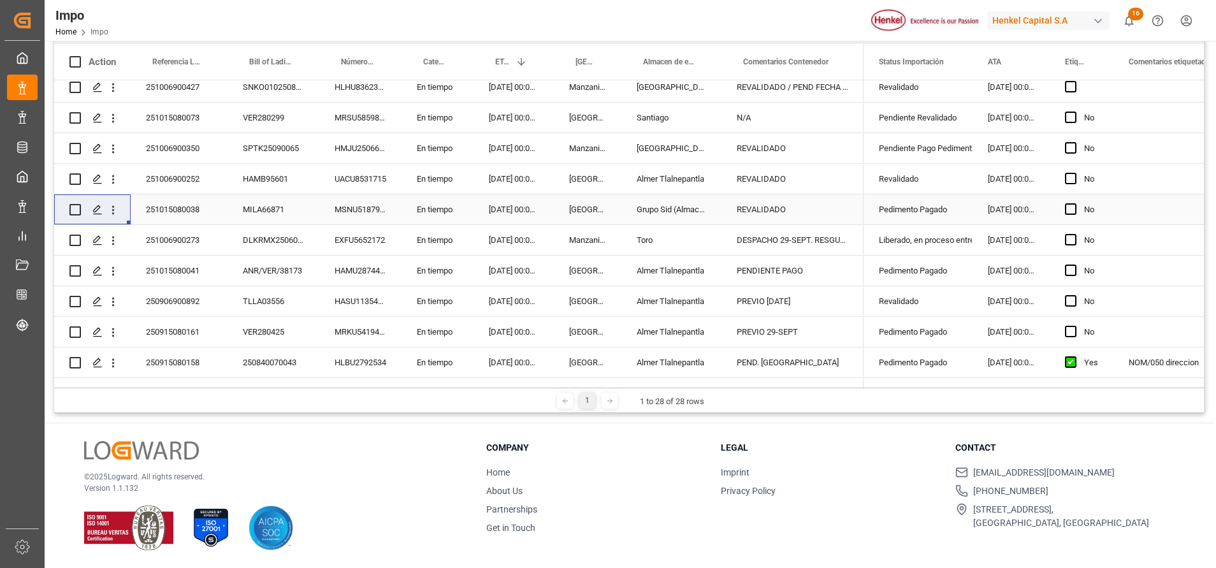
scroll to position [559, 0]
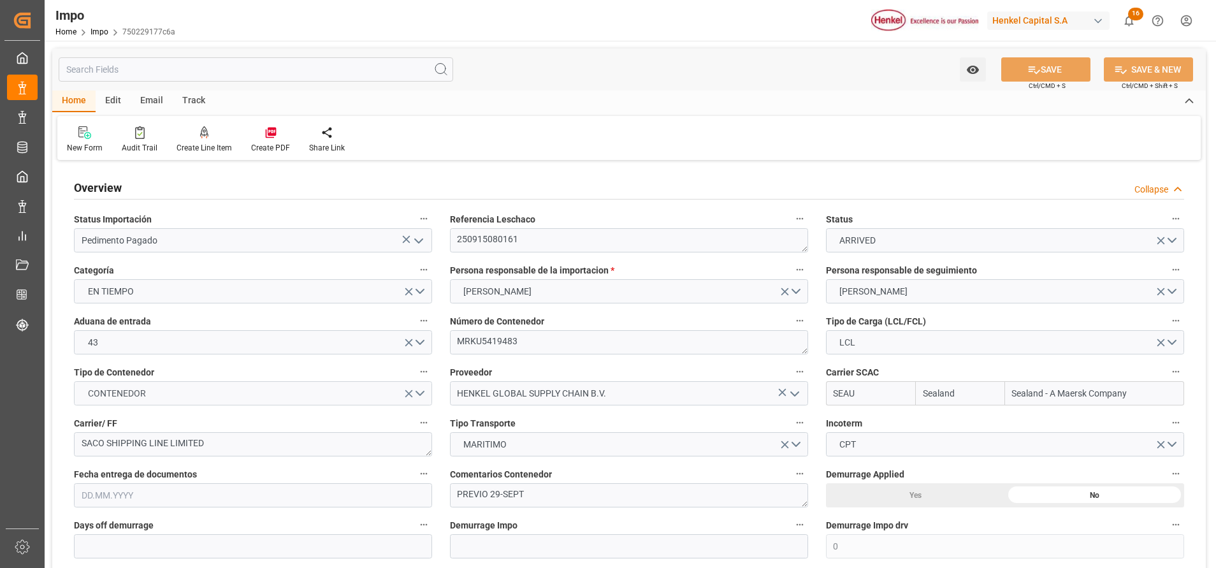
type input "Sealand"
type input "Sealand - A Maersk Company"
type input "0"
type input "1"
type input "3.072"
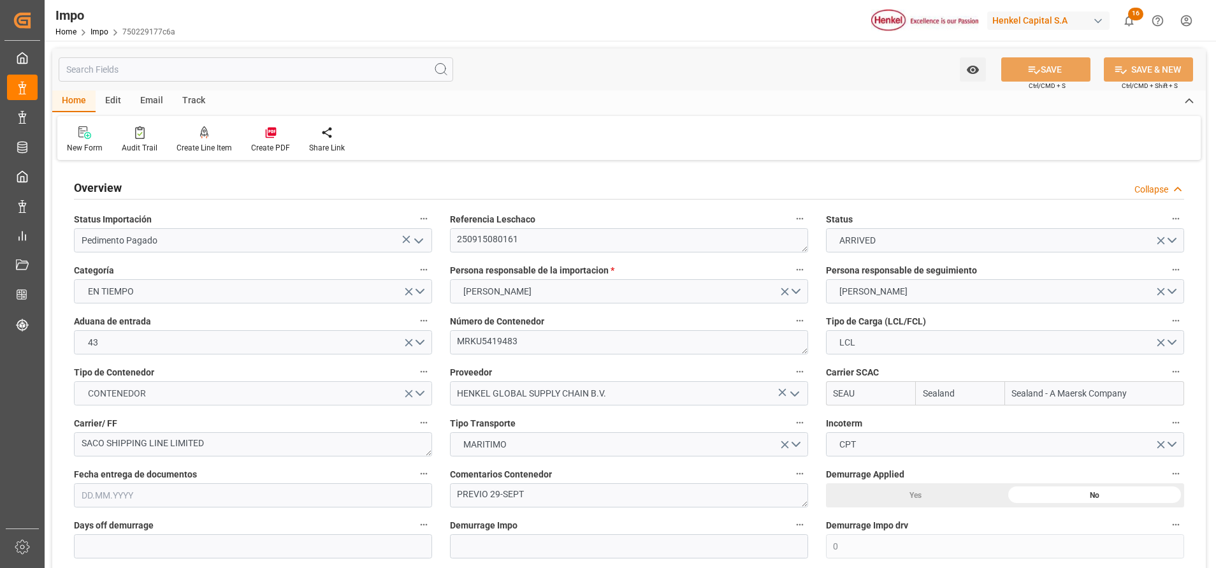
type input "3"
type input "[DATE]"
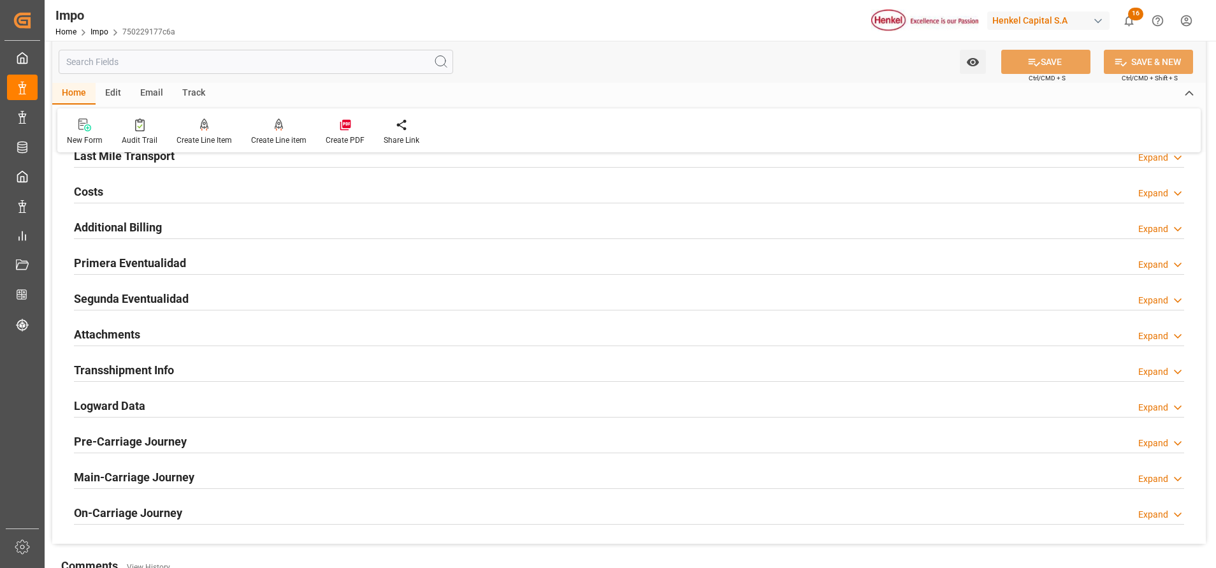
drag, startPoint x: 111, startPoint y: 332, endPoint x: 342, endPoint y: 295, distance: 233.7
click at [112, 332] on h2 "Attachments" at bounding box center [107, 334] width 66 height 17
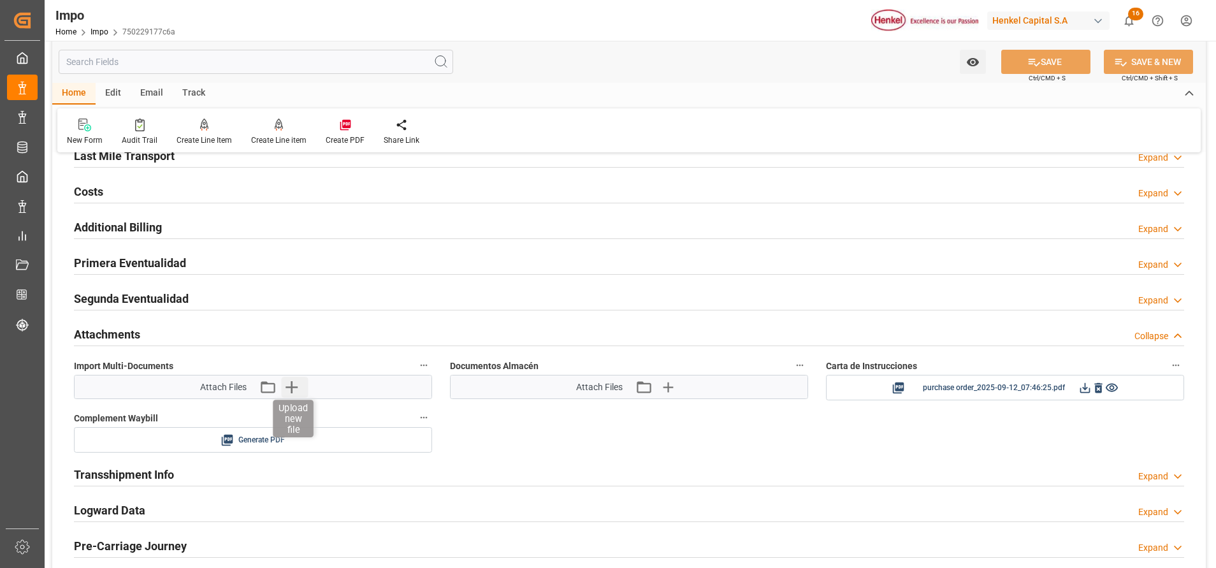
click at [284, 386] on icon "button" at bounding box center [291, 387] width 20 height 20
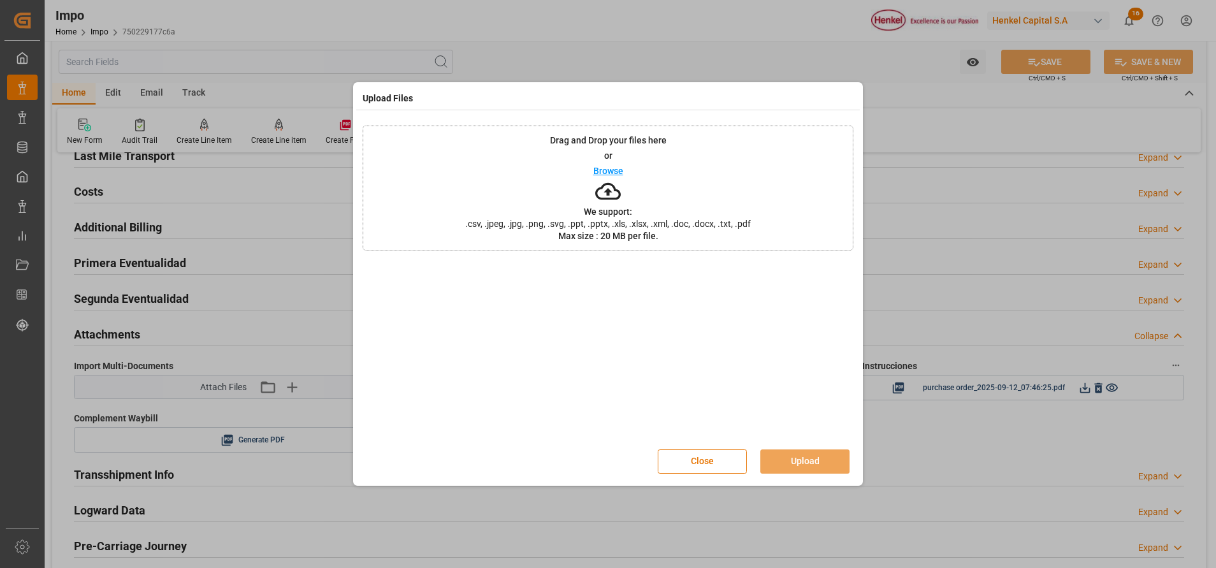
click at [617, 201] on icon at bounding box center [608, 192] width 26 height 26
click at [787, 461] on button "Upload" at bounding box center [805, 461] width 89 height 24
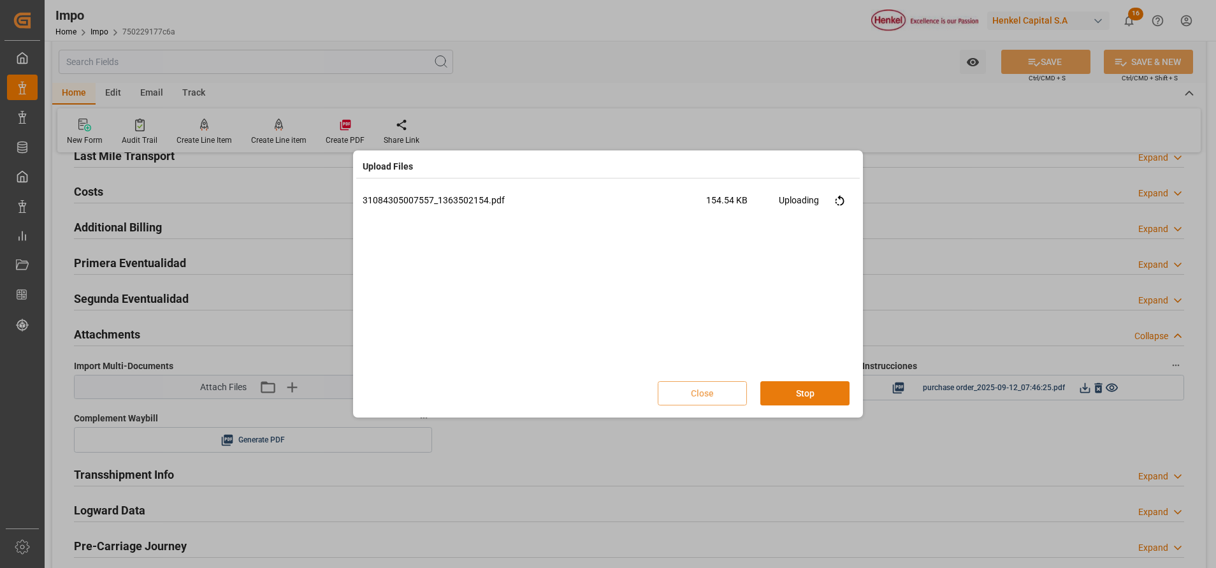
click at [809, 404] on button "Stop" at bounding box center [805, 393] width 89 height 24
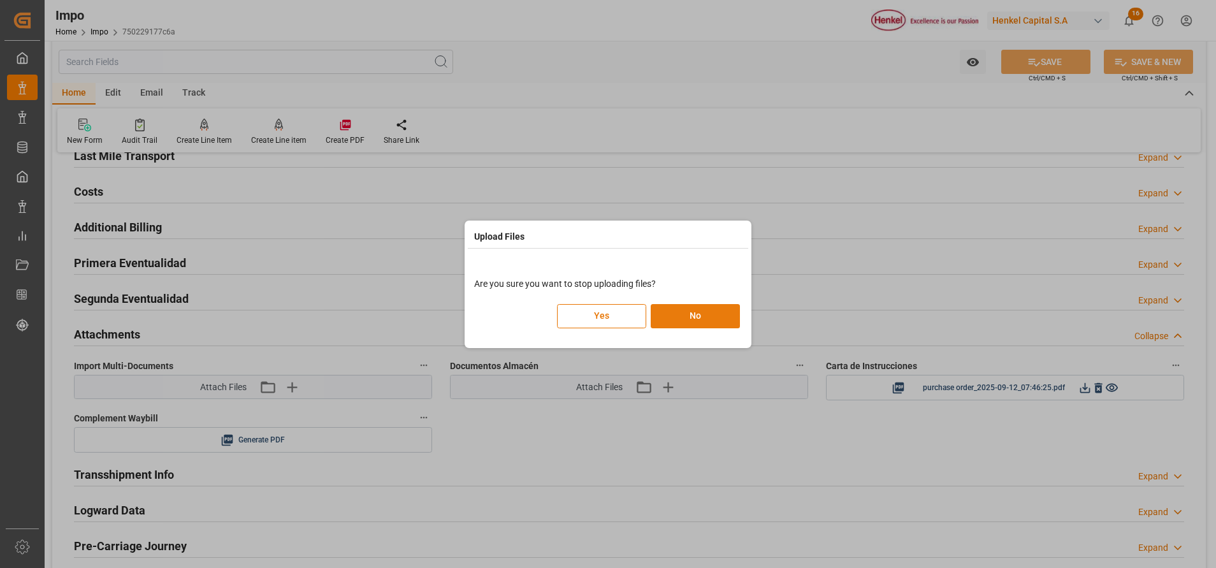
click at [680, 322] on button "No" at bounding box center [695, 316] width 89 height 24
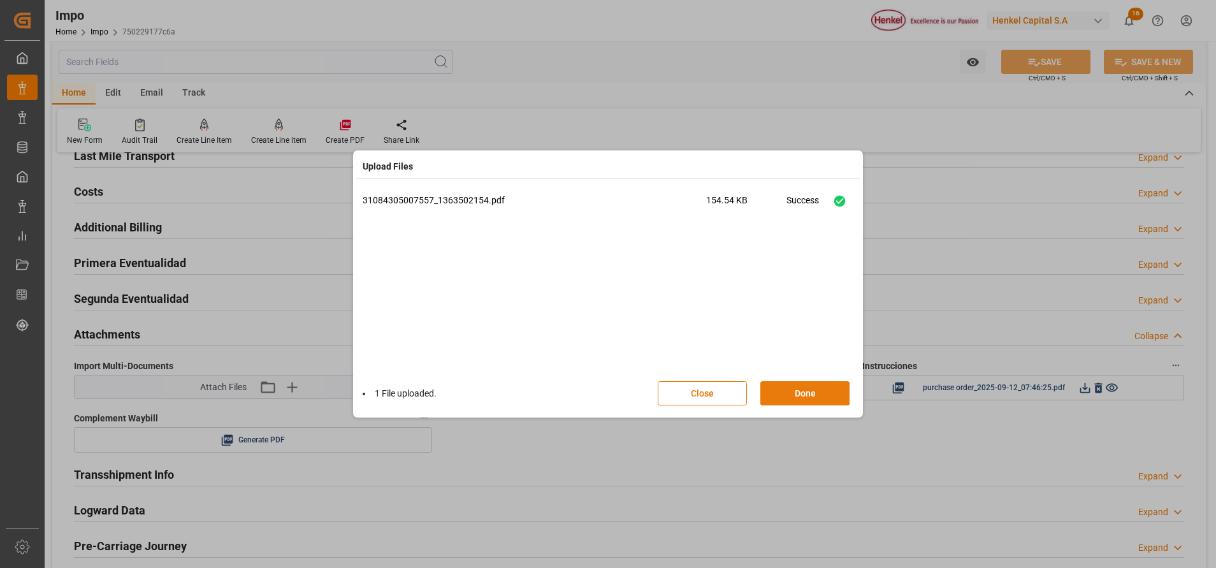
click at [775, 386] on button "Done" at bounding box center [805, 393] width 89 height 24
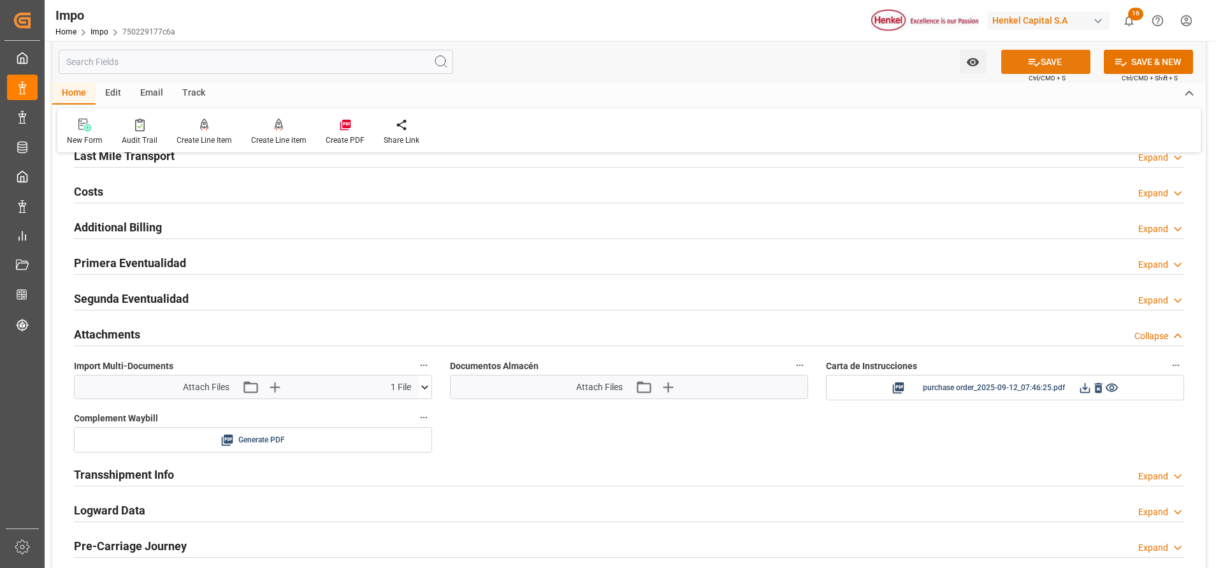
click at [1051, 58] on button "SAVE" at bounding box center [1046, 62] width 89 height 24
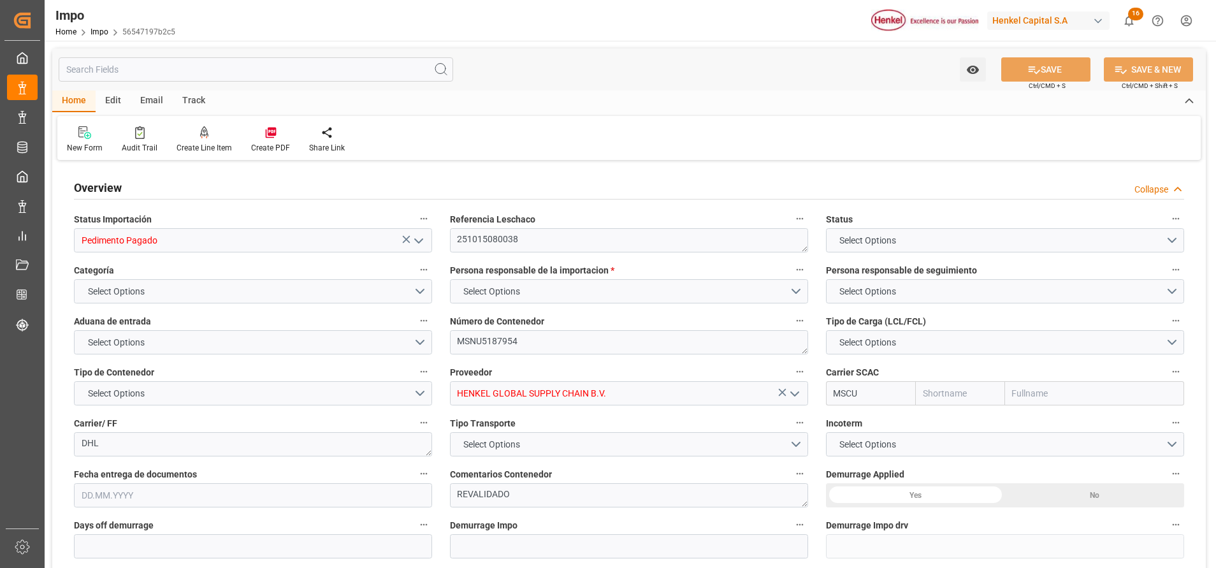
type input "MSC"
type input "Mediterranean Shipping Company"
type input "1"
type input "2.312"
type input "2"
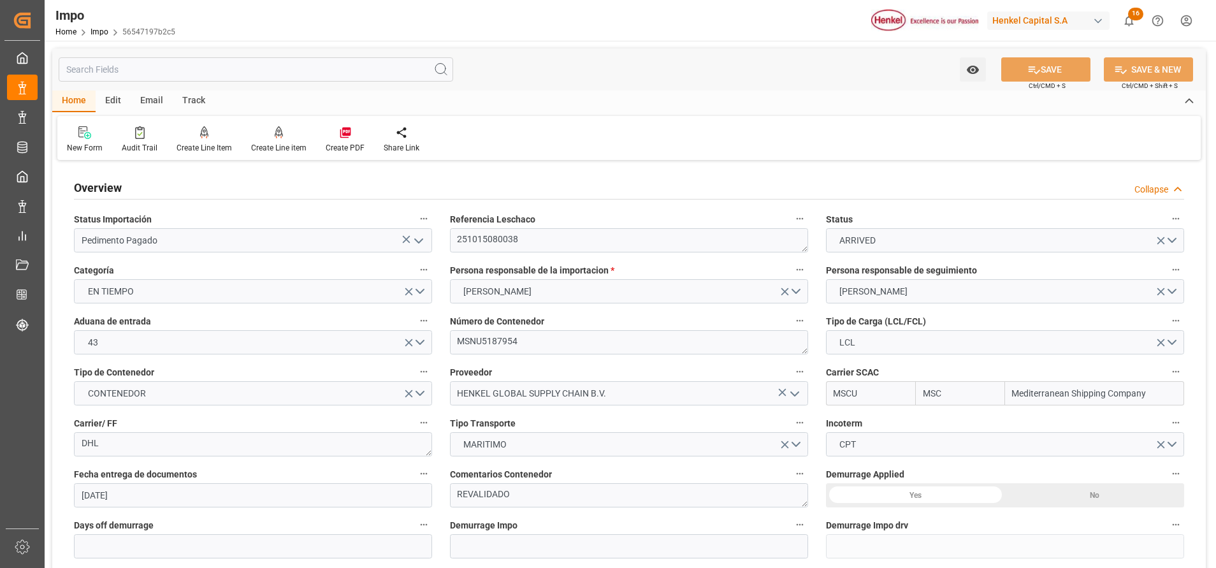
type input "[DATE]"
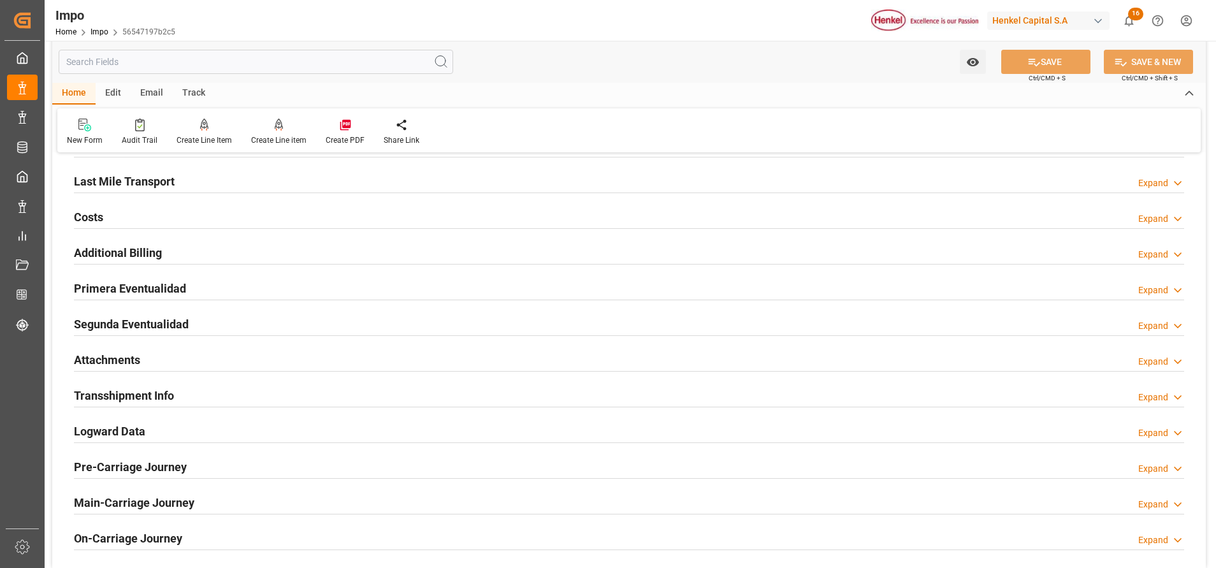
scroll to position [861, 0]
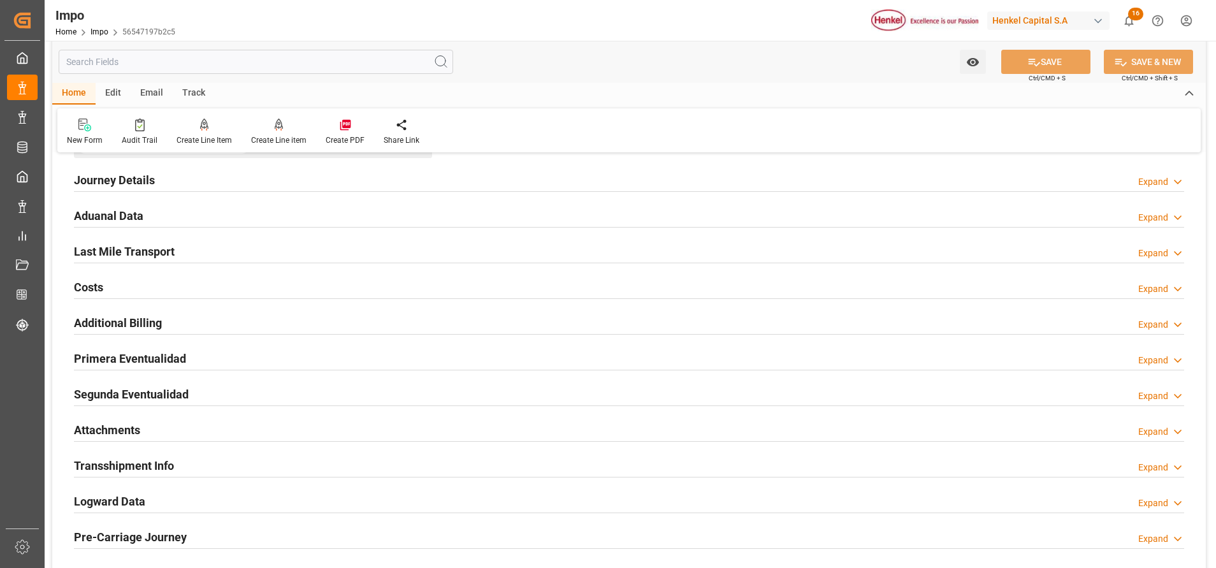
click at [113, 423] on h2 "Attachments" at bounding box center [107, 429] width 66 height 17
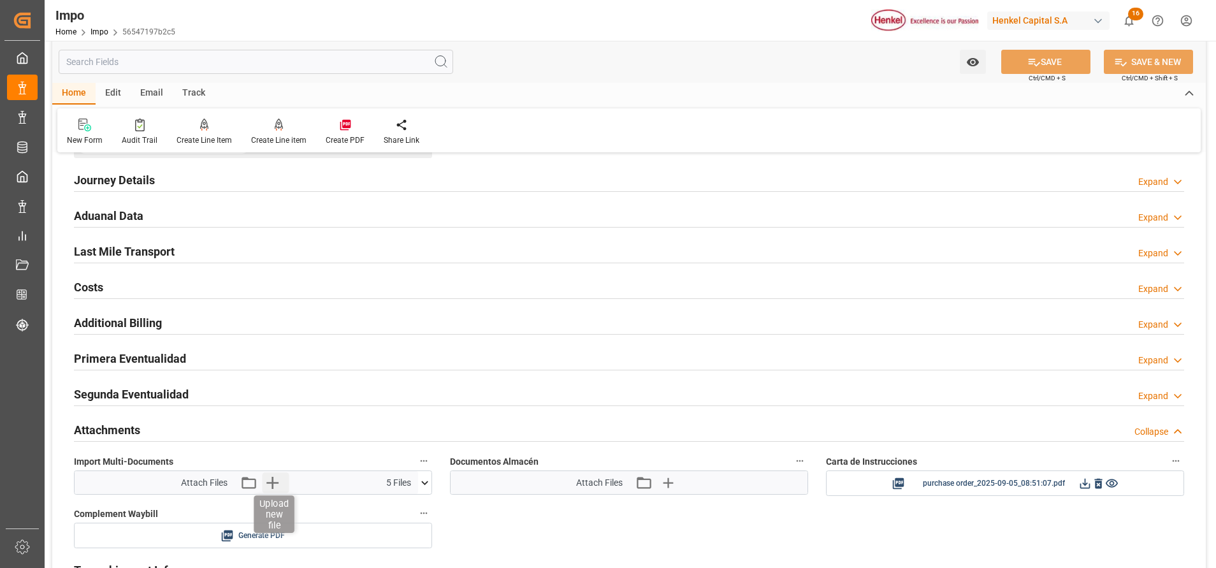
click at [272, 483] on icon "button" at bounding box center [273, 483] width 12 height 12
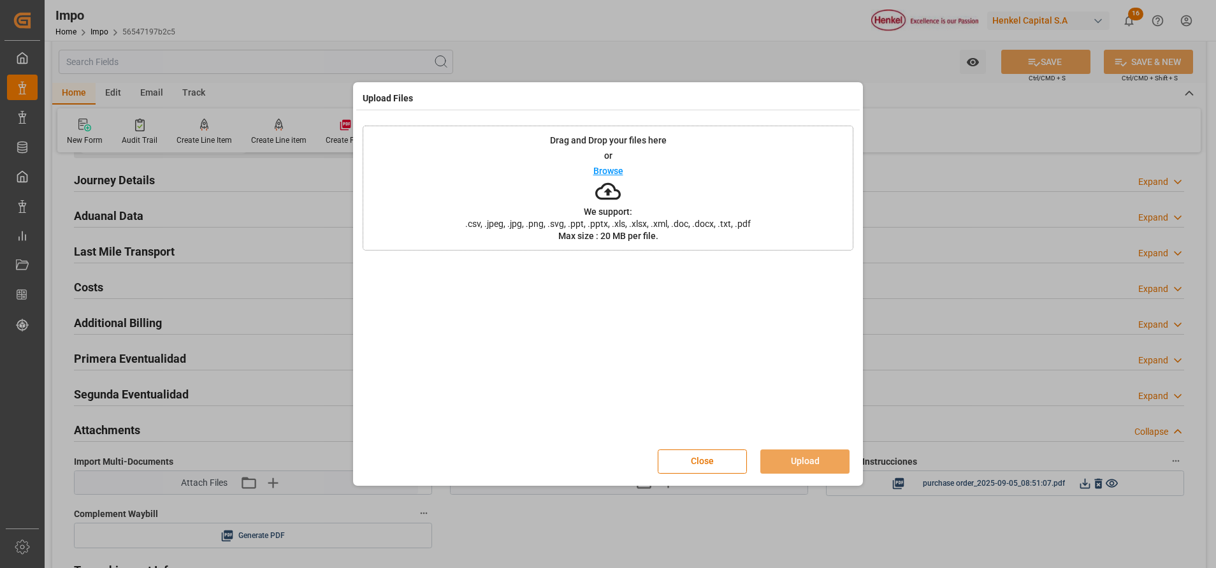
click at [604, 201] on icon at bounding box center [608, 192] width 26 height 26
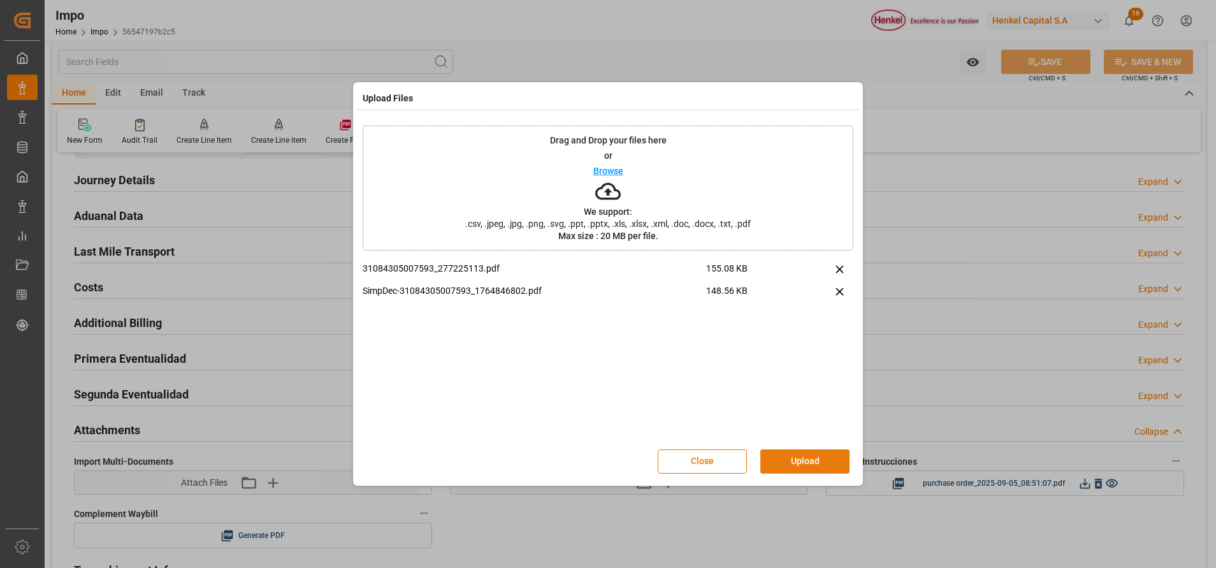
click at [777, 457] on button "Upload" at bounding box center [805, 461] width 89 height 24
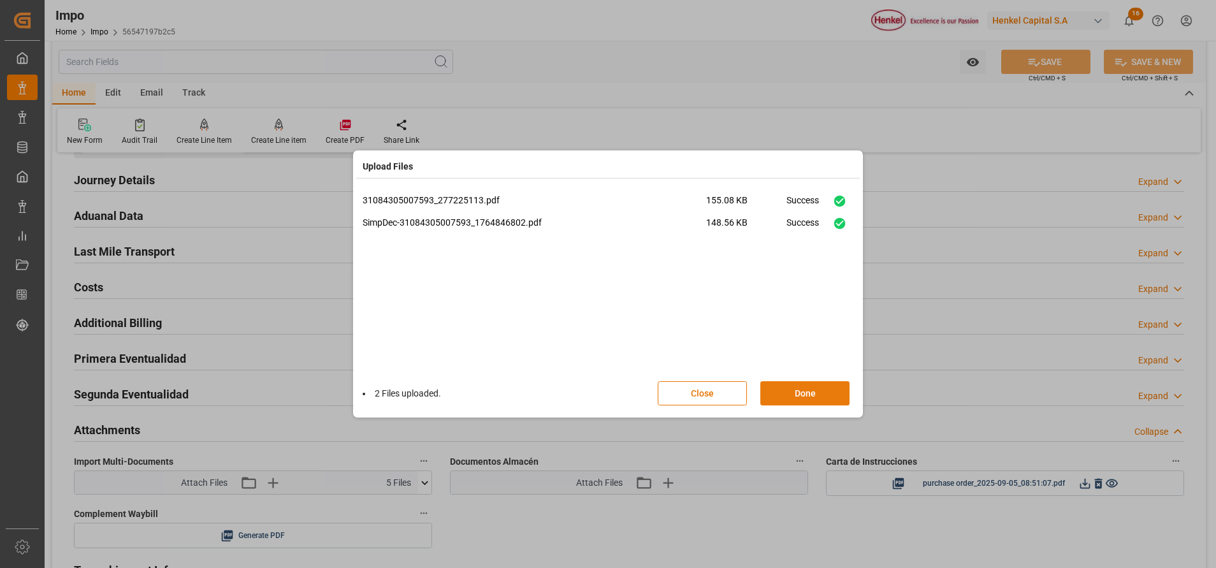
click at [802, 395] on button "Done" at bounding box center [805, 393] width 89 height 24
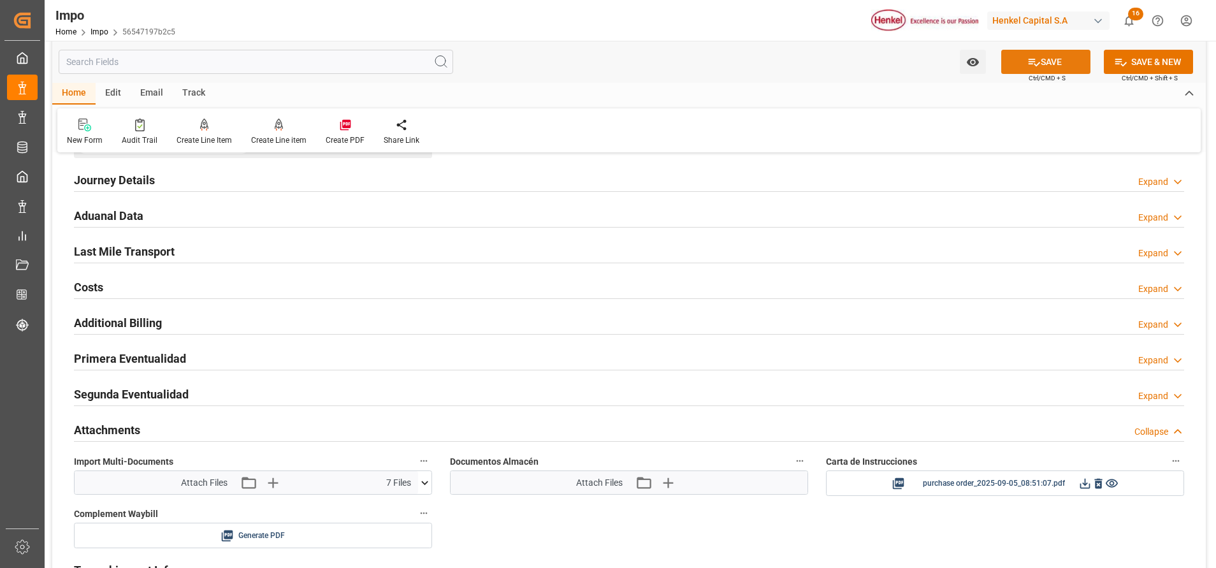
click at [1065, 65] on button "SAVE" at bounding box center [1046, 62] width 89 height 24
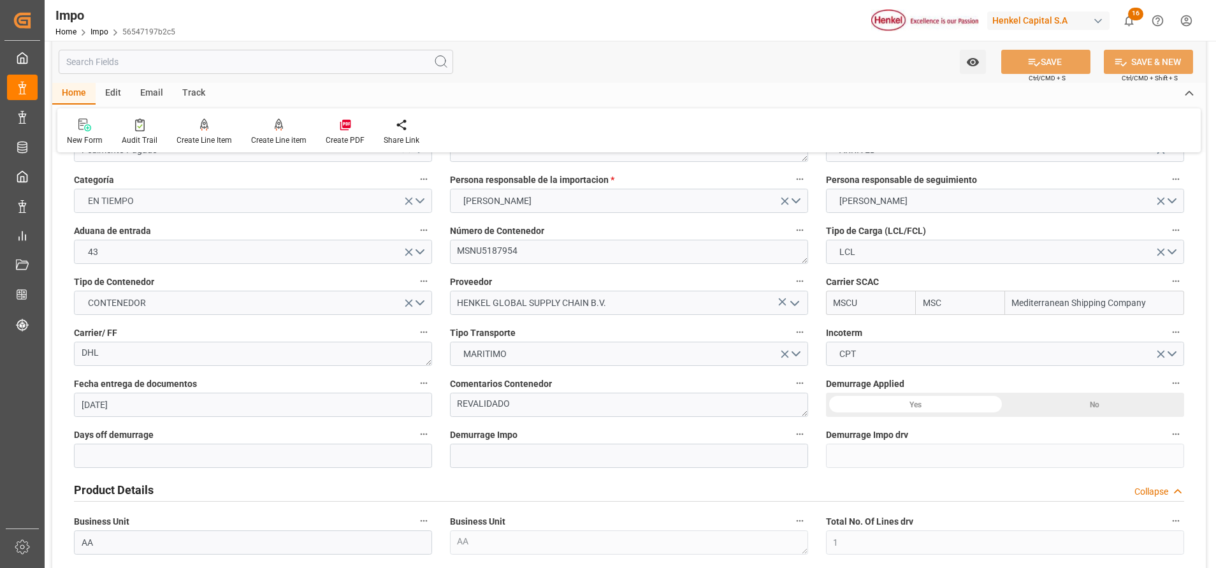
scroll to position [0, 0]
